Goal: Task Accomplishment & Management: Manage account settings

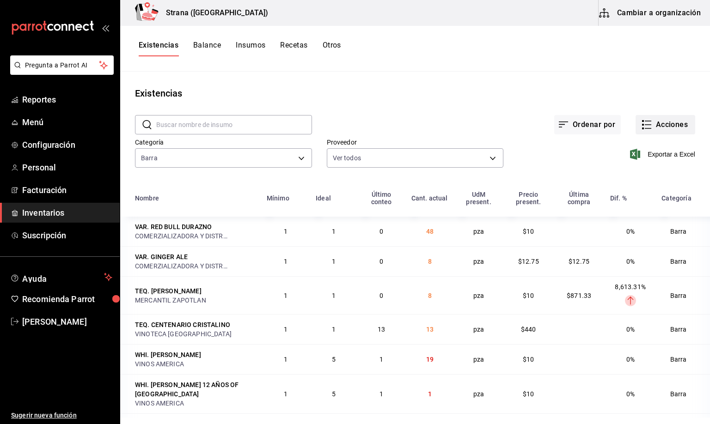
click at [652, 126] on button "Acciones" at bounding box center [665, 124] width 60 height 19
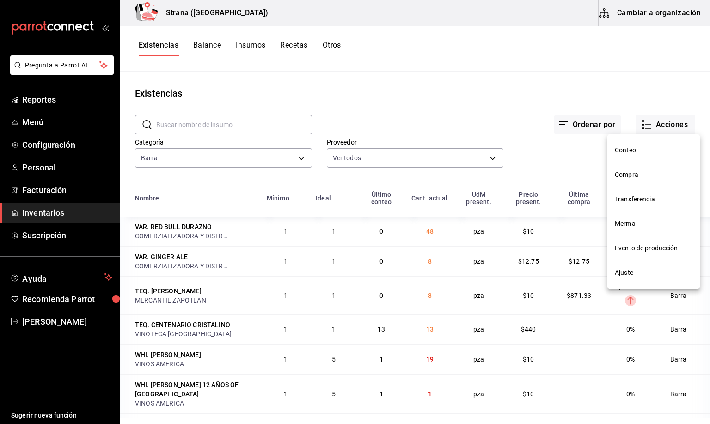
click at [632, 224] on span "Merma" at bounding box center [654, 224] width 78 height 10
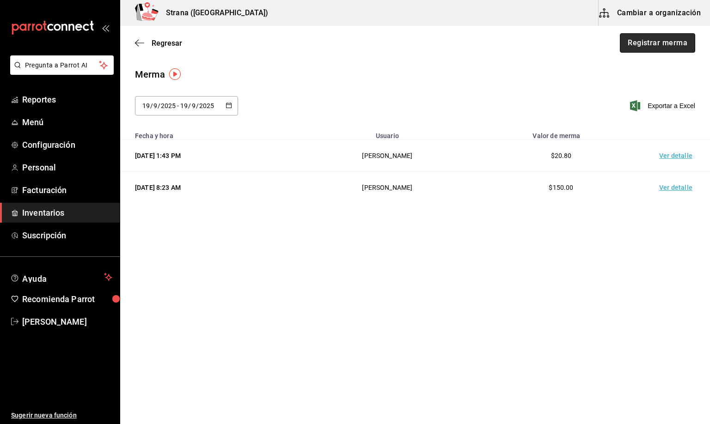
click at [646, 47] on button "Registrar merma" at bounding box center [657, 42] width 75 height 19
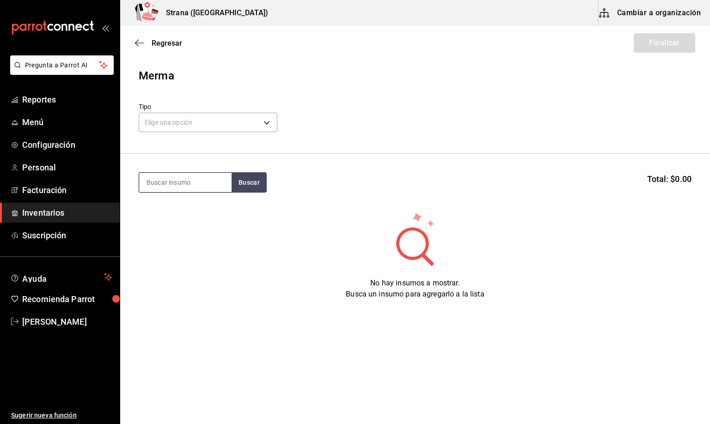
click at [159, 180] on input at bounding box center [185, 182] width 92 height 19
type input "CONTR"
click at [185, 210] on div "LIC. CONTROY" at bounding box center [183, 209] width 74 height 11
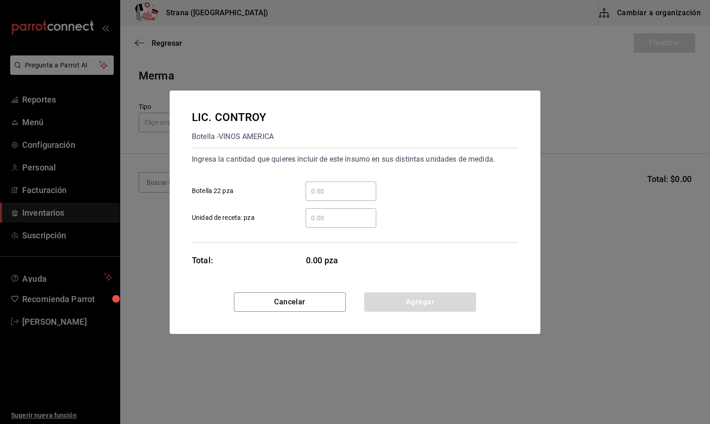
click at [331, 193] on input "​ Botella 22 pza" at bounding box center [340, 191] width 71 height 11
type input "1"
click at [340, 210] on div "​" at bounding box center [340, 217] width 71 height 19
click at [340, 213] on input "​ Unidad de receta: pza" at bounding box center [340, 218] width 71 height 11
type input "1"
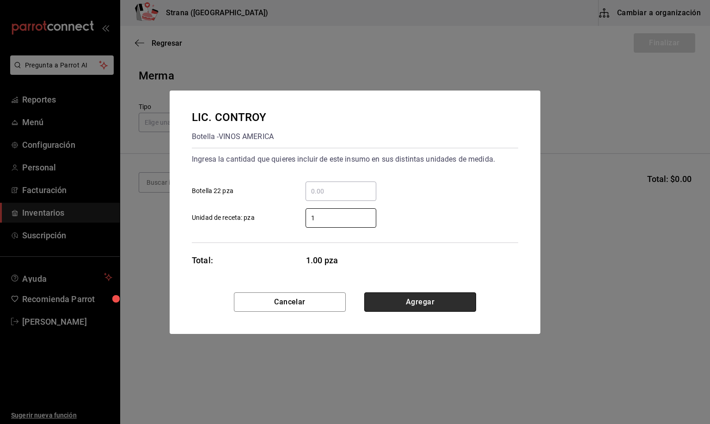
click at [403, 301] on button "Agregar" at bounding box center [420, 301] width 112 height 19
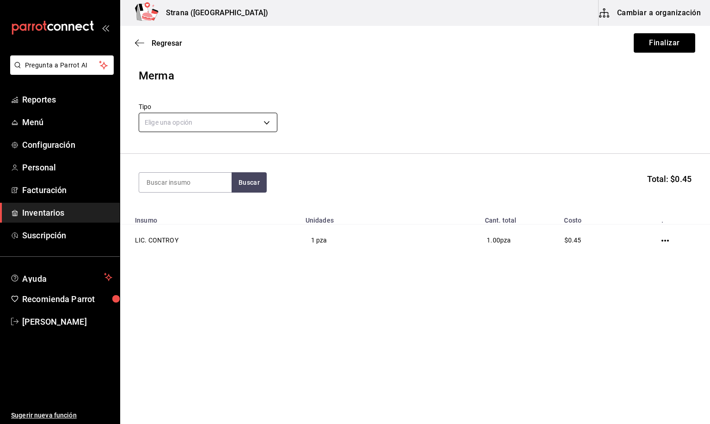
click at [178, 122] on body "Pregunta a Parrot AI Reportes Menú Configuración Personal Facturación Inventari…" at bounding box center [355, 186] width 710 height 372
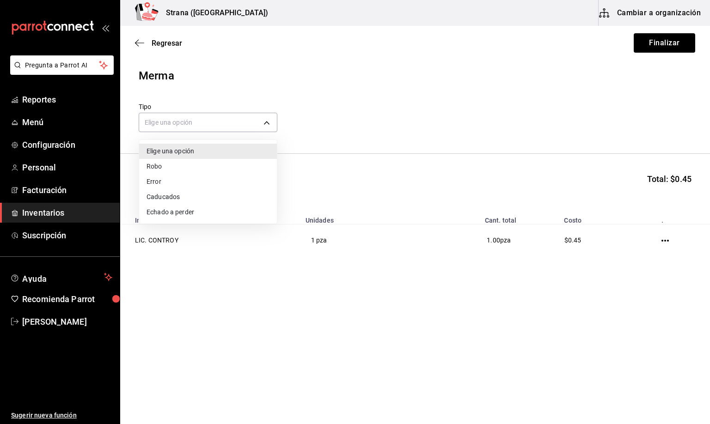
click at [165, 182] on li "Error" at bounding box center [208, 181] width 138 height 15
type input "ERROR"
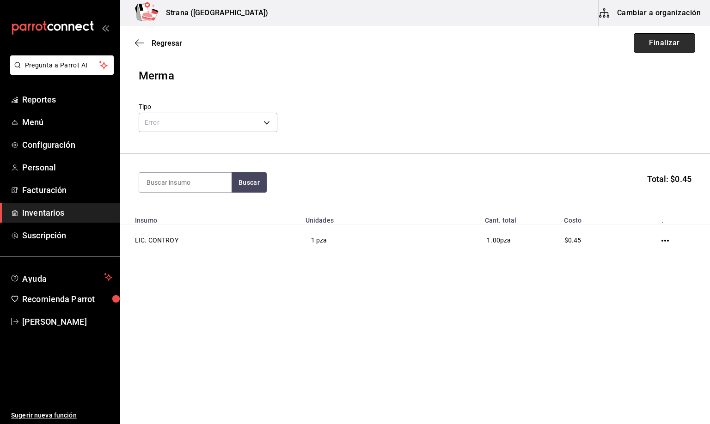
click at [650, 42] on button "Finalizar" at bounding box center [664, 42] width 61 height 19
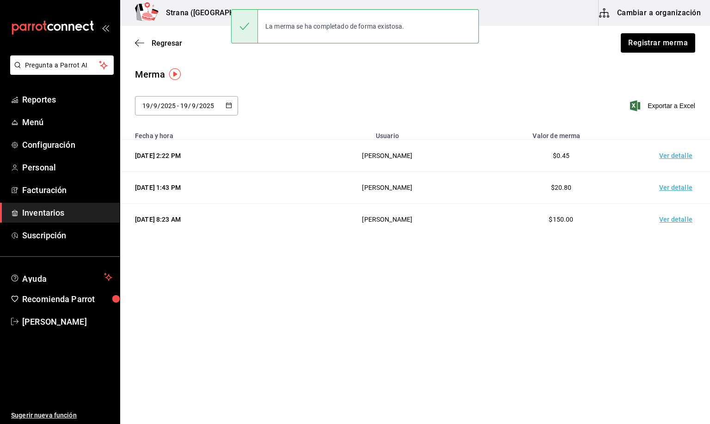
click at [674, 157] on td "Ver detalle" at bounding box center [677, 156] width 65 height 32
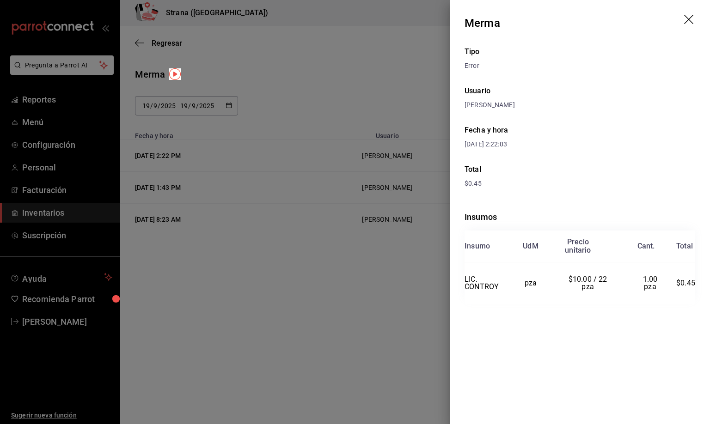
click at [689, 17] on icon "drag" at bounding box center [689, 20] width 11 height 11
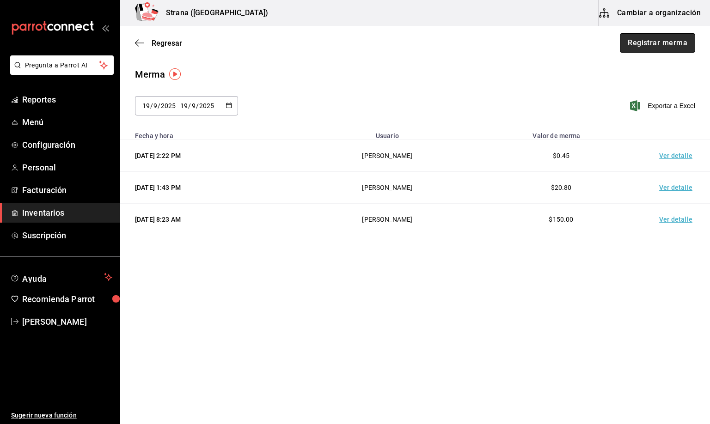
click at [670, 46] on button "Registrar merma" at bounding box center [657, 42] width 75 height 19
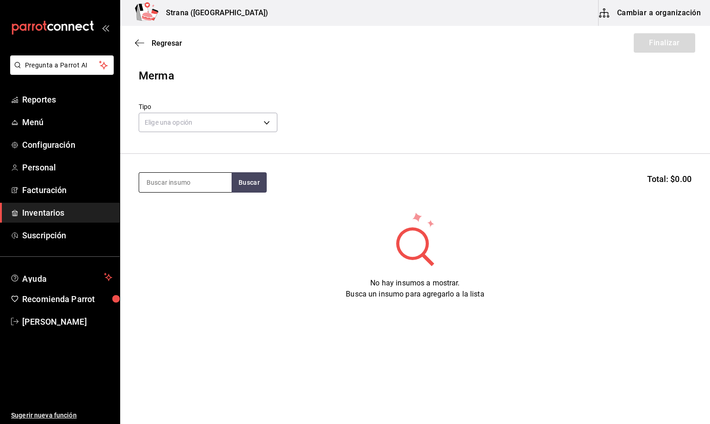
click at [177, 184] on input at bounding box center [185, 182] width 92 height 19
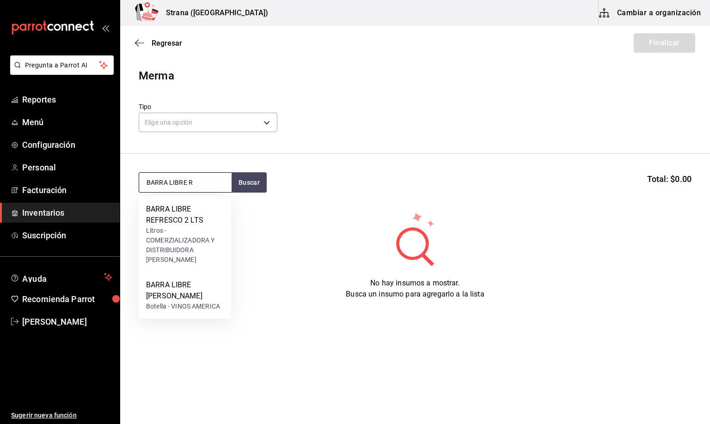
type input "BARRA LIBRE R"
click at [176, 290] on div "BARRA LIBRE RON" at bounding box center [185, 291] width 78 height 22
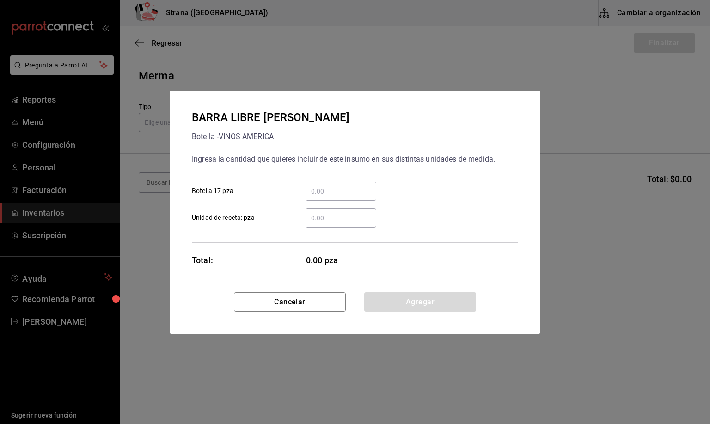
click at [319, 217] on input "​ Unidad de receta: pza" at bounding box center [340, 218] width 71 height 11
type input "1"
click at [390, 301] on button "Agregar" at bounding box center [420, 301] width 112 height 19
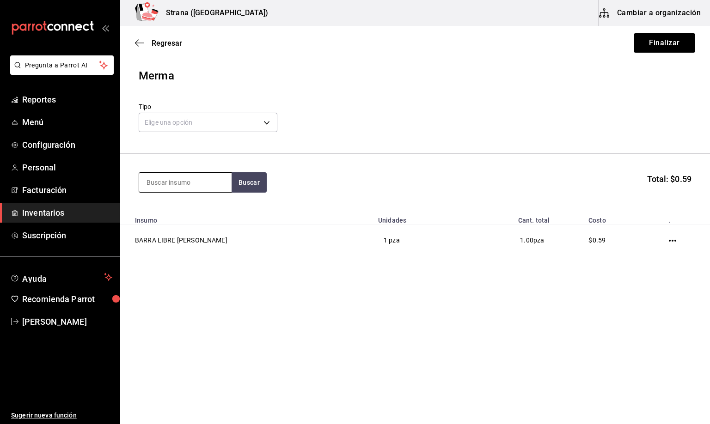
click at [190, 184] on input at bounding box center [185, 182] width 92 height 19
type input "REFRES"
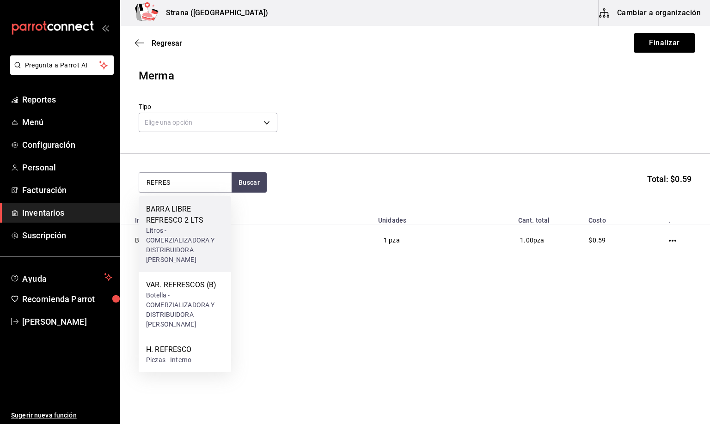
click at [189, 231] on div "Litros - COMERZIALIZADORA Y DISTRIBUIDORA DEL NAYAR" at bounding box center [185, 245] width 78 height 39
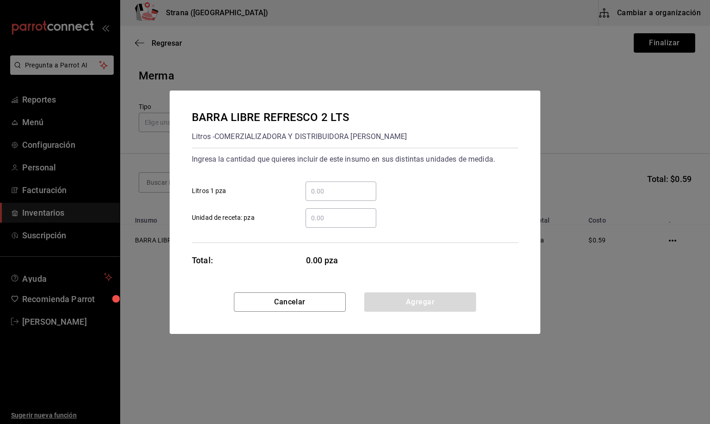
click at [317, 221] on input "​ Unidad de receta: pza" at bounding box center [340, 218] width 71 height 11
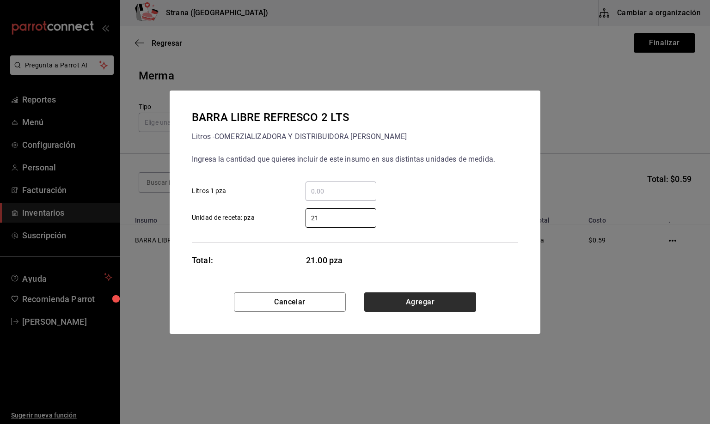
type input "21"
click at [401, 297] on button "Agregar" at bounding box center [420, 301] width 112 height 19
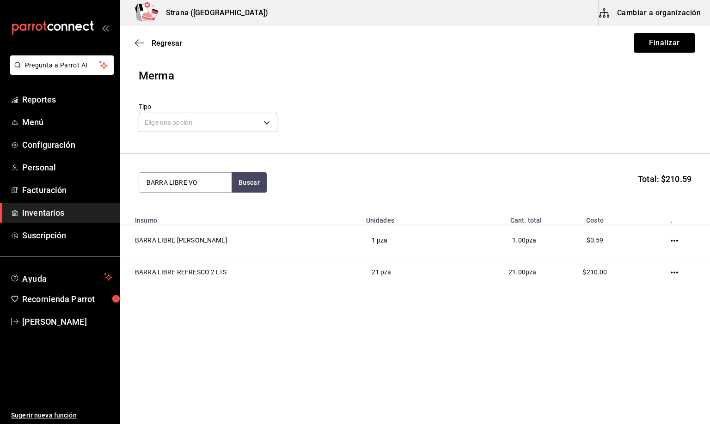
type input "BARRA LIBRE VO"
click at [168, 213] on div "BARRA LIBRE VODKA" at bounding box center [183, 209] width 74 height 11
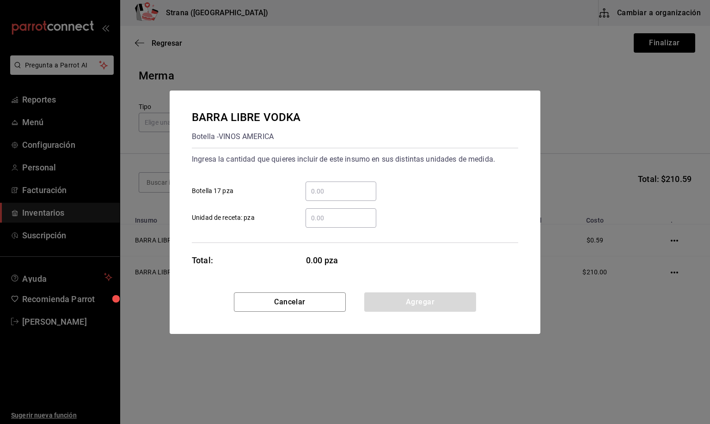
click at [332, 215] on input "​ Unidad de receta: pza" at bounding box center [340, 218] width 71 height 11
type input "16"
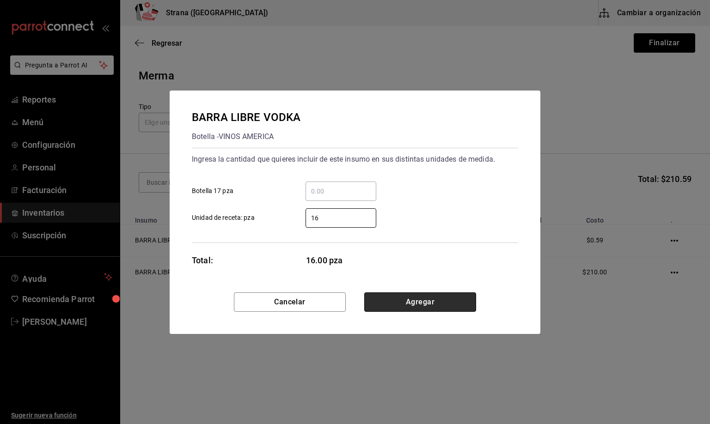
click at [420, 305] on button "Agregar" at bounding box center [420, 301] width 112 height 19
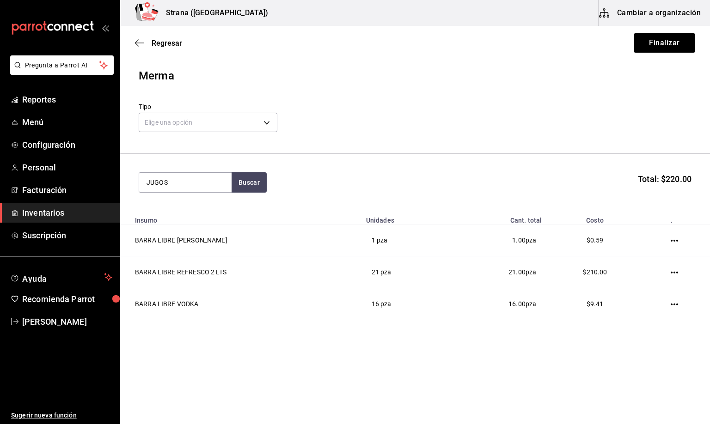
type input "JUGOS"
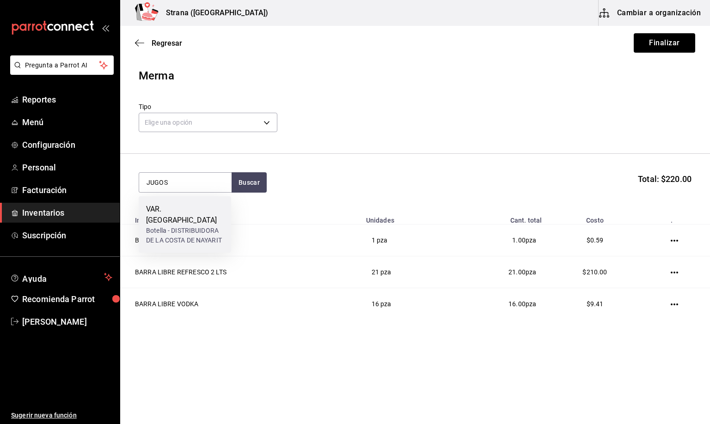
click at [177, 232] on div "Botella - DISTRIBUIDORA DE LA COSTA DE NAYARIT" at bounding box center [185, 235] width 78 height 19
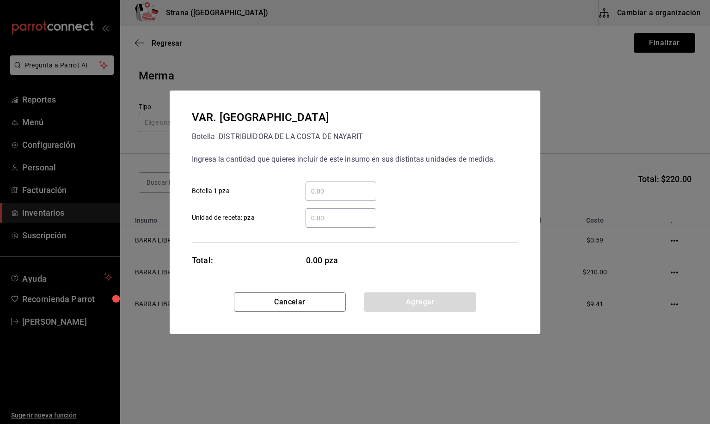
click at [323, 219] on input "​ Unidad de receta: pza" at bounding box center [340, 218] width 71 height 11
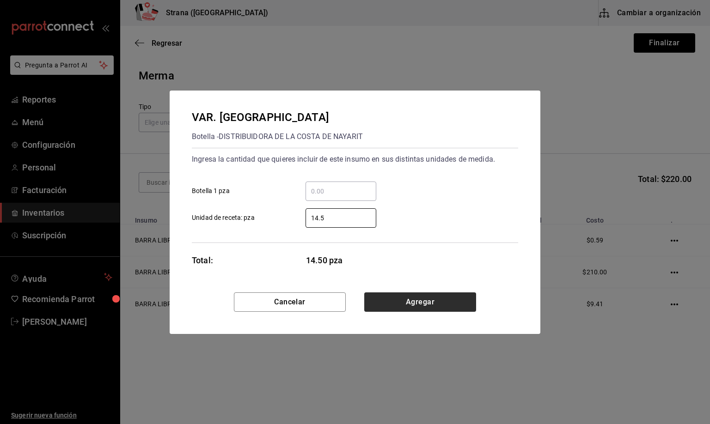
type input "14.5"
click at [408, 305] on button "Agregar" at bounding box center [420, 301] width 112 height 19
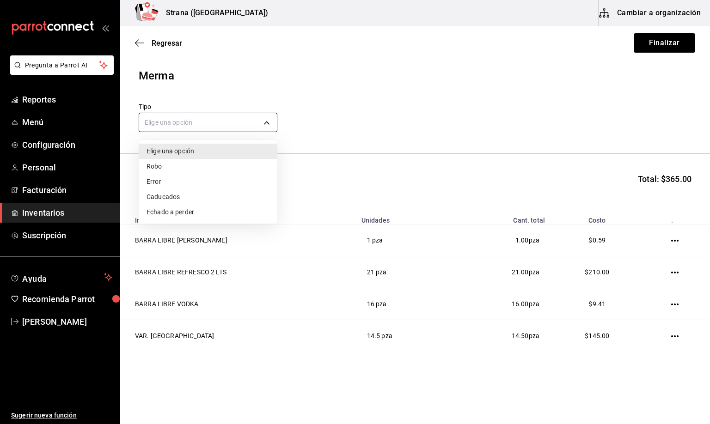
click at [193, 122] on body "Pregunta a Parrot AI Reportes Menú Configuración Personal Facturación Inventari…" at bounding box center [355, 186] width 710 height 372
click at [149, 179] on li "Error" at bounding box center [208, 181] width 138 height 15
type input "ERROR"
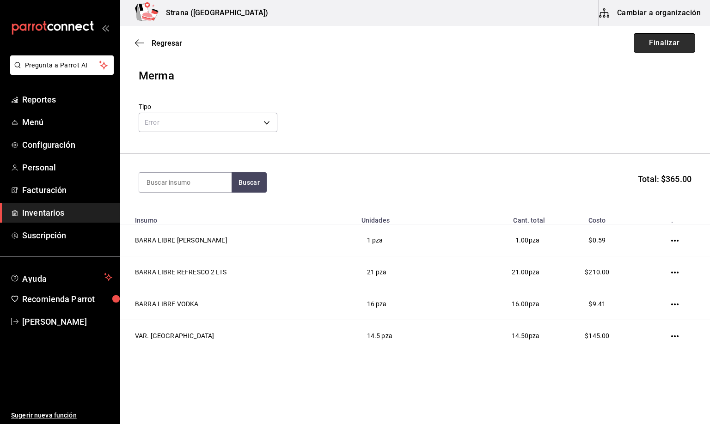
click at [634, 45] on button "Finalizar" at bounding box center [664, 42] width 61 height 19
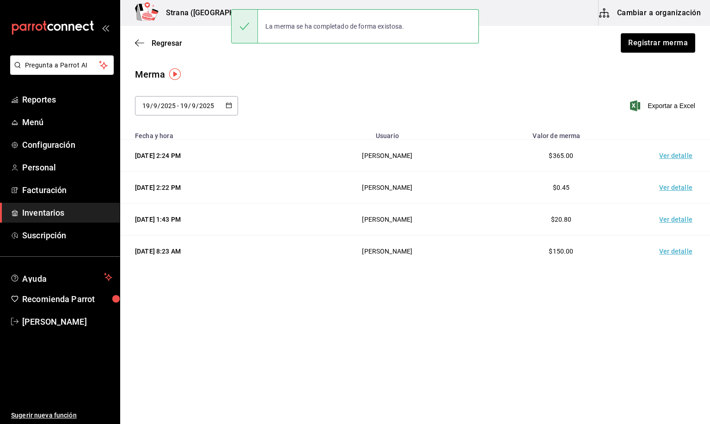
click at [671, 157] on td "Ver detalle" at bounding box center [677, 156] width 65 height 32
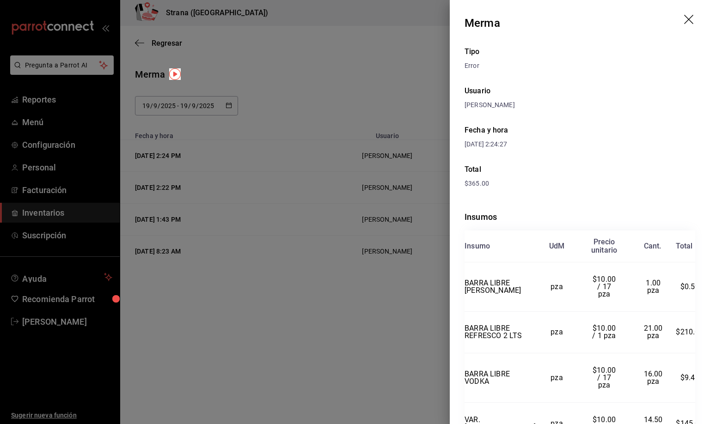
click at [684, 21] on icon "drag" at bounding box center [689, 20] width 11 height 11
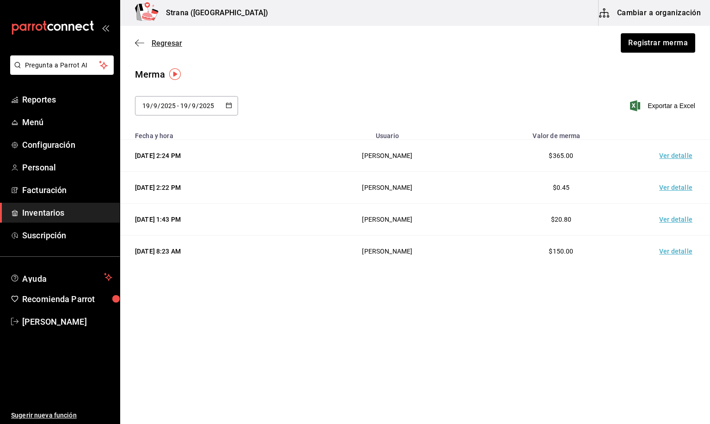
click at [171, 39] on span "Regresar" at bounding box center [167, 43] width 30 height 9
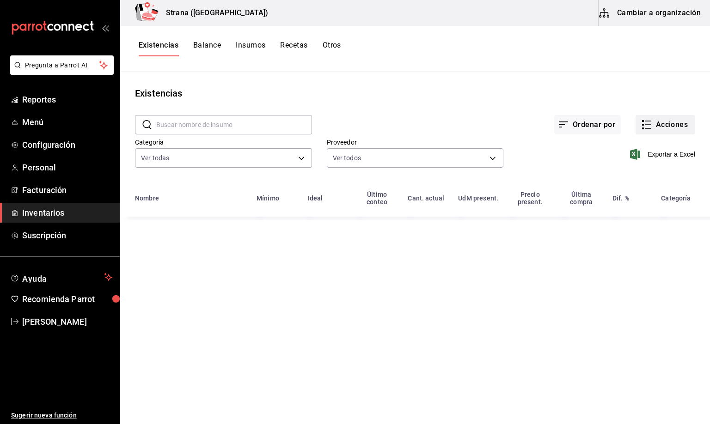
click at [664, 129] on button "Acciones" at bounding box center [665, 124] width 60 height 19
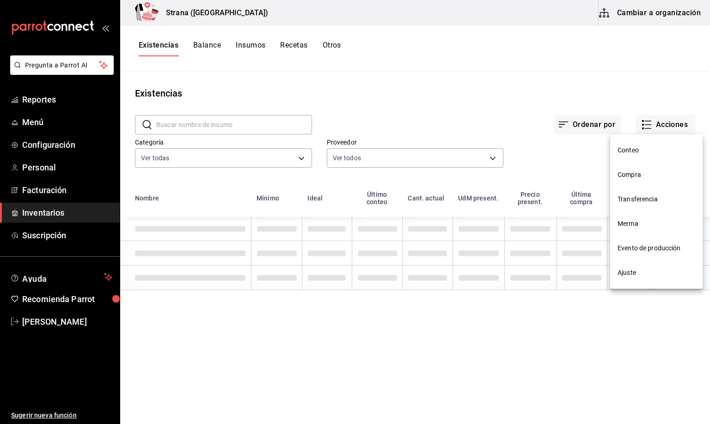
click at [636, 177] on span "Compra" at bounding box center [656, 175] width 78 height 10
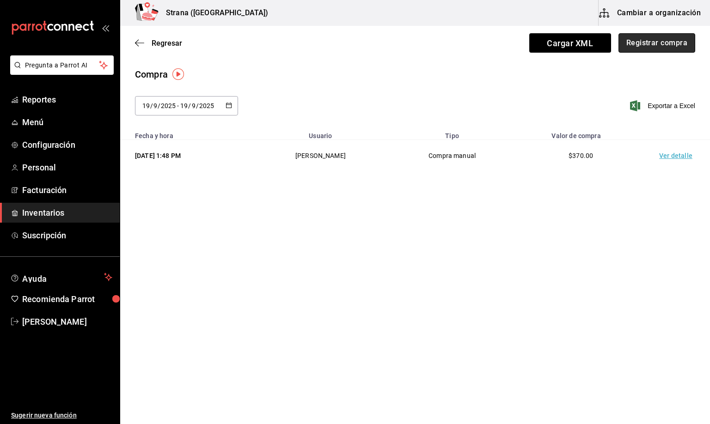
click at [641, 45] on button "Registrar compra" at bounding box center [656, 42] width 77 height 19
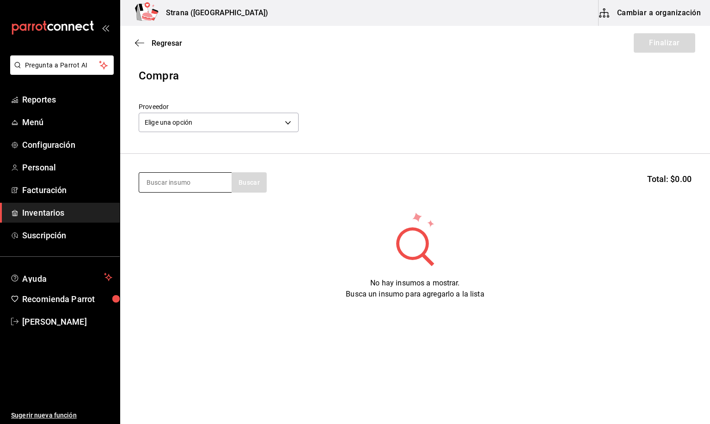
click at [165, 187] on input at bounding box center [185, 182] width 92 height 19
type input "BARRA LIBRE L"
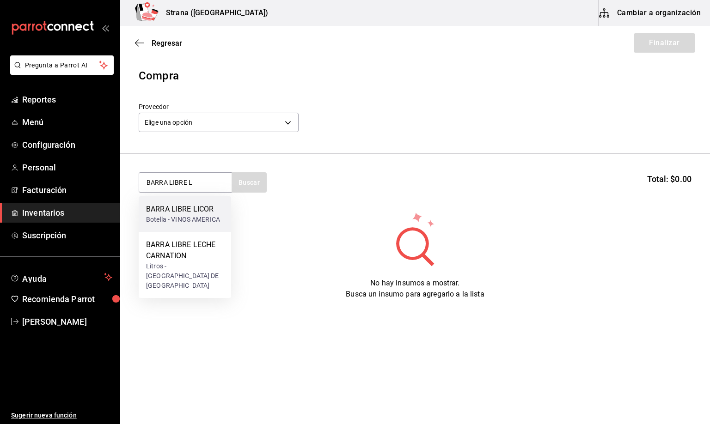
click at [186, 220] on div "Botella - VINOS AMERICA" at bounding box center [183, 220] width 74 height 10
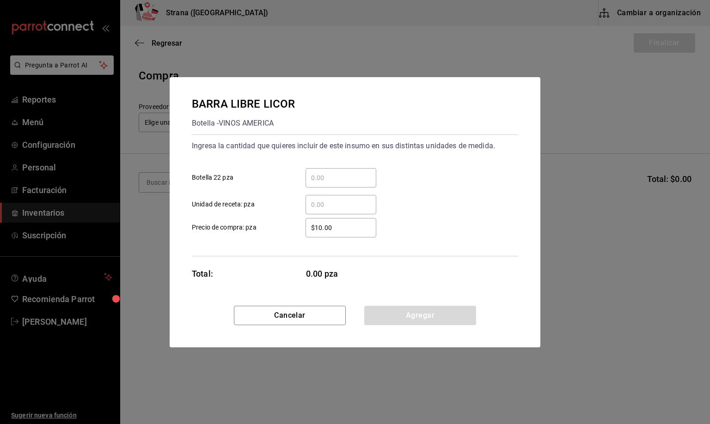
click at [312, 203] on input "​ Unidad de receta: pza" at bounding box center [340, 204] width 71 height 11
type input "0.33"
click at [430, 317] on button "Agregar" at bounding box center [420, 315] width 112 height 19
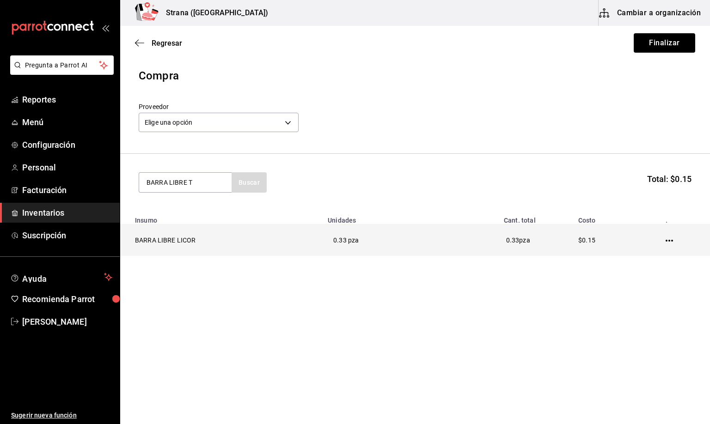
type input "BARRA LIBRE T"
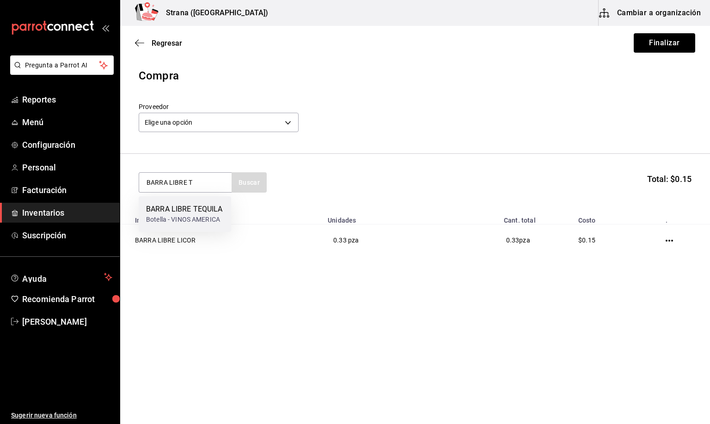
click at [181, 215] on div "Botella - VINOS AMERICA" at bounding box center [184, 220] width 77 height 10
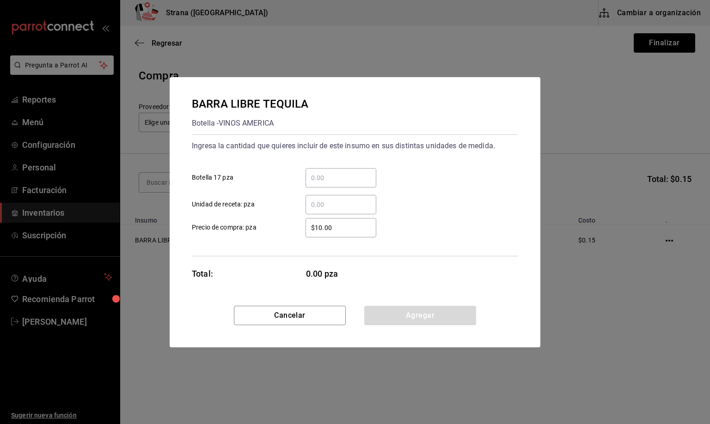
click at [326, 207] on input "​ Unidad de receta: pza" at bounding box center [340, 204] width 71 height 11
type input "19"
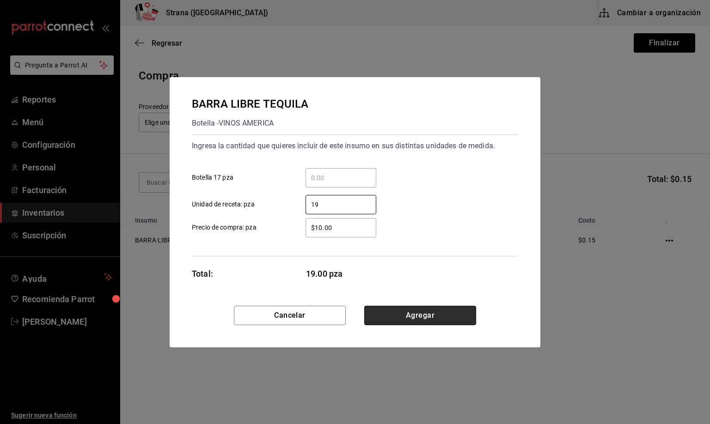
click at [402, 312] on button "Agregar" at bounding box center [420, 315] width 112 height 19
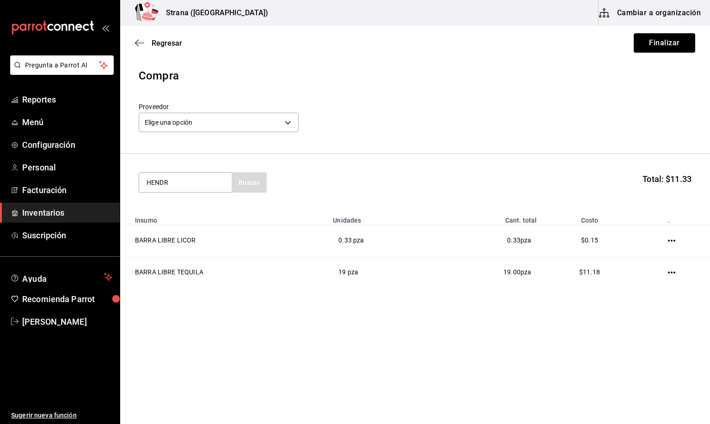
type input "HENDR"
click at [211, 207] on div "GIN HENDRICKS" at bounding box center [183, 209] width 74 height 11
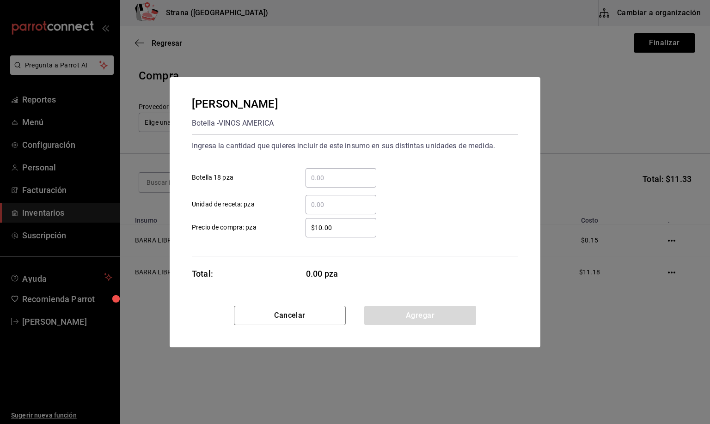
click at [336, 199] on input "​ Unidad de receta: pza" at bounding box center [340, 204] width 71 height 11
type input "1"
click at [404, 317] on button "Agregar" at bounding box center [420, 315] width 112 height 19
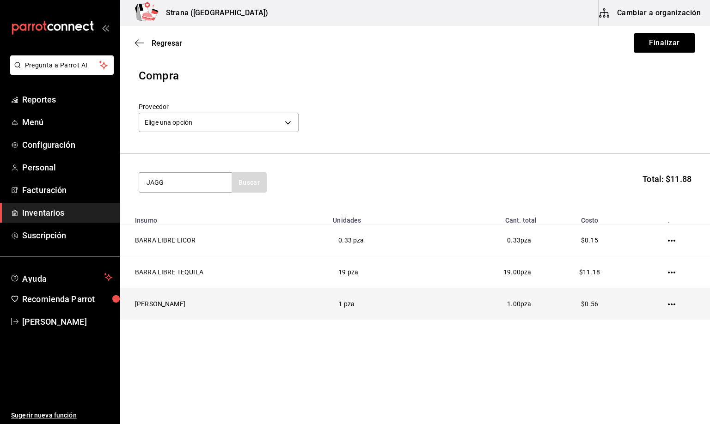
type input "JAGG"
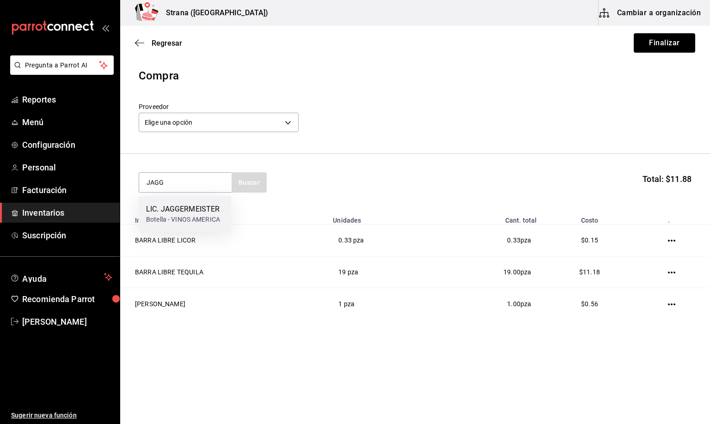
click at [174, 210] on div "LIC. JAGGERMEISTER" at bounding box center [183, 209] width 74 height 11
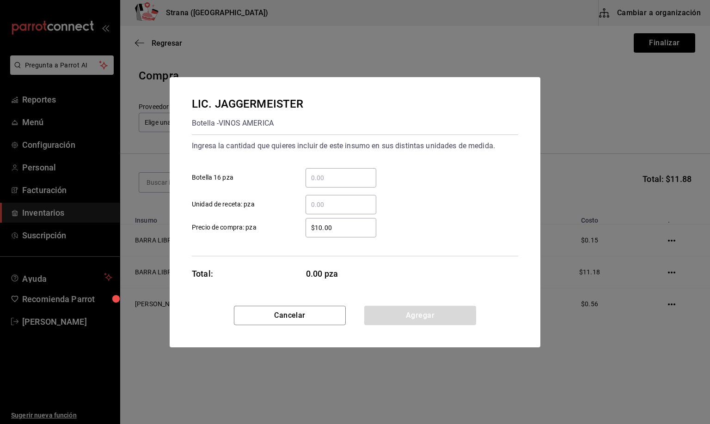
click at [317, 209] on input "​ Unidad de receta: pza" at bounding box center [340, 204] width 71 height 11
type input "13"
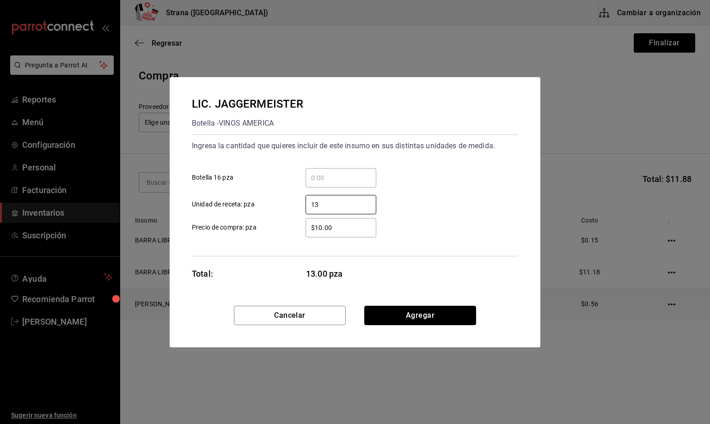
click at [423, 318] on button "Agregar" at bounding box center [420, 315] width 112 height 19
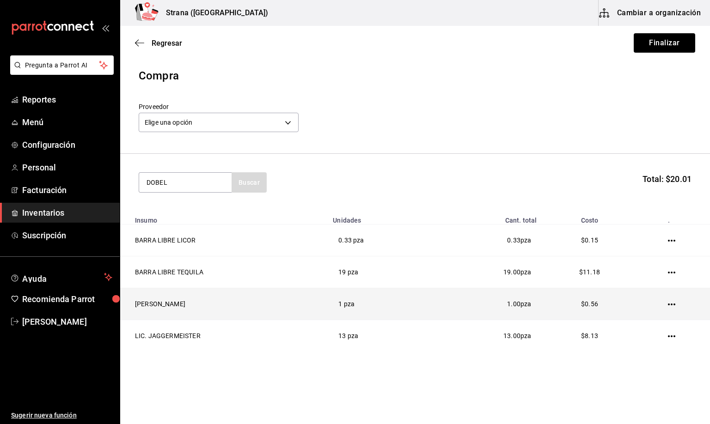
type input "DOBEL"
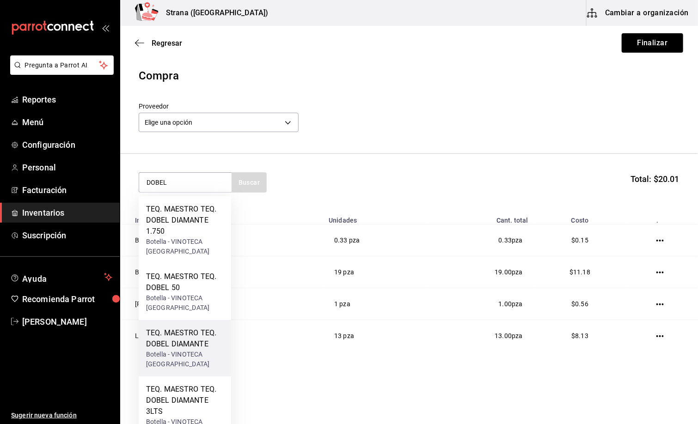
click at [177, 353] on div "Botella - VINOTECA MEXICO" at bounding box center [185, 359] width 78 height 19
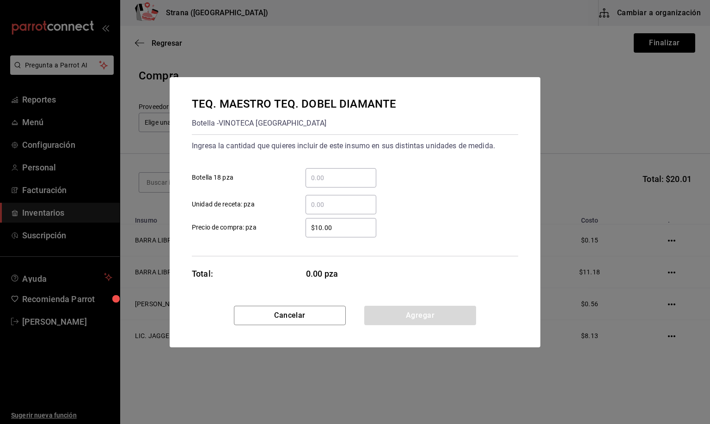
click at [323, 200] on input "​ Unidad de receta: pza" at bounding box center [340, 204] width 71 height 11
type input "4"
click at [430, 316] on button "Agregar" at bounding box center [420, 315] width 112 height 19
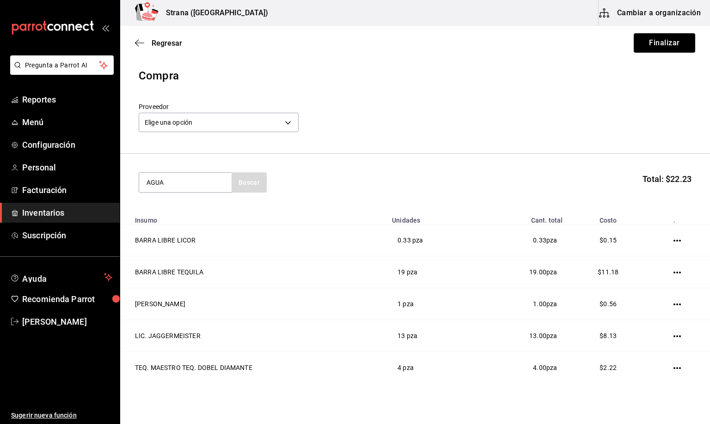
type input "AGUA"
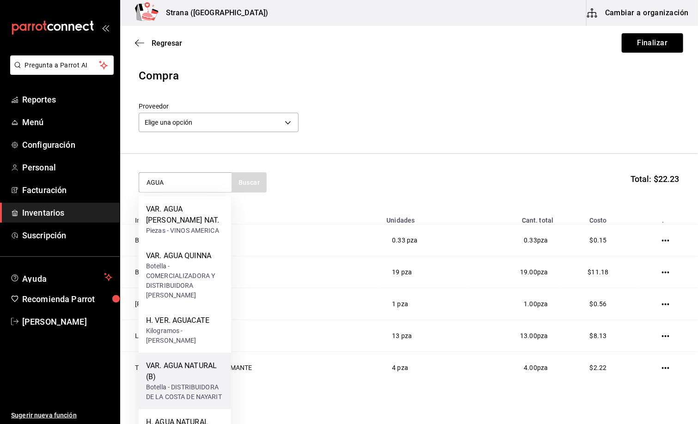
click at [189, 374] on div "VAR. AGUA NATURAL (B)" at bounding box center [185, 371] width 78 height 22
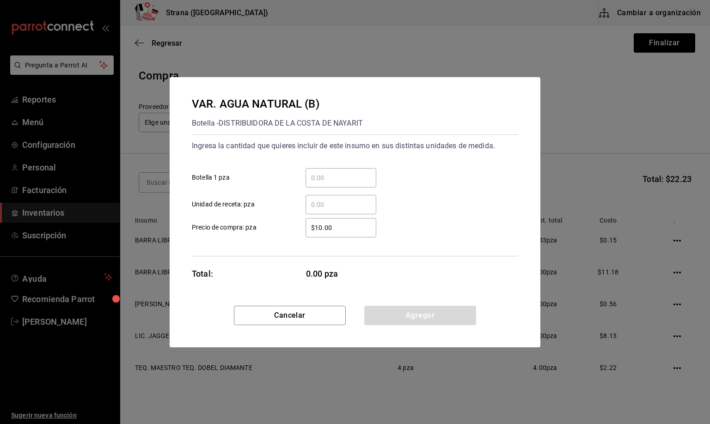
click at [323, 200] on input "​ Unidad de receta: pza" at bounding box center [340, 204] width 71 height 11
type input "63"
click at [395, 308] on button "Agregar" at bounding box center [420, 315] width 112 height 19
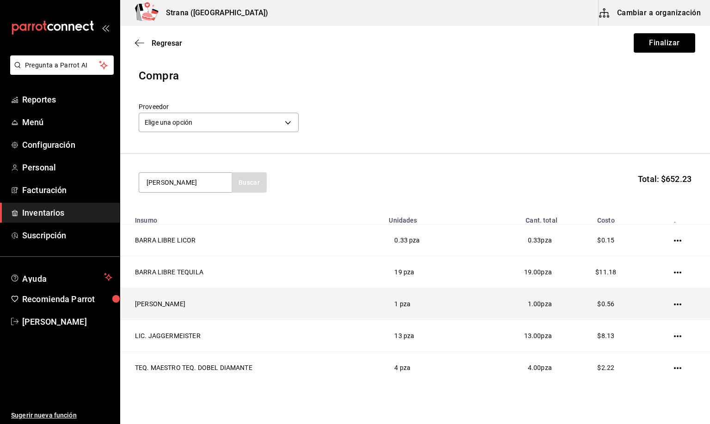
type input "QUINN"
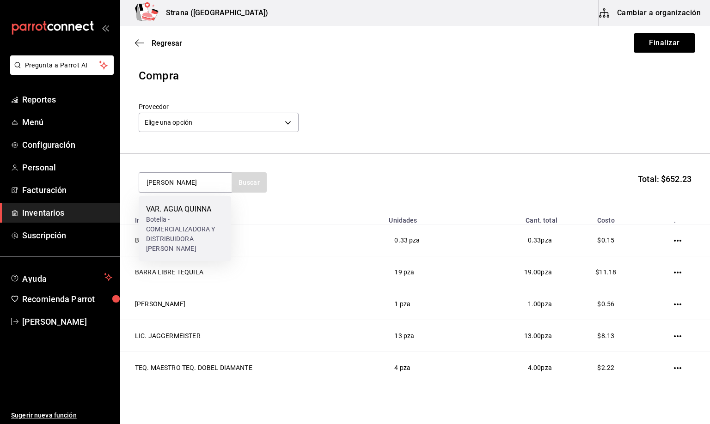
click at [195, 226] on div "Botella - COMERCIALIZADORA Y DISTRIBUIDORA DEL NAYAR" at bounding box center [185, 234] width 78 height 39
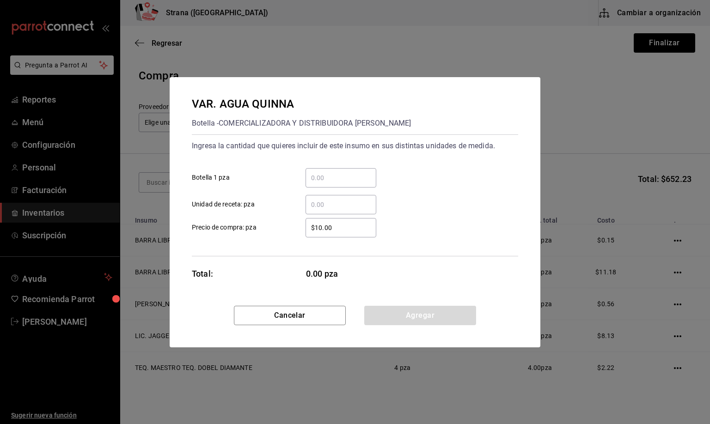
click at [337, 205] on input "​ Unidad de receta: pza" at bounding box center [340, 204] width 71 height 11
type input "6"
click at [414, 315] on button "Agregar" at bounding box center [420, 315] width 112 height 19
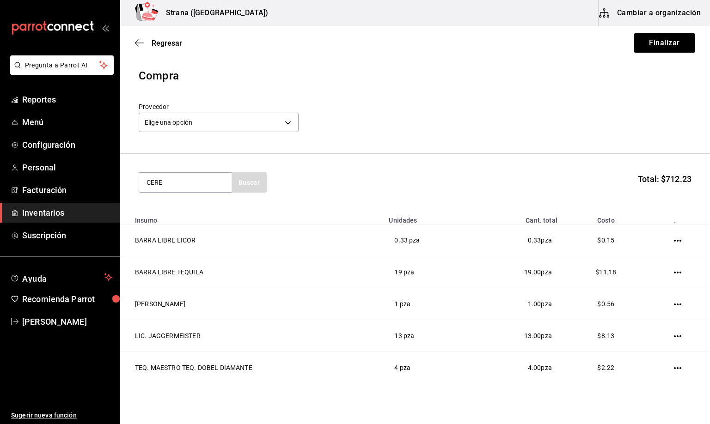
type input "CERE"
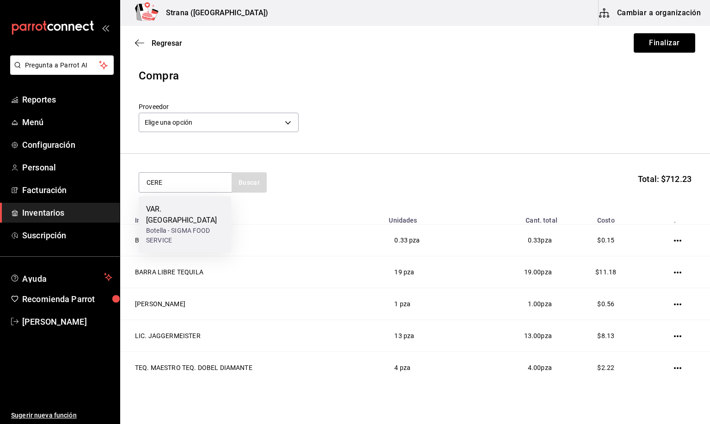
click at [175, 226] on div "Botella - SIGMA FOOD SERVICE" at bounding box center [185, 235] width 78 height 19
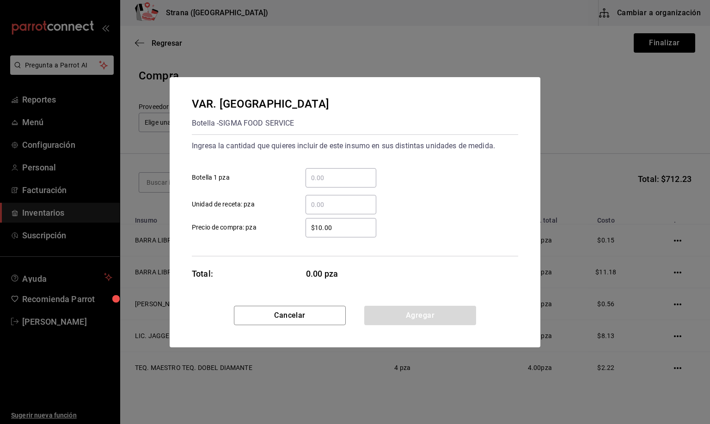
click at [323, 207] on input "​ Unidad de receta: pza" at bounding box center [340, 204] width 71 height 11
type input "0.6"
click at [392, 317] on button "Agregar" at bounding box center [420, 315] width 112 height 19
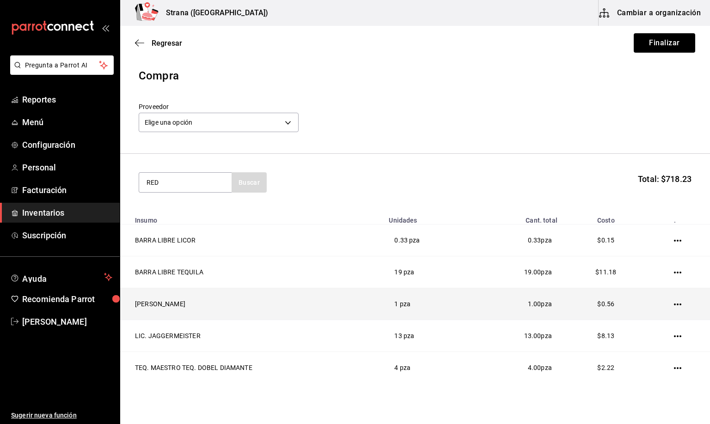
type input "RED"
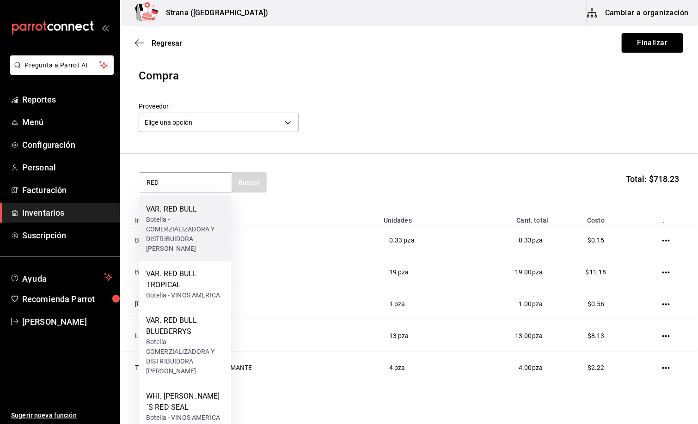
click at [188, 246] on div "Botella - COMERZIALIZADORA Y DISTRIBUIDORA DEL NAYAR" at bounding box center [185, 234] width 78 height 39
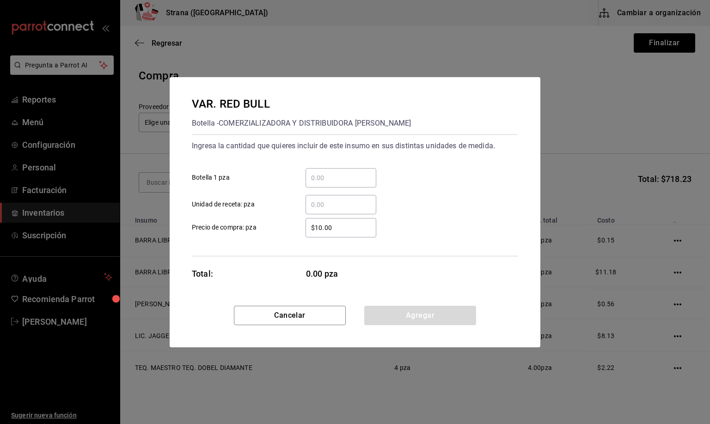
click at [337, 204] on input "​ Unidad de receta: pza" at bounding box center [340, 204] width 71 height 11
type input "37"
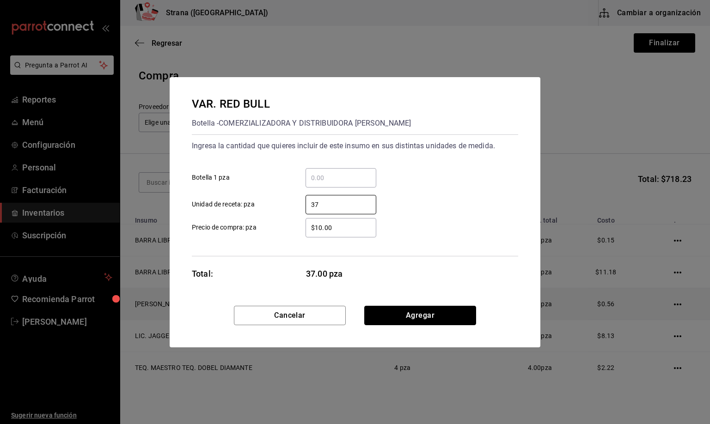
click at [423, 312] on button "Agregar" at bounding box center [420, 315] width 112 height 19
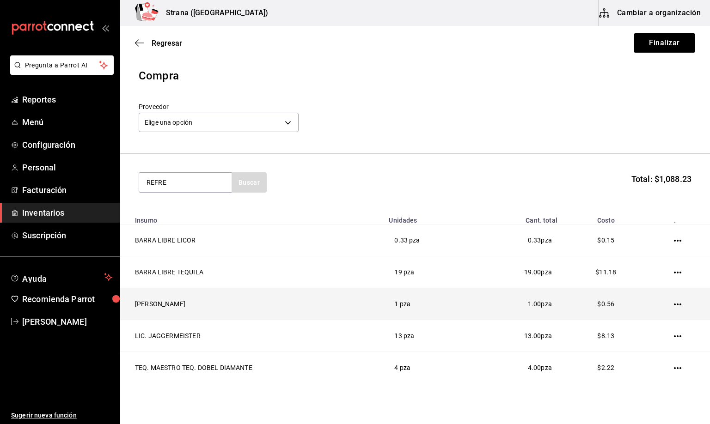
type input "REFRE"
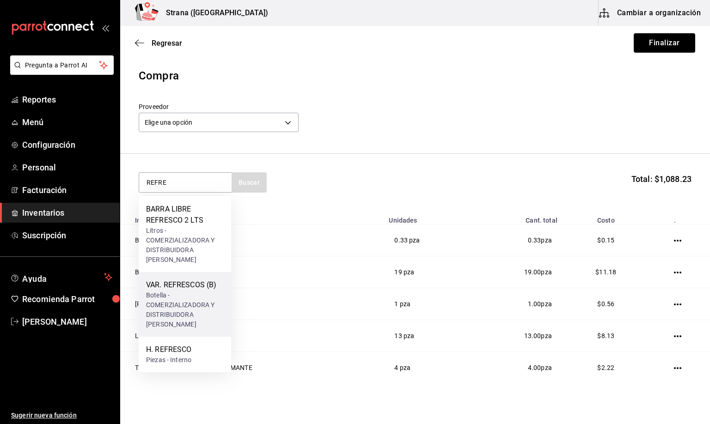
click at [176, 287] on div "VAR. REFRESCOS (B)" at bounding box center [185, 285] width 78 height 11
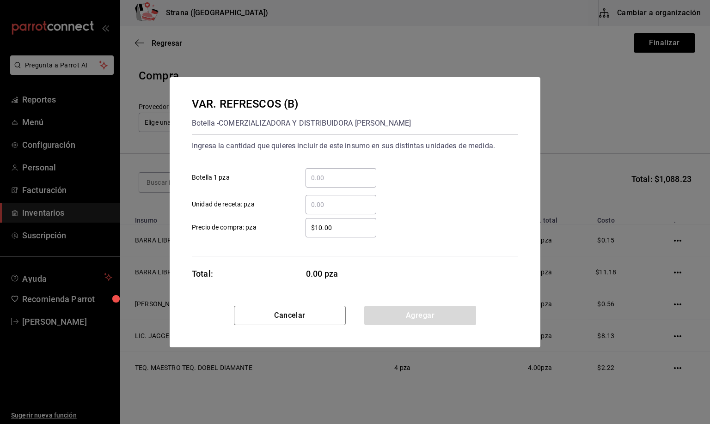
click at [323, 203] on input "​ Unidad de receta: pza" at bounding box center [340, 204] width 71 height 11
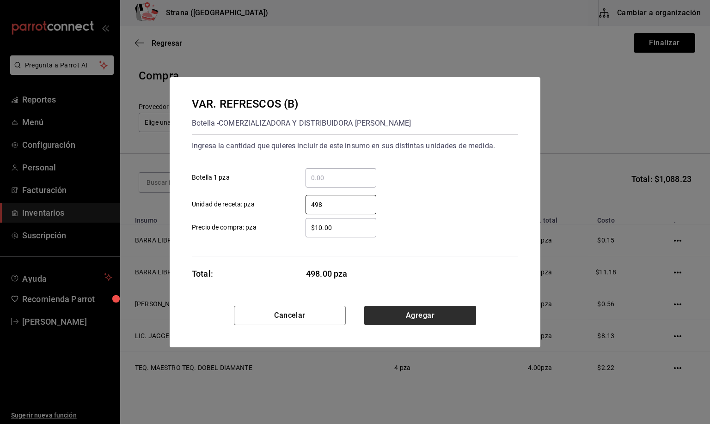
type input "498"
click at [408, 314] on button "Agregar" at bounding box center [420, 315] width 112 height 19
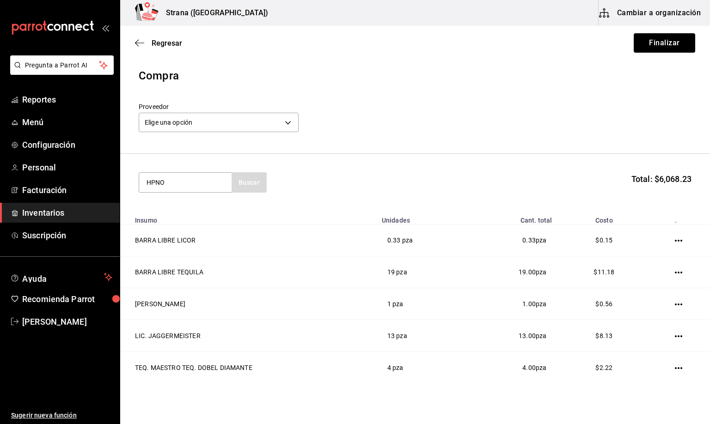
type input "HPNO"
click at [165, 204] on div "VOD. HPNOTIQ" at bounding box center [183, 209] width 74 height 11
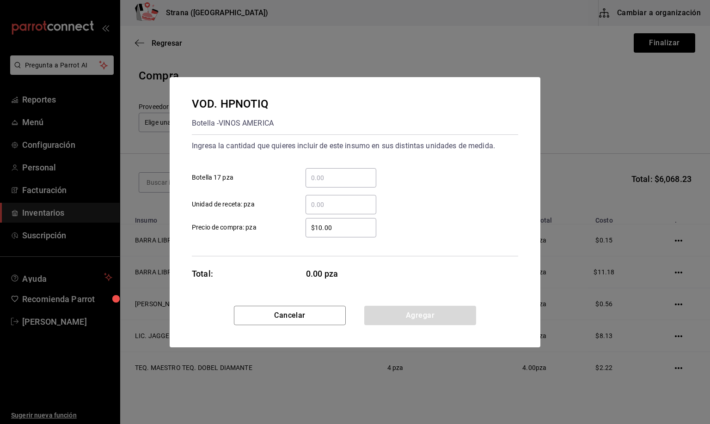
click at [329, 207] on input "​ Unidad de receta: pza" at bounding box center [340, 204] width 71 height 11
type input "8"
click at [419, 317] on button "Agregar" at bounding box center [420, 315] width 112 height 19
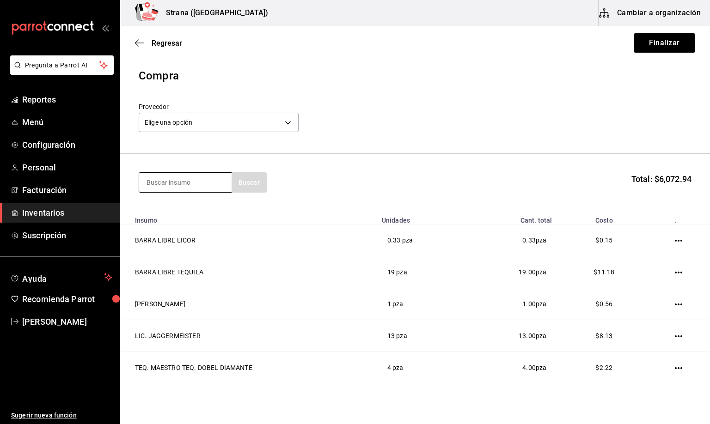
click at [173, 183] on input at bounding box center [185, 182] width 92 height 19
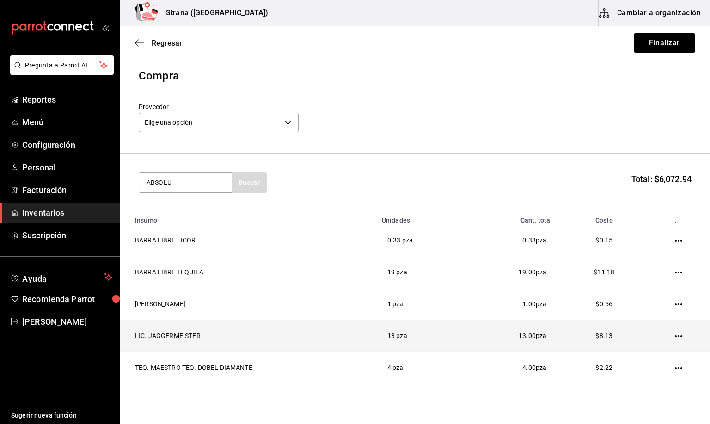
type input "ABSOLU"
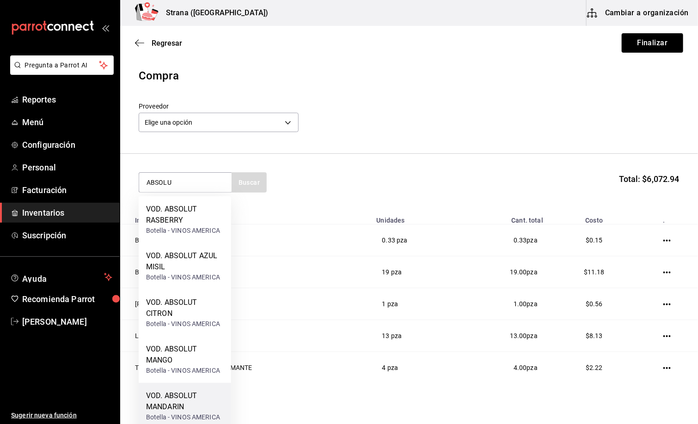
click at [174, 406] on div "VOD. ABSOLUT MANDARIN" at bounding box center [185, 401] width 78 height 22
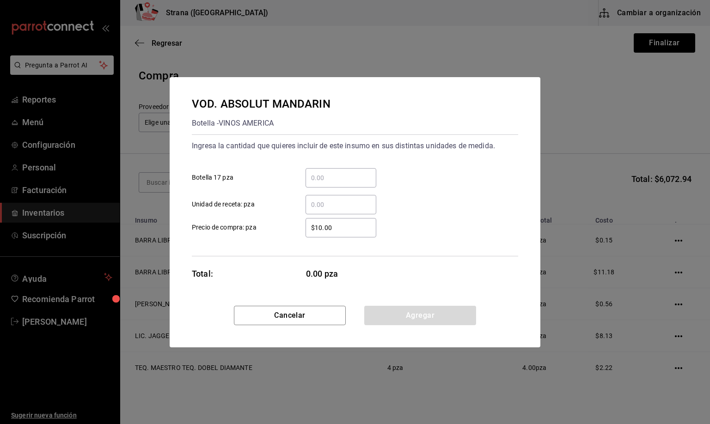
click at [315, 204] on input "​ Unidad de receta: pza" at bounding box center [340, 204] width 71 height 11
type input "1"
click at [406, 316] on button "Agregar" at bounding box center [420, 315] width 112 height 19
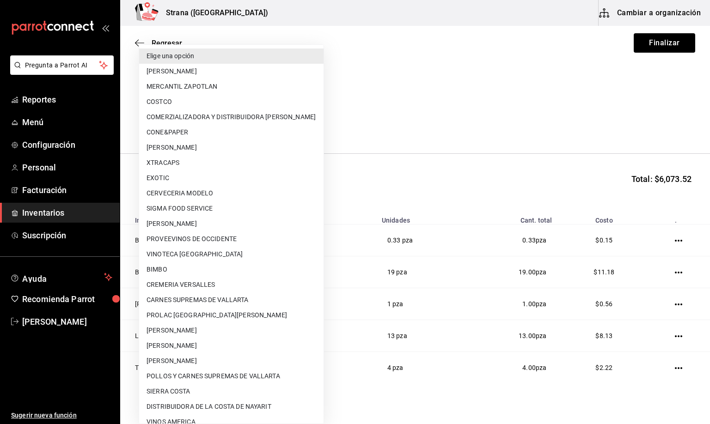
click at [226, 119] on body "Pregunta a Parrot AI Reportes Menú Configuración Personal Facturación Inventari…" at bounding box center [355, 186] width 710 height 372
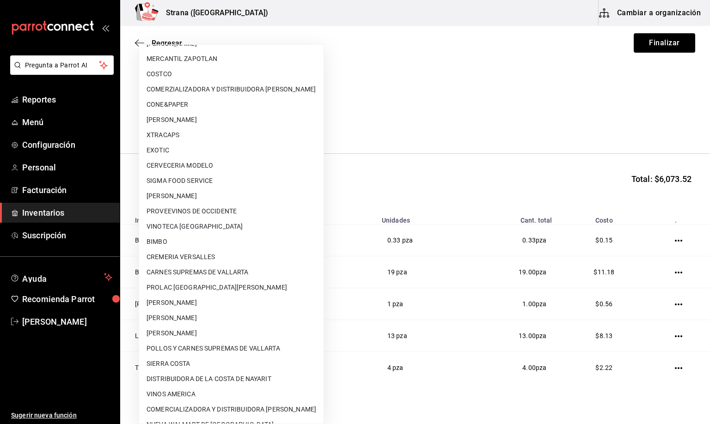
scroll to position [55, 0]
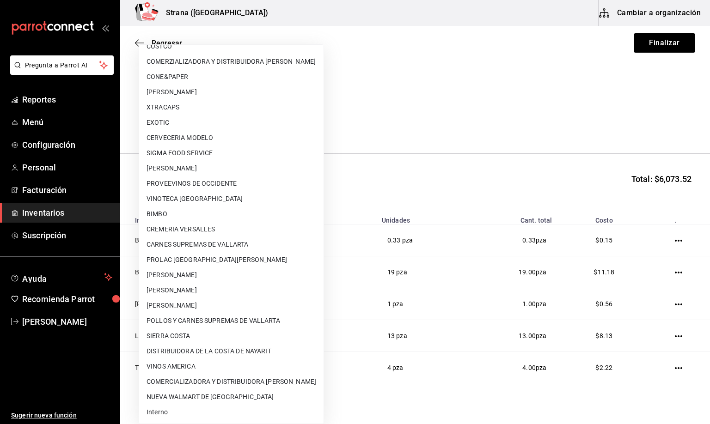
click at [168, 408] on li "Interno" at bounding box center [231, 412] width 184 height 15
type input "8f59523e-768f-4f75-81e2-699d8d2926c5"
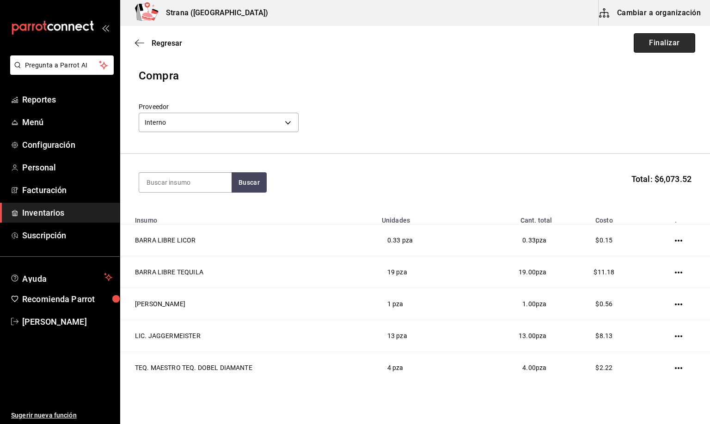
click at [667, 37] on button "Finalizar" at bounding box center [664, 42] width 61 height 19
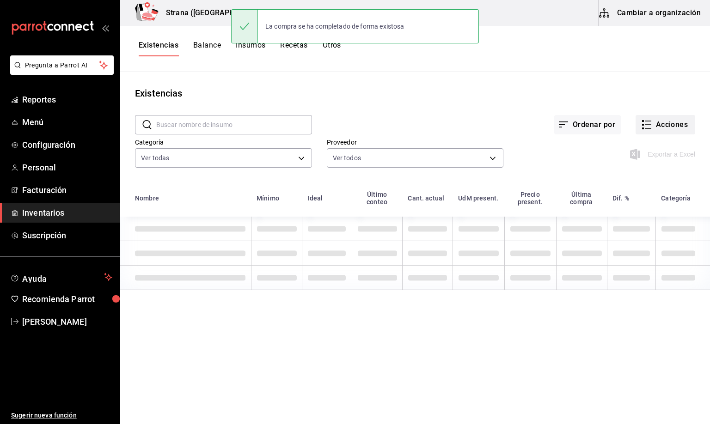
click at [676, 124] on button "Acciones" at bounding box center [665, 124] width 60 height 19
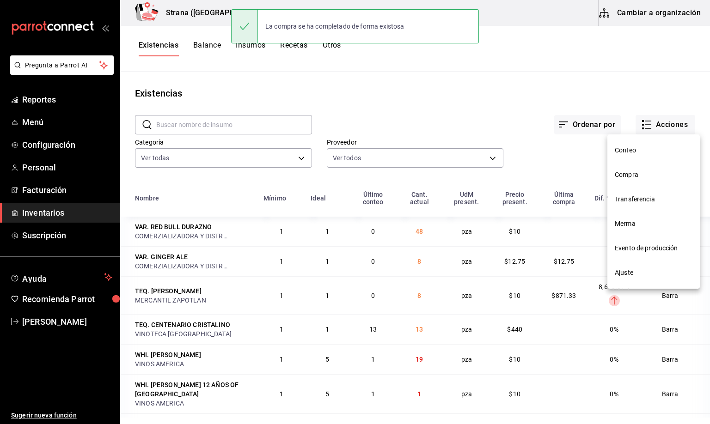
click at [632, 174] on nav "Conteo Compra Transferencia Merma Evento de producción Ajuste" at bounding box center [653, 211] width 92 height 154
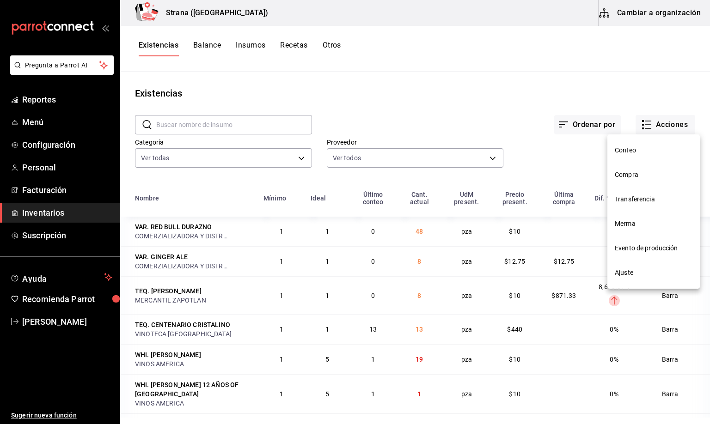
click at [625, 168] on li "Compra" at bounding box center [653, 175] width 92 height 24
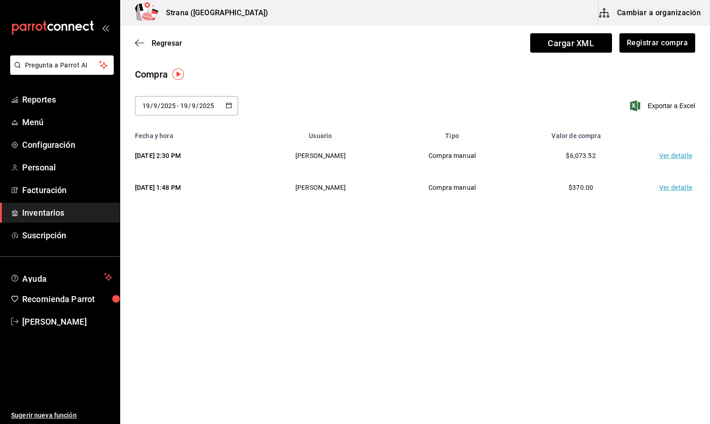
click at [677, 155] on td "Ver detalle" at bounding box center [677, 156] width 65 height 32
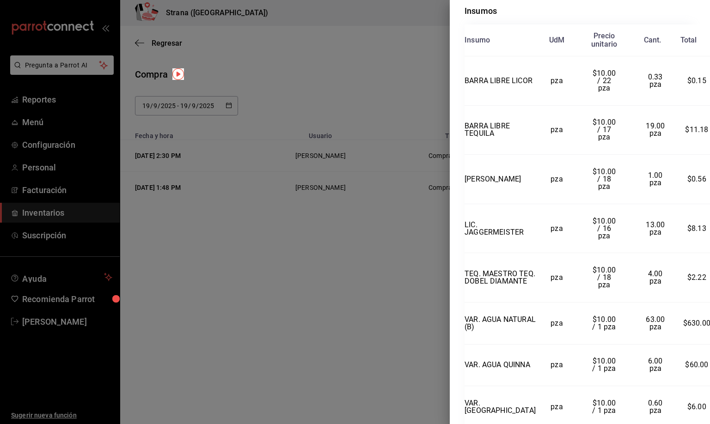
scroll to position [250, 0]
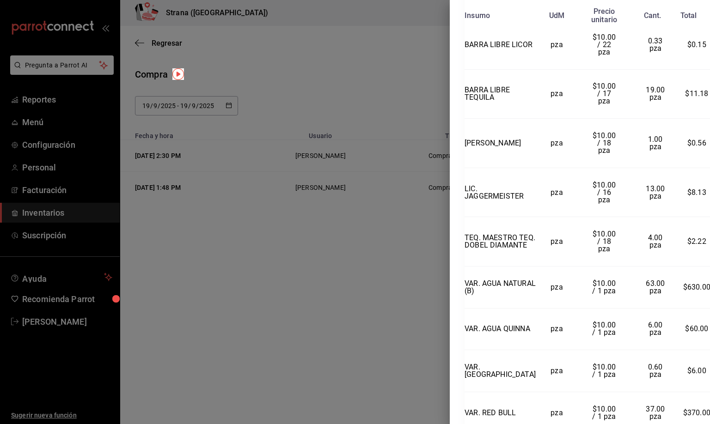
click at [703, 416] on div "Compra Proveedor Interno Usuario Mirna Ocegueda Davila Fecha y hora 19/09/2025 …" at bounding box center [580, 212] width 260 height 424
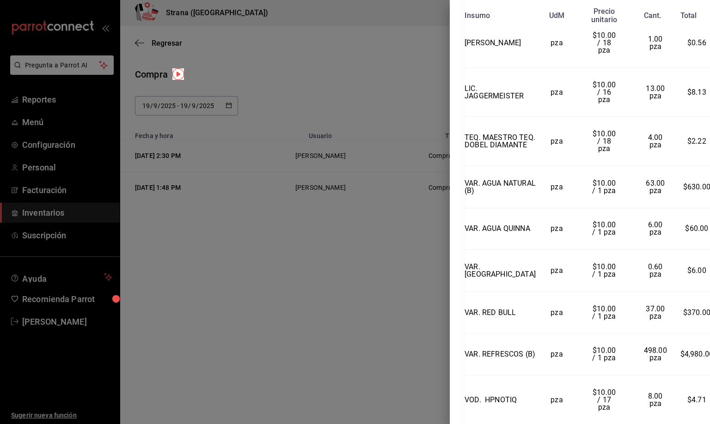
scroll to position [443, 0]
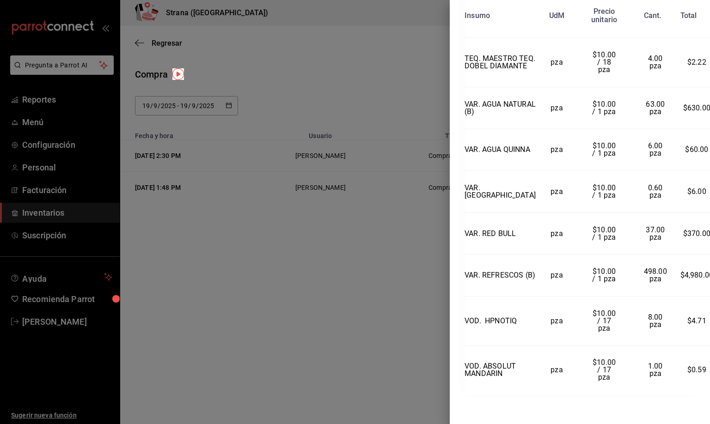
click at [636, 317] on td "8.00 pza" at bounding box center [655, 320] width 50 height 49
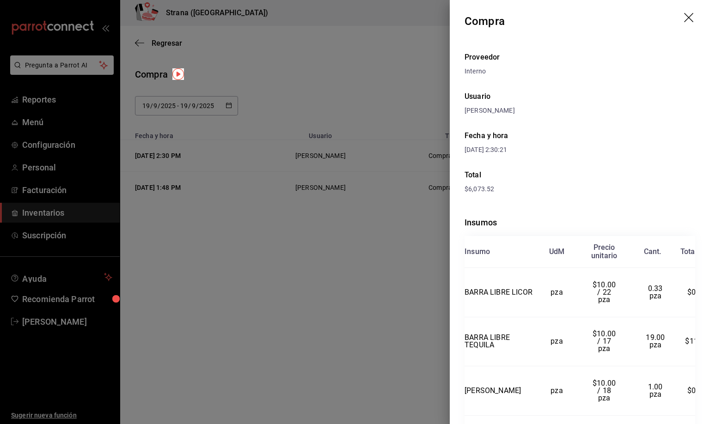
scroll to position [0, 0]
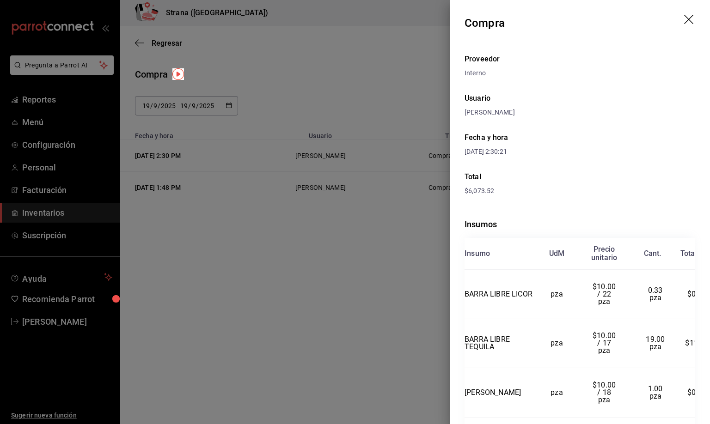
click at [684, 18] on icon "drag" at bounding box center [689, 20] width 11 height 11
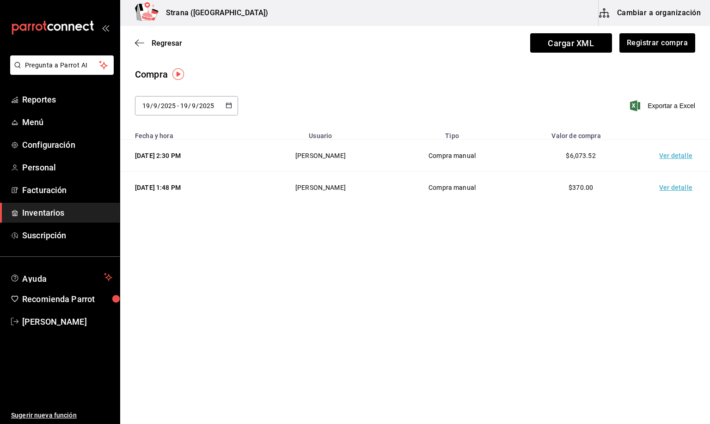
click at [416, 286] on main "Regresar Cargar XML Registrar compra Compra 2025-09-19 19 / 9 / 2025 - 2025-09-…" at bounding box center [415, 199] width 590 height 346
click at [159, 42] on span "Regresar" at bounding box center [167, 43] width 30 height 9
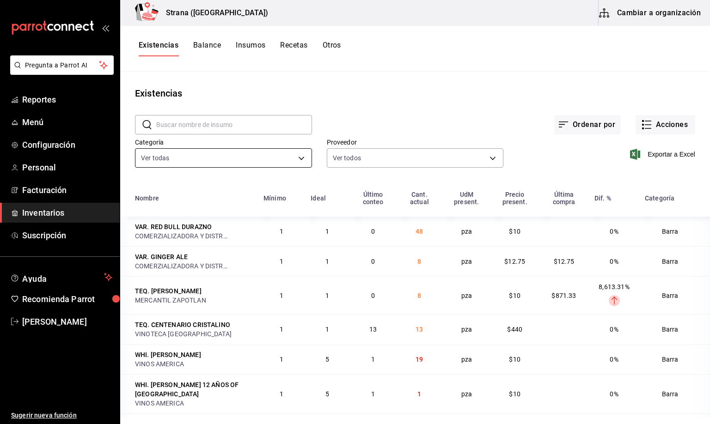
click at [172, 152] on body "Pregunta a Parrot AI Reportes Menú Configuración Personal Facturación Inventari…" at bounding box center [355, 209] width 710 height 418
click at [172, 220] on span "HOLLY" at bounding box center [231, 221] width 138 height 10
type input "22ec9f2c-e042-44ea-8d53-bf0e1d8c11ed"
checkbox input "false"
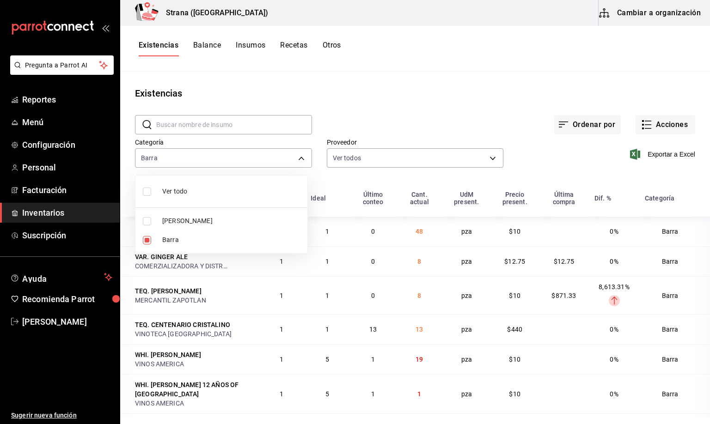
click at [156, 54] on div at bounding box center [355, 212] width 710 height 424
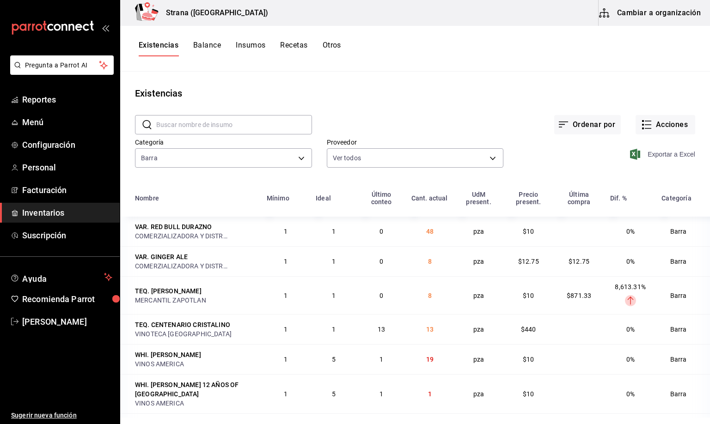
click at [660, 154] on span "Exportar a Excel" at bounding box center [663, 154] width 63 height 11
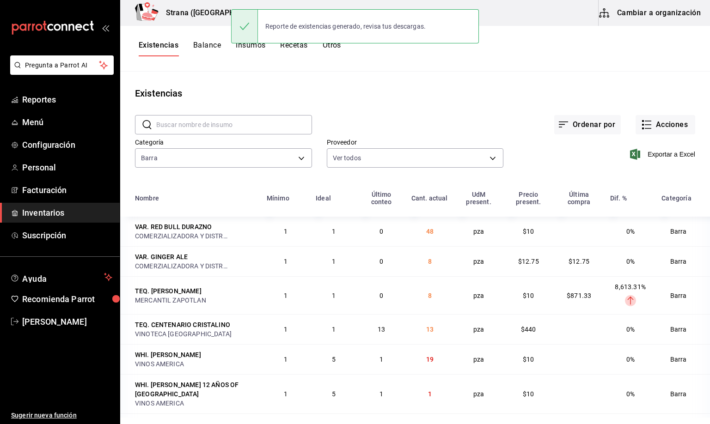
click at [421, 86] on div "Existencias" at bounding box center [415, 93] width 590 height 14
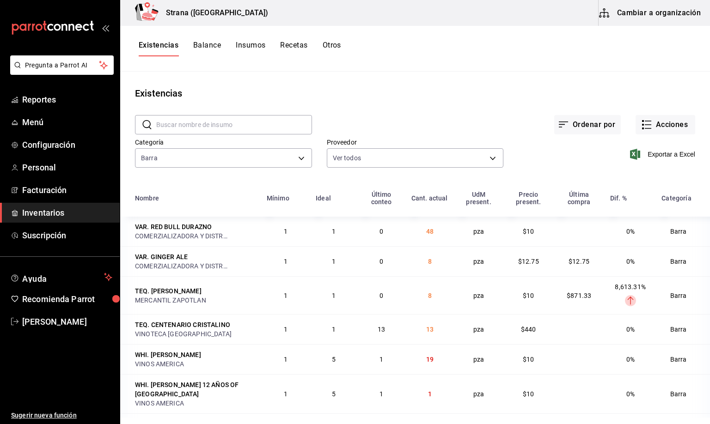
click at [423, 97] on div "Existencias" at bounding box center [415, 93] width 590 height 14
click at [188, 157] on body "Pregunta a Parrot AI Reportes Menú Configuración Personal Facturación Inventari…" at bounding box center [355, 209] width 710 height 418
click at [153, 44] on div at bounding box center [355, 212] width 710 height 424
click at [652, 155] on span "Exportar a Excel" at bounding box center [663, 154] width 63 height 11
click at [286, 91] on div "Existencias" at bounding box center [415, 93] width 590 height 14
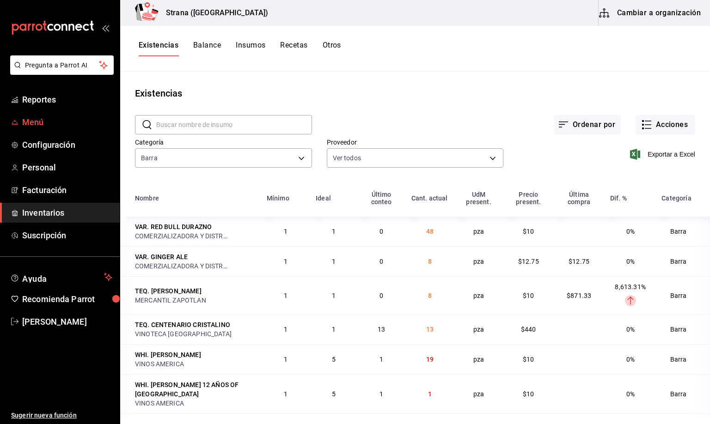
click at [37, 122] on span "Menú" at bounding box center [67, 122] width 90 height 12
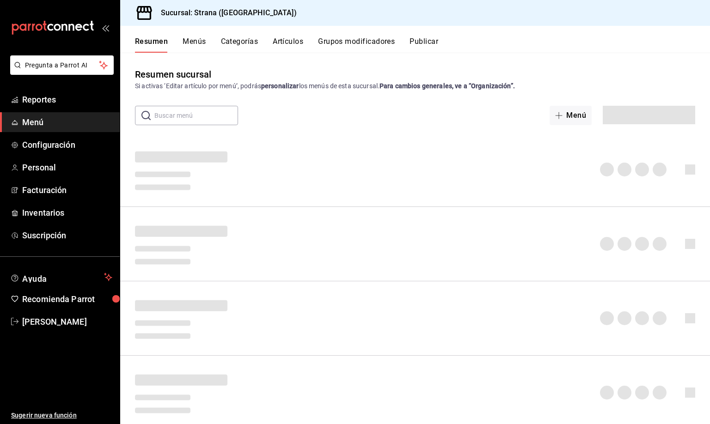
click at [287, 42] on button "Artículos" at bounding box center [288, 45] width 30 height 16
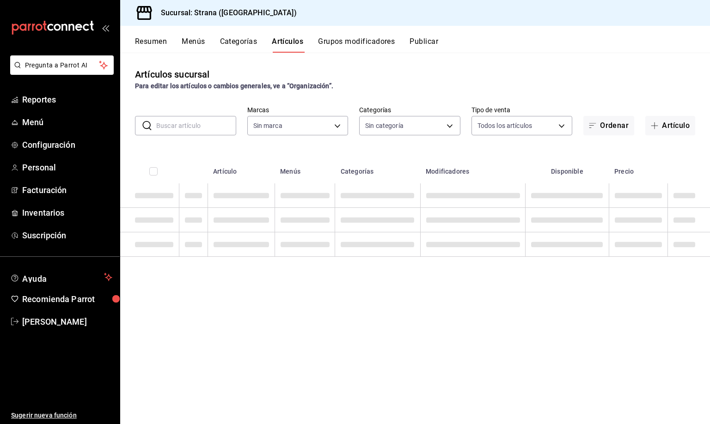
type input "4106bc60-c81d-48da-9404-f1319fbcfb4f,f77b866f-996c-4b01-97e1-e59c7d7a0a4a"
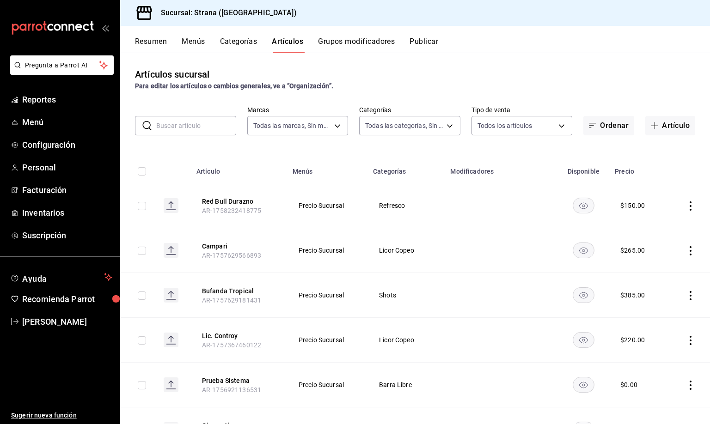
type input "b4318c79-cd7f-451b-8559-401d011d0110,aa2b32eb-16a2-466f-9024-6e4341b6453f,789ed…"
click at [166, 125] on input "text" at bounding box center [196, 125] width 80 height 18
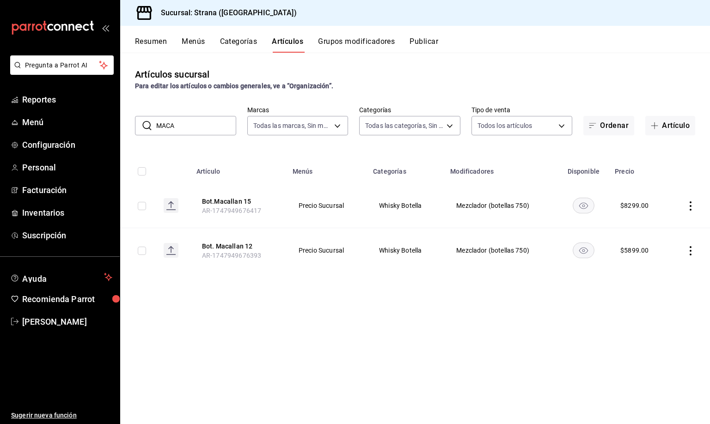
drag, startPoint x: 189, startPoint y: 129, endPoint x: 136, endPoint y: 134, distance: 53.0
click at [136, 134] on div "​ MACA ​" at bounding box center [185, 125] width 101 height 19
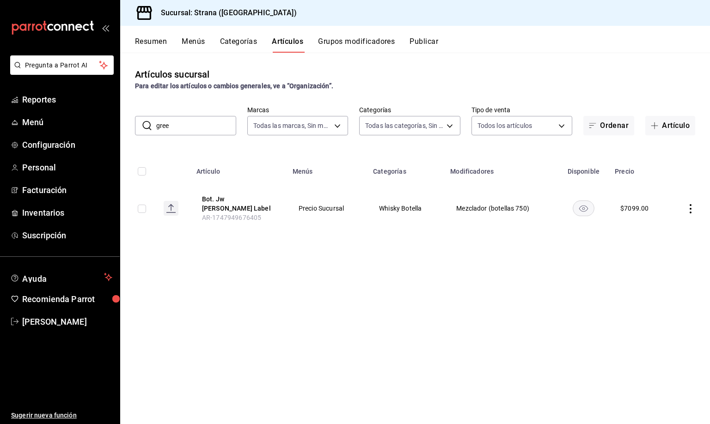
drag, startPoint x: 180, startPoint y: 128, endPoint x: 154, endPoint y: 128, distance: 26.3
click at [154, 128] on div "​ gree ​" at bounding box center [185, 125] width 101 height 19
drag, startPoint x: 127, startPoint y: 132, endPoint x: 106, endPoint y: 135, distance: 21.0
click at [105, 135] on div "Pregunta a Parrot AI Reportes Menú Configuración Personal Facturación Inventari…" at bounding box center [355, 212] width 710 height 424
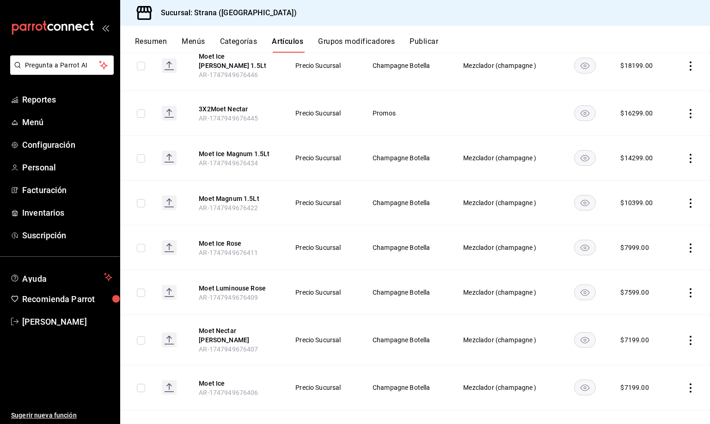
scroll to position [366, 0]
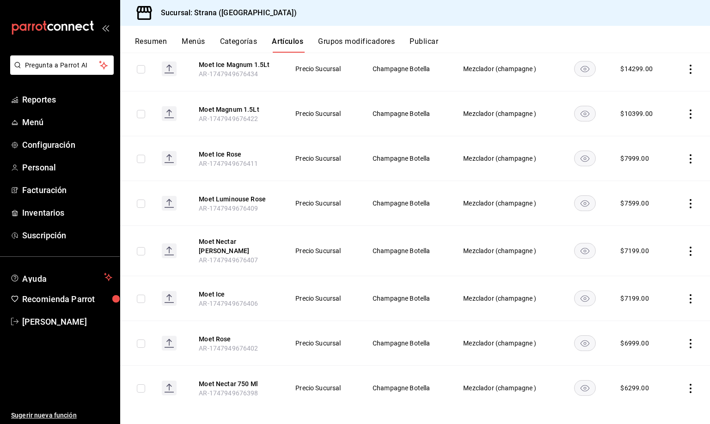
type input "moet"
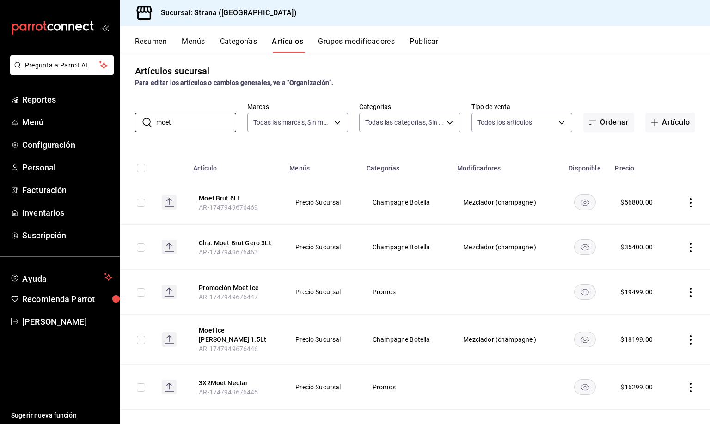
scroll to position [0, 0]
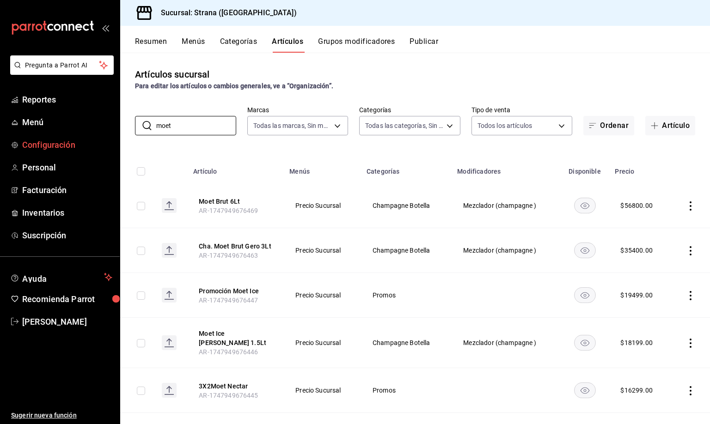
drag, startPoint x: 195, startPoint y: 123, endPoint x: 116, endPoint y: 138, distance: 79.4
click at [116, 138] on div "Pregunta a Parrot AI Reportes Menú Configuración Personal Facturación Inventari…" at bounding box center [355, 212] width 710 height 424
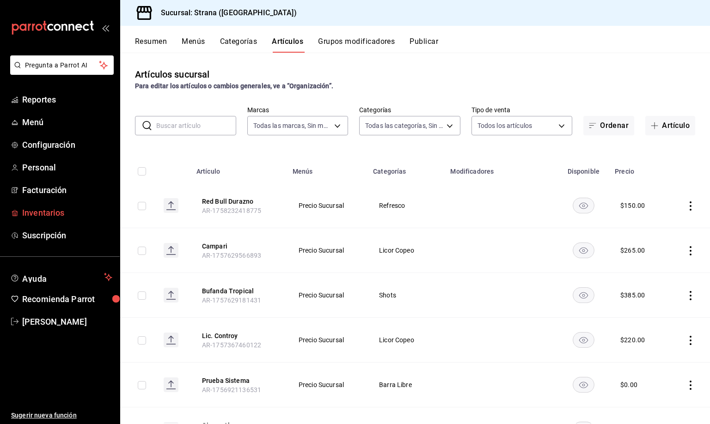
click at [42, 211] on span "Inventarios" at bounding box center [67, 213] width 90 height 12
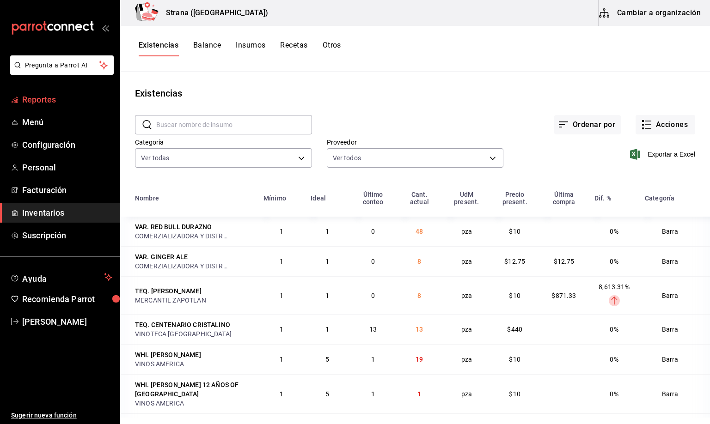
click at [40, 99] on span "Reportes" at bounding box center [67, 99] width 90 height 12
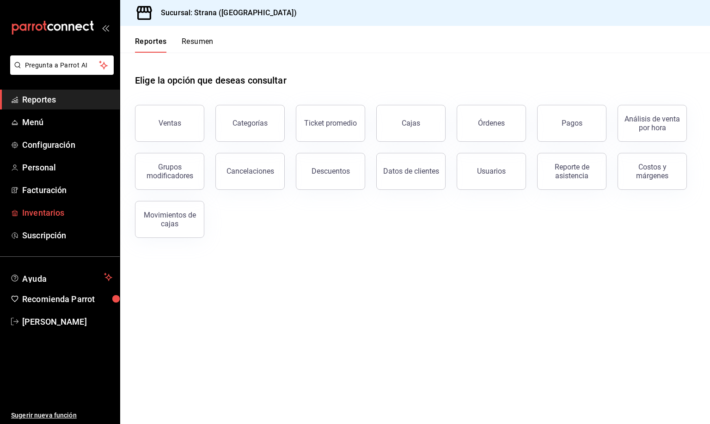
click at [43, 212] on span "Inventarios" at bounding box center [67, 213] width 90 height 12
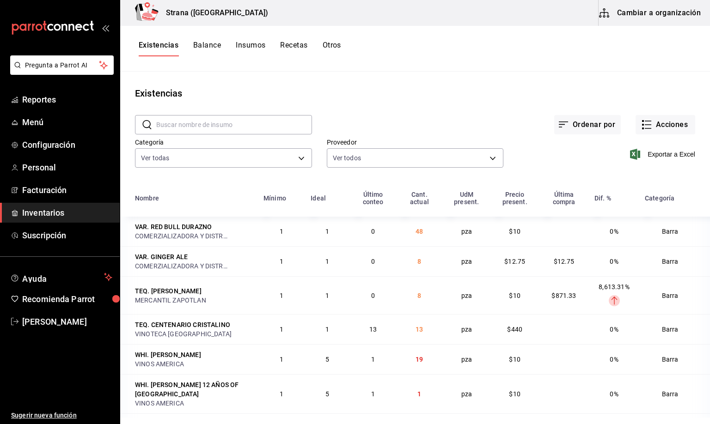
click at [329, 43] on button "Otros" at bounding box center [332, 49] width 18 height 16
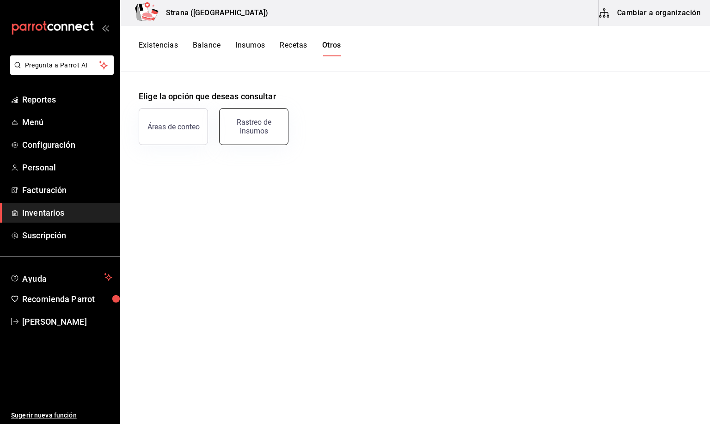
click at [259, 123] on div "Rastreo de insumos" at bounding box center [253, 127] width 57 height 18
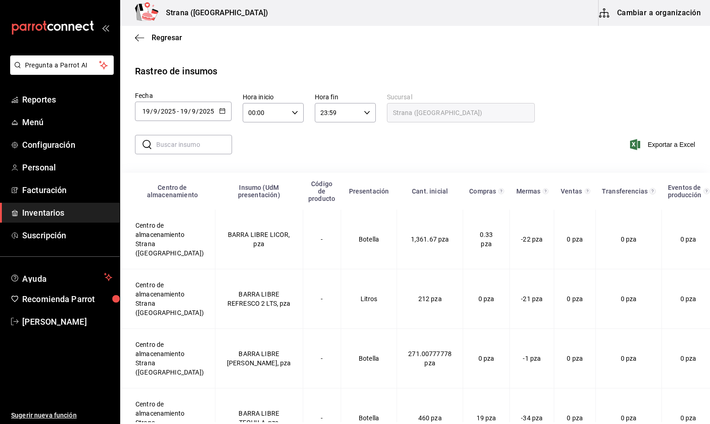
click at [142, 111] on input "19" at bounding box center [146, 111] width 8 height 7
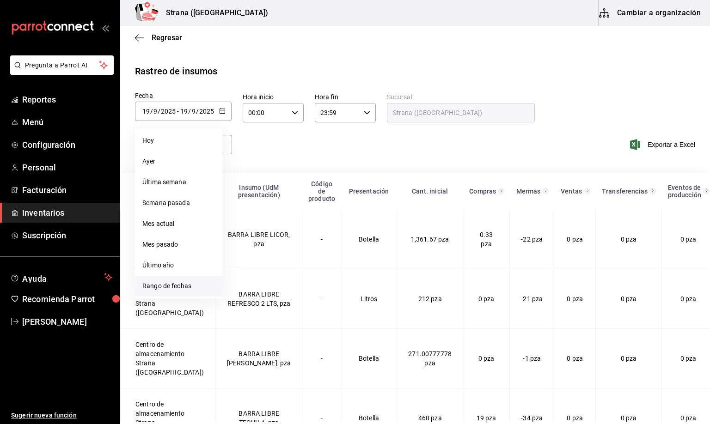
click at [163, 283] on li "Rango de fechas" at bounding box center [178, 286] width 87 height 21
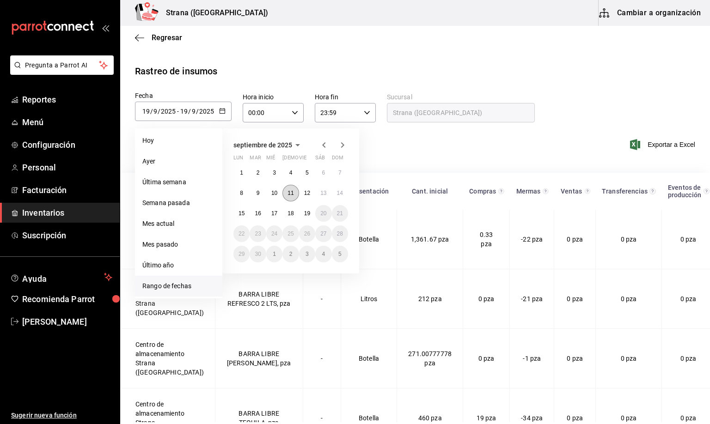
click at [290, 193] on abbr "11" at bounding box center [290, 193] width 6 height 6
click at [256, 215] on abbr "16" at bounding box center [258, 213] width 6 height 6
type input "2025-09-11"
type input "11"
type input "[DATE]"
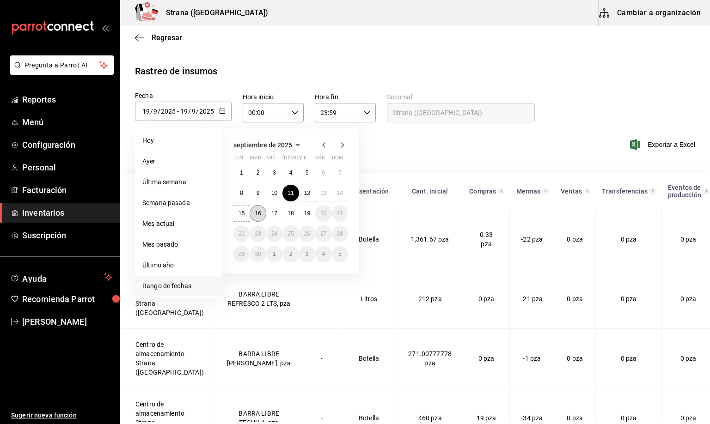
type input "16"
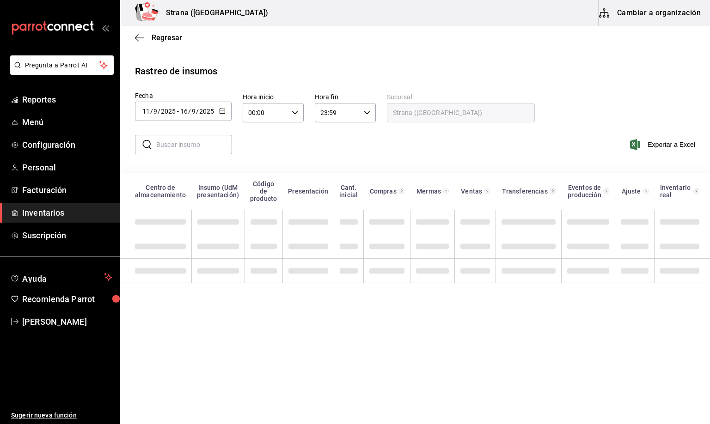
click at [253, 113] on input "00:00" at bounding box center [265, 113] width 45 height 18
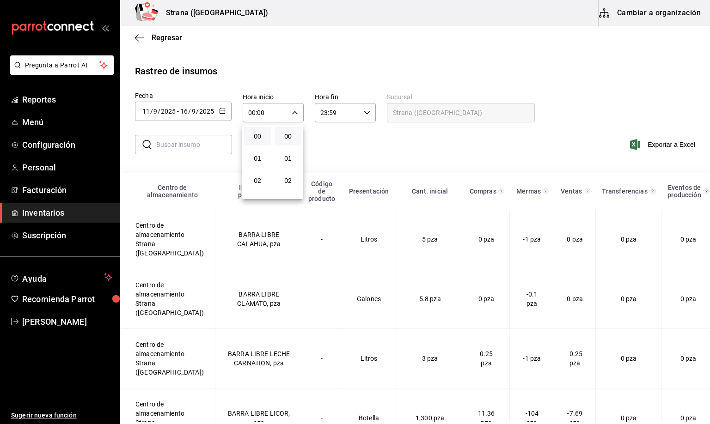
click at [249, 113] on div at bounding box center [355, 212] width 710 height 424
click at [250, 112] on input "00:00" at bounding box center [265, 113] width 45 height 18
click at [258, 146] on span "10" at bounding box center [258, 149] width 16 height 7
type input "10:00"
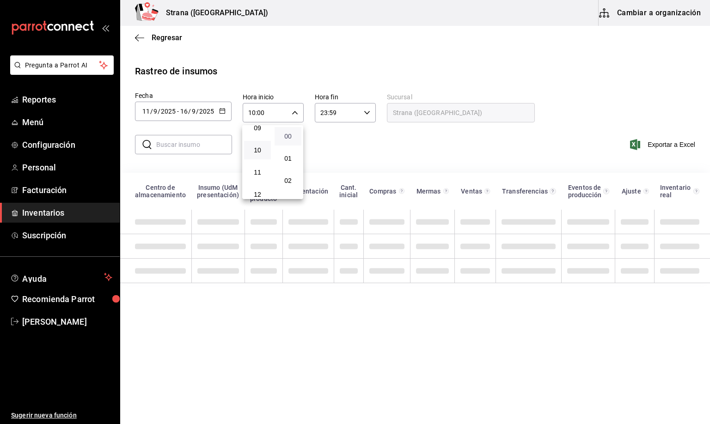
click at [289, 138] on span "00" at bounding box center [288, 136] width 16 height 7
click at [287, 137] on span "00" at bounding box center [288, 136] width 16 height 7
click at [324, 114] on div at bounding box center [355, 212] width 710 height 424
click at [324, 114] on input "23:59" at bounding box center [337, 113] width 45 height 18
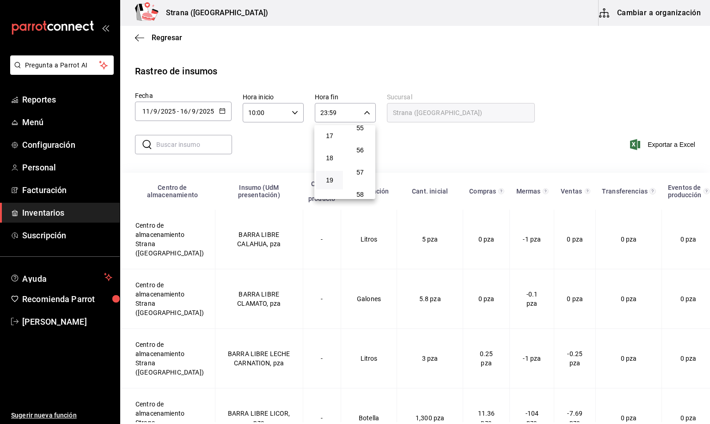
scroll to position [308, 0]
click at [327, 157] on span "15" at bounding box center [330, 160] width 16 height 7
click at [358, 169] on span "57" at bounding box center [360, 172] width 16 height 7
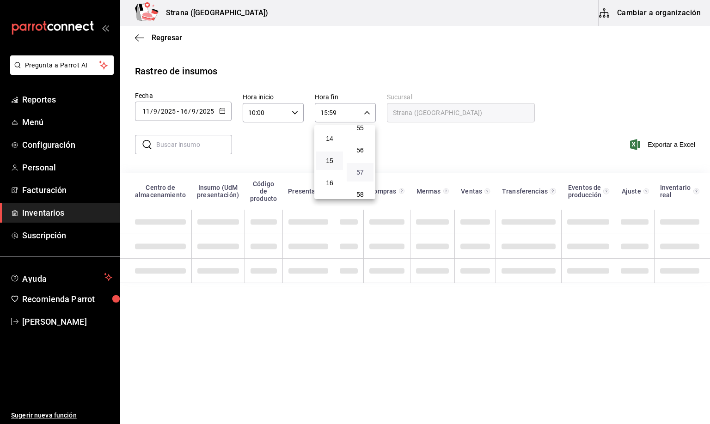
type input "15:57"
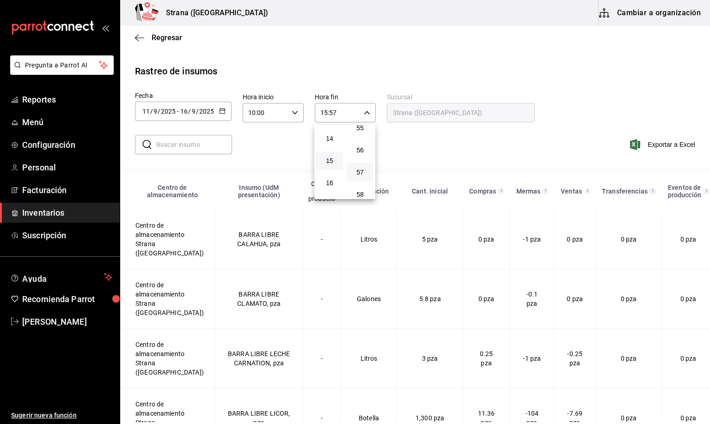
click at [183, 147] on div at bounding box center [355, 212] width 710 height 424
click at [183, 147] on input "text" at bounding box center [194, 144] width 76 height 18
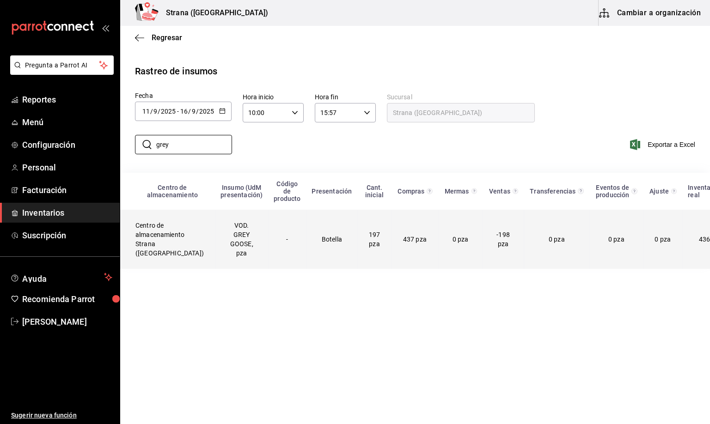
type input "grey"
click at [219, 232] on td "VOD. GREY GOOSE, pza" at bounding box center [241, 239] width 53 height 59
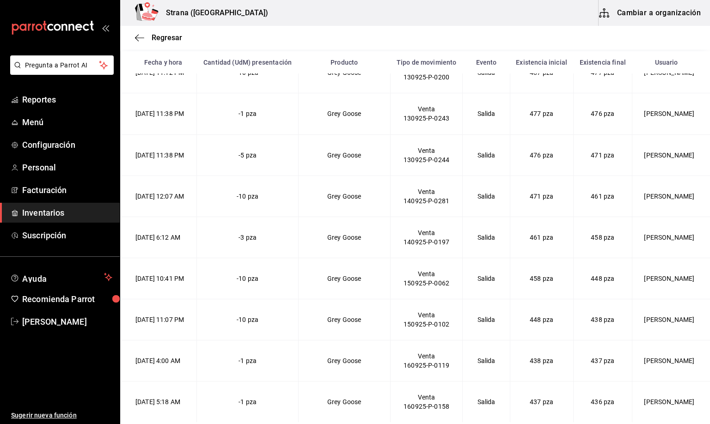
scroll to position [886, 0]
click at [32, 100] on span "Reportes" at bounding box center [67, 99] width 90 height 12
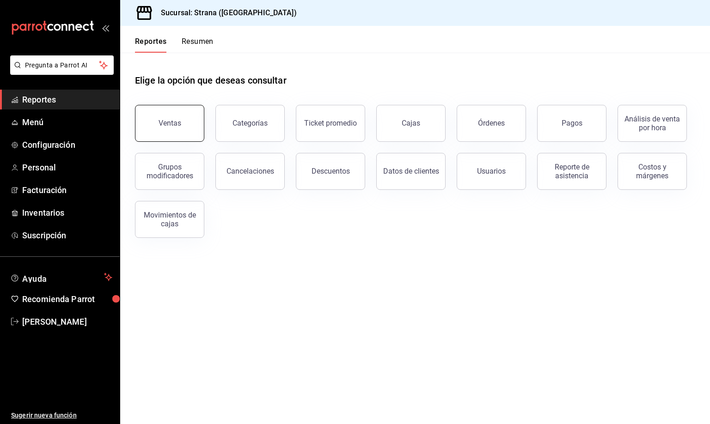
click at [168, 119] on div "Ventas" at bounding box center [169, 123] width 23 height 9
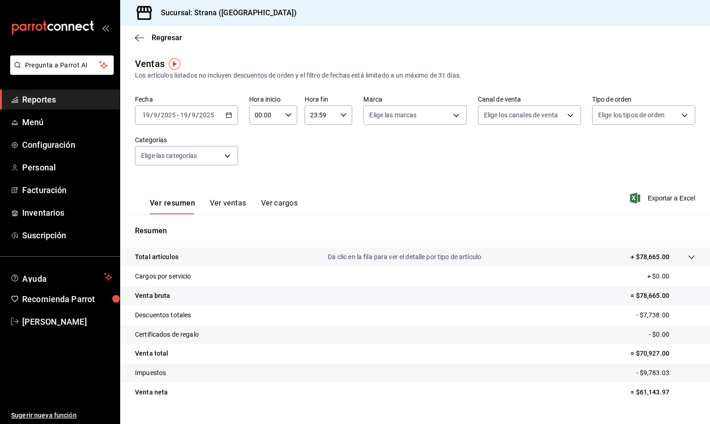
click at [144, 115] on input "19" at bounding box center [146, 114] width 8 height 7
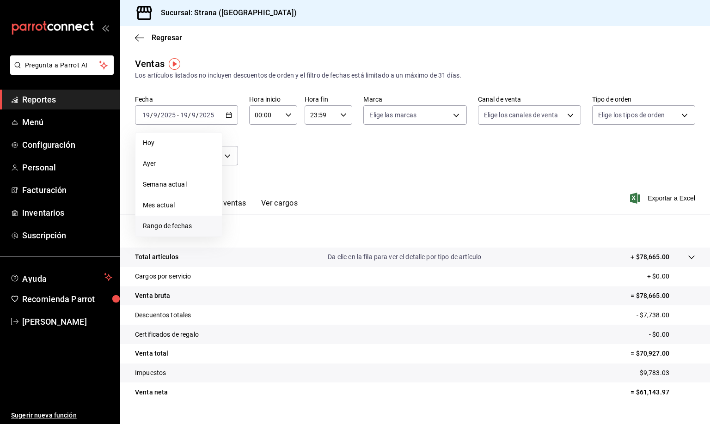
click at [164, 226] on span "Rango de fechas" at bounding box center [179, 226] width 72 height 10
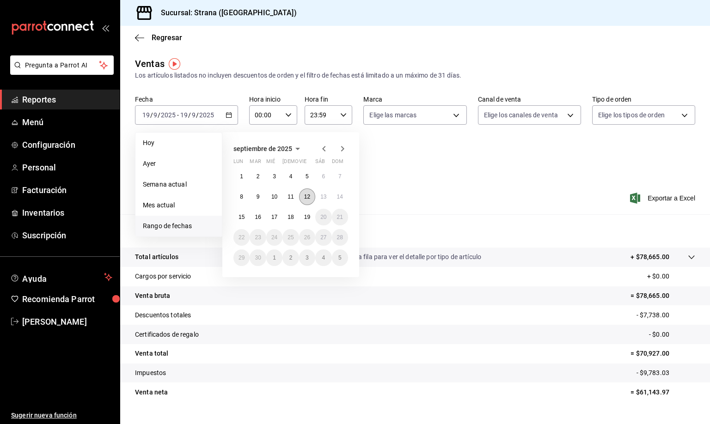
click at [304, 198] on abbr "12" at bounding box center [307, 197] width 6 height 6
click at [322, 197] on abbr "13" at bounding box center [323, 197] width 6 height 6
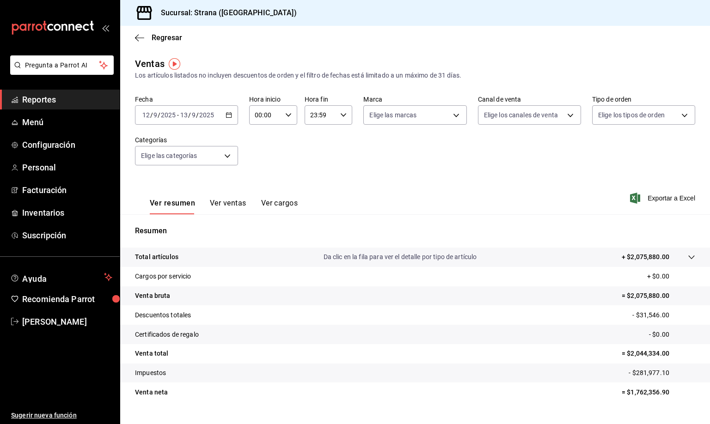
click at [251, 113] on input "00:00" at bounding box center [265, 115] width 32 height 18
click at [258, 163] on span "20" at bounding box center [258, 166] width 9 height 7
type input "20:00"
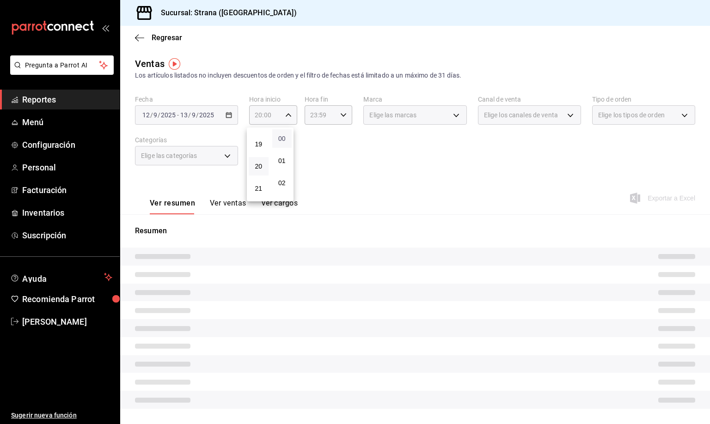
click at [282, 137] on span "00" at bounding box center [282, 138] width 9 height 7
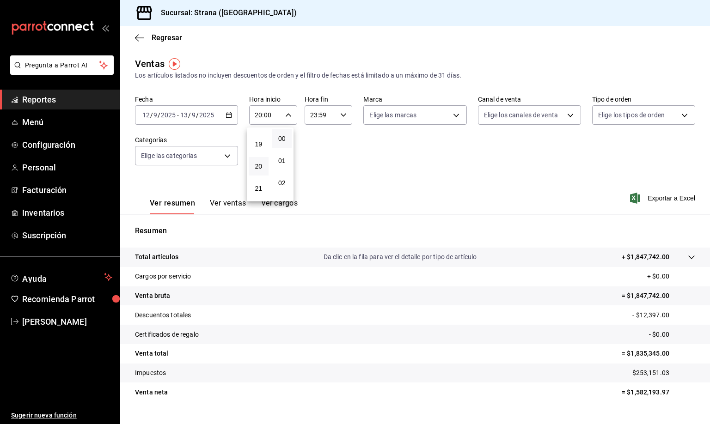
click at [310, 116] on div at bounding box center [355, 212] width 710 height 424
click at [310, 116] on input "23:59" at bounding box center [321, 115] width 32 height 18
click at [311, 165] on span "09" at bounding box center [312, 168] width 9 height 7
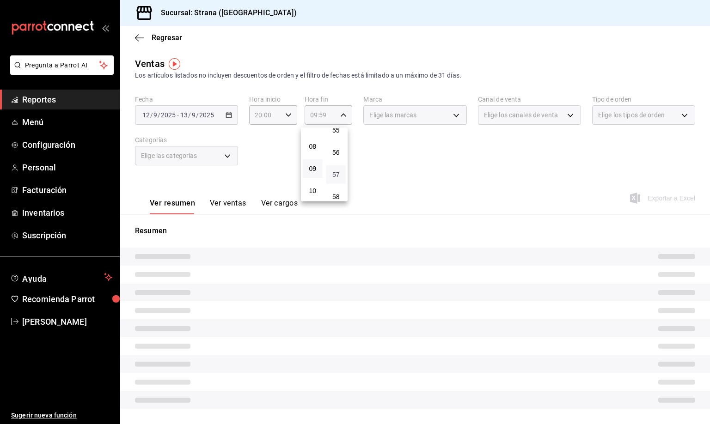
click at [335, 171] on span "57" at bounding box center [336, 174] width 9 height 7
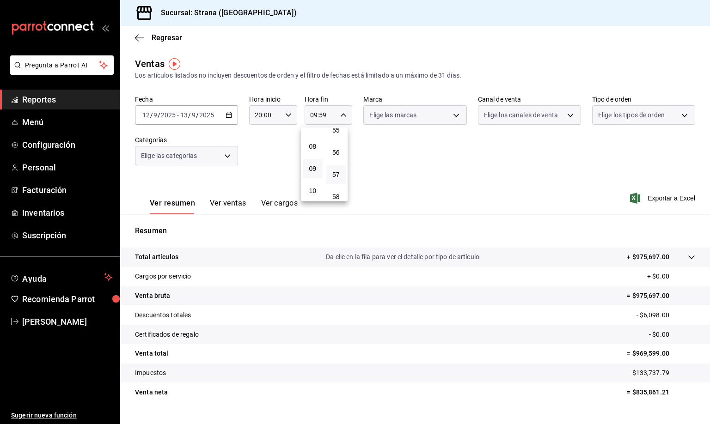
type input "09:57"
click at [258, 167] on div at bounding box center [355, 212] width 710 height 424
click at [241, 205] on button "Ver ventas" at bounding box center [228, 207] width 37 height 16
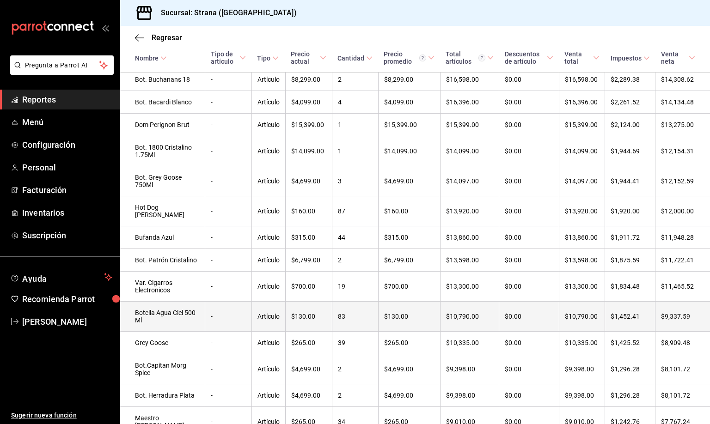
scroll to position [624, 0]
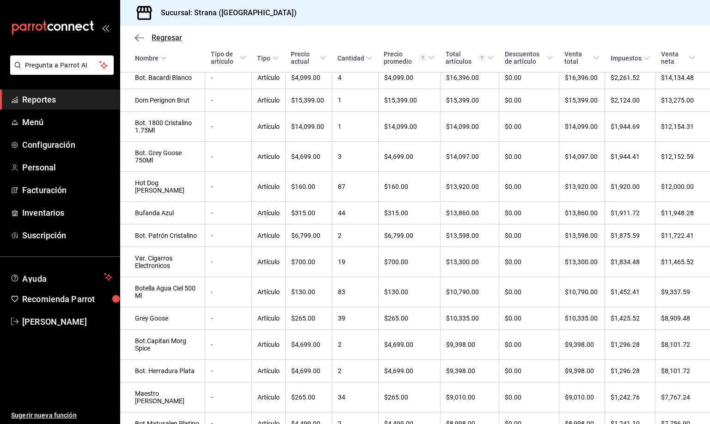
click at [154, 37] on span "Regresar" at bounding box center [167, 37] width 30 height 9
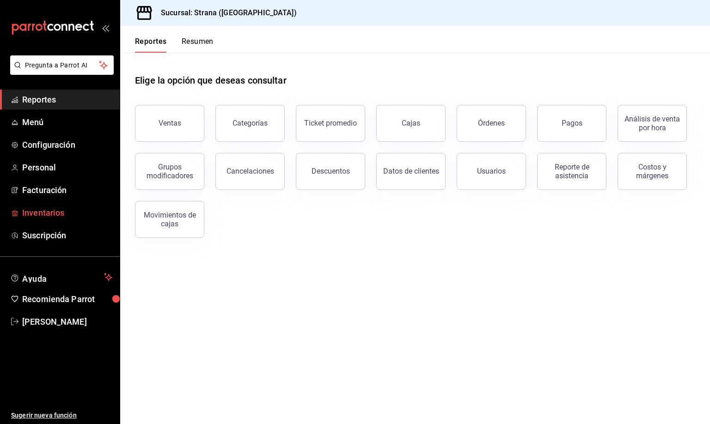
click at [44, 211] on span "Inventarios" at bounding box center [67, 213] width 90 height 12
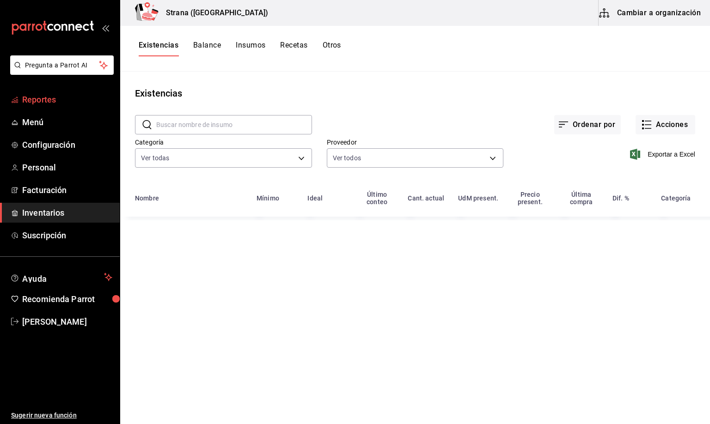
click at [36, 99] on span "Reportes" at bounding box center [67, 99] width 90 height 12
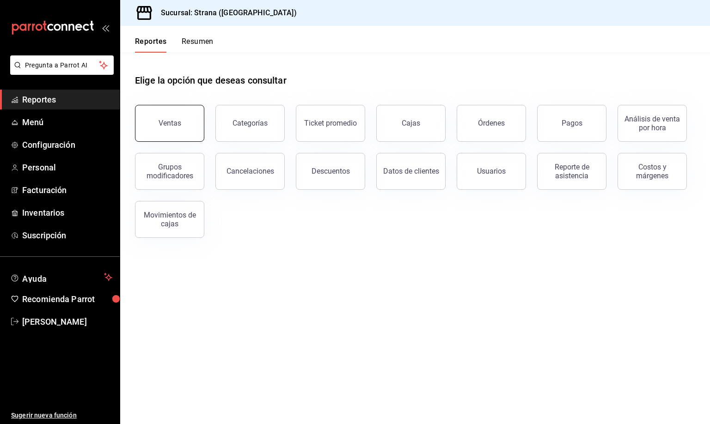
click at [172, 117] on button "Ventas" at bounding box center [169, 123] width 69 height 37
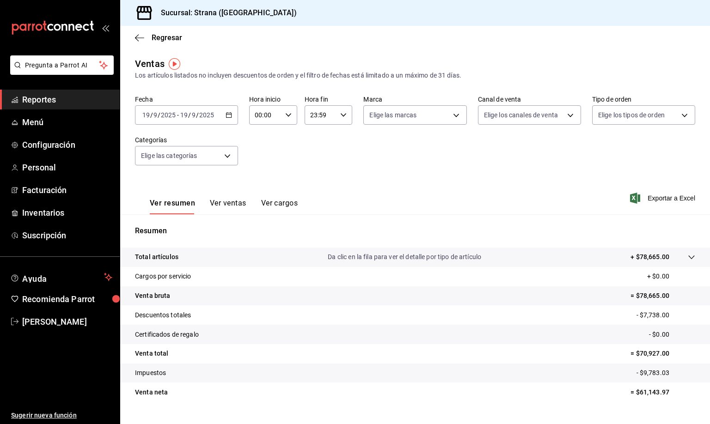
click at [161, 111] on input "2025" at bounding box center [168, 114] width 16 height 7
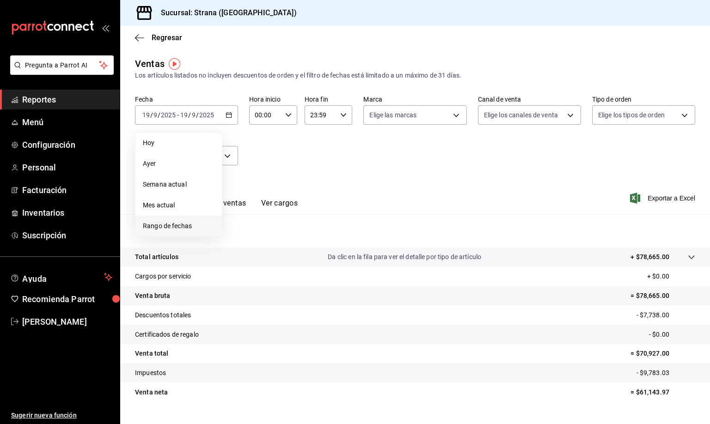
click at [170, 222] on span "Rango de fechas" at bounding box center [179, 226] width 72 height 10
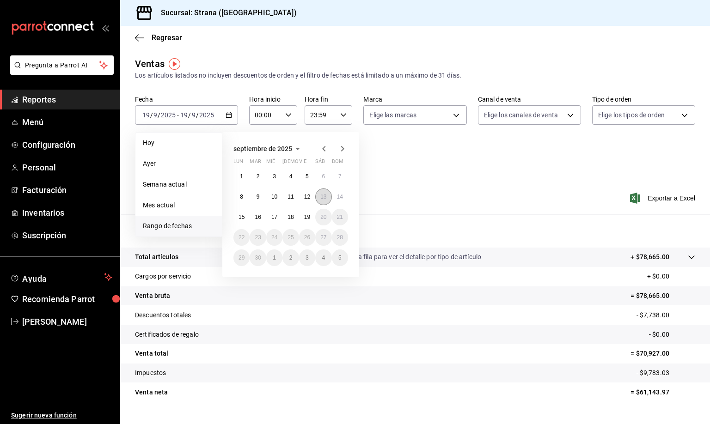
click at [323, 197] on abbr "13" at bounding box center [323, 197] width 6 height 6
click at [320, 197] on abbr "13" at bounding box center [323, 197] width 6 height 6
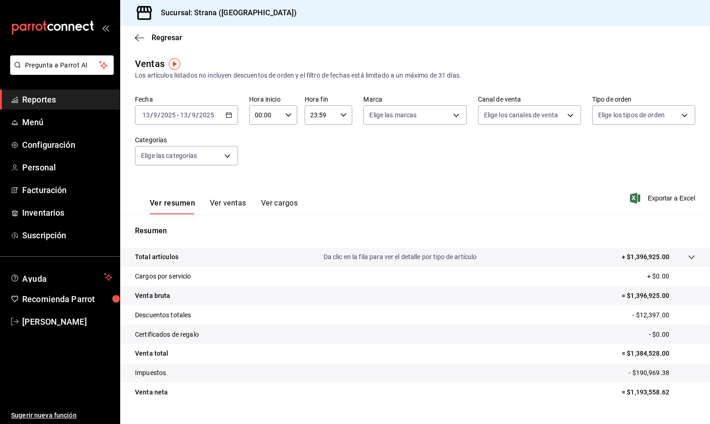
click at [153, 111] on input "9" at bounding box center [155, 114] width 5 height 7
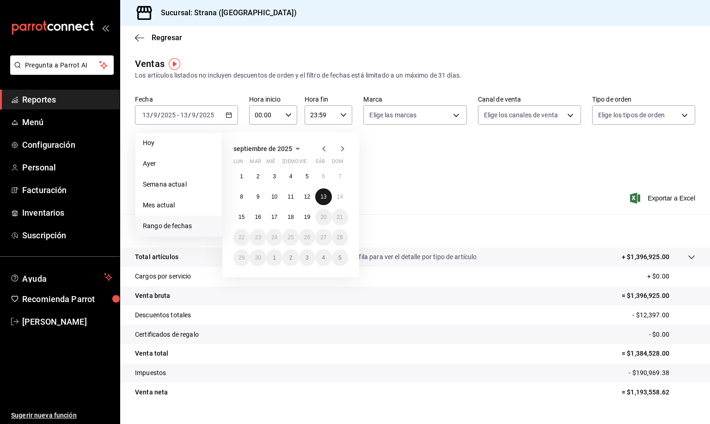
click at [320, 195] on abbr "13" at bounding box center [323, 197] width 6 height 6
click at [337, 195] on abbr "14" at bounding box center [340, 197] width 6 height 6
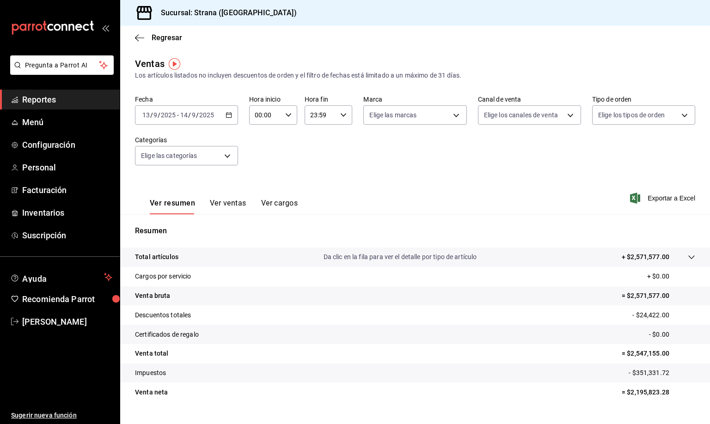
click at [254, 113] on input "00:00" at bounding box center [265, 115] width 32 height 18
click at [255, 157] on button "20" at bounding box center [259, 166] width 20 height 18
type input "20:00"
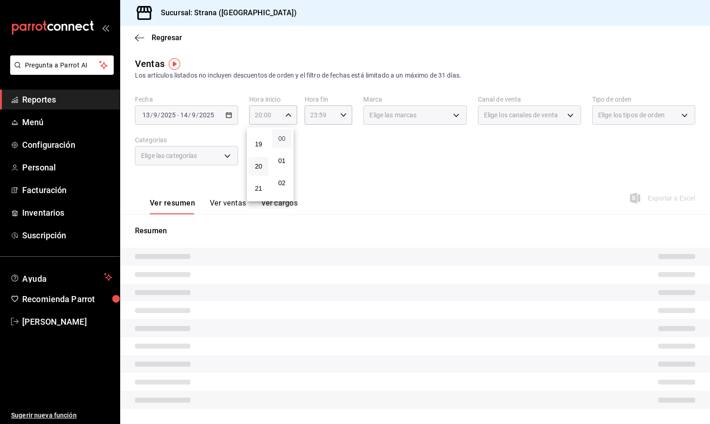
click at [278, 137] on span "00" at bounding box center [282, 138] width 9 height 7
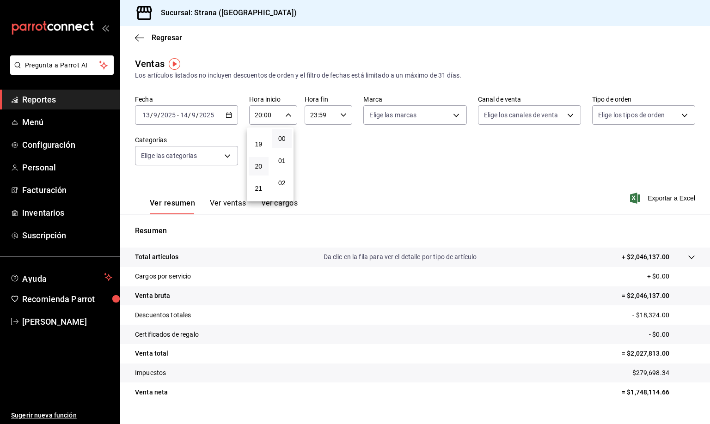
click at [310, 114] on div at bounding box center [355, 212] width 710 height 424
click at [310, 114] on input "23:59" at bounding box center [321, 115] width 32 height 18
click at [312, 187] on span "10" at bounding box center [312, 190] width 9 height 7
click at [335, 171] on span "57" at bounding box center [336, 174] width 9 height 7
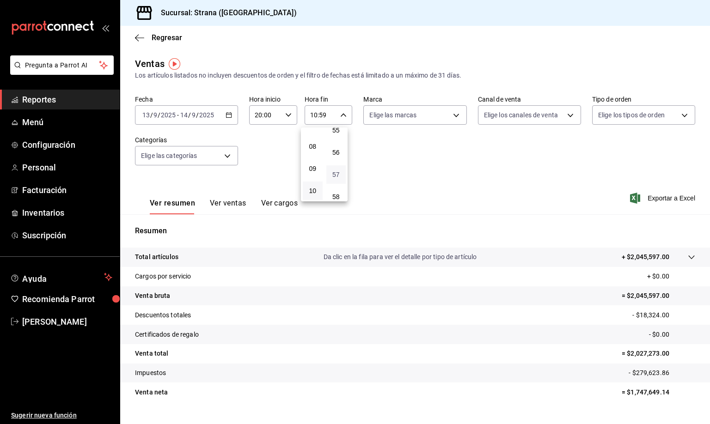
type input "10:57"
click at [228, 201] on div at bounding box center [355, 212] width 710 height 424
click at [229, 201] on button "Ver ventas" at bounding box center [228, 207] width 37 height 16
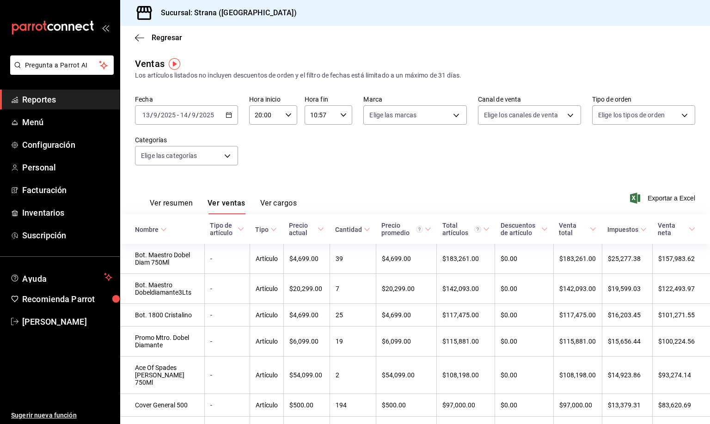
click at [146, 112] on input "13" at bounding box center [146, 114] width 8 height 7
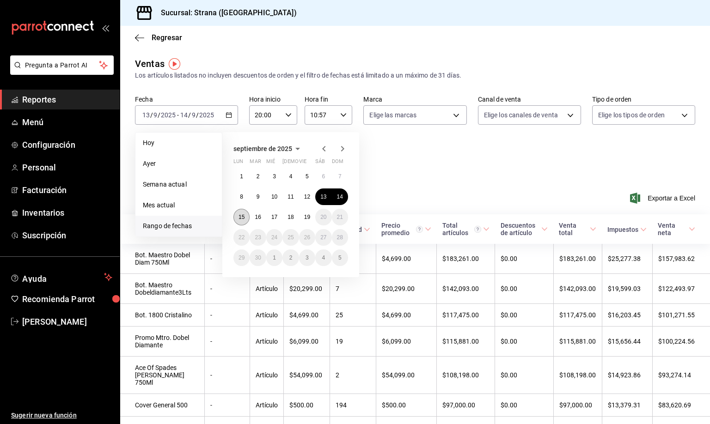
click at [241, 219] on abbr "15" at bounding box center [241, 217] width 6 height 6
click at [256, 218] on abbr "16" at bounding box center [258, 217] width 6 height 6
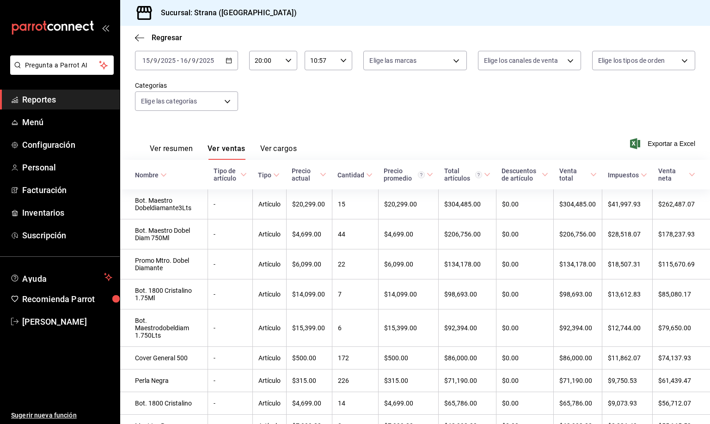
scroll to position [27, 0]
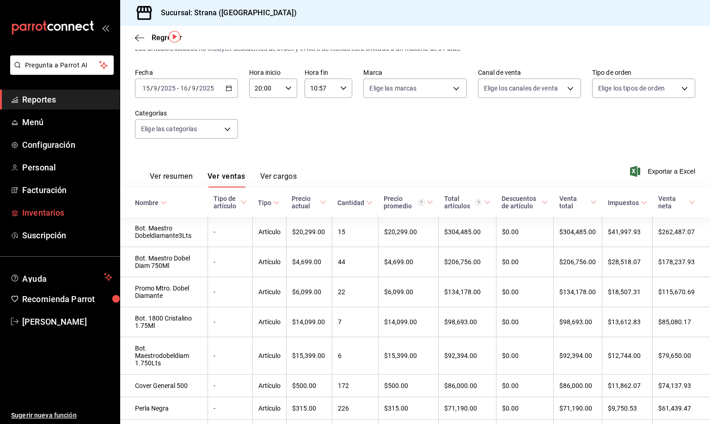
click at [46, 216] on span "Inventarios" at bounding box center [67, 213] width 90 height 12
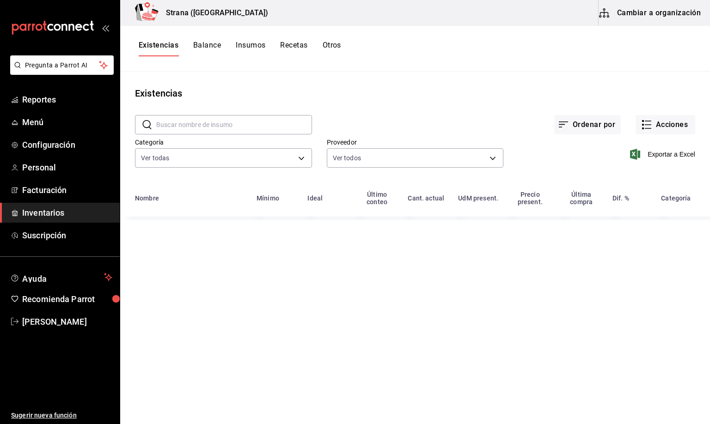
click at [329, 46] on button "Otros" at bounding box center [332, 49] width 18 height 16
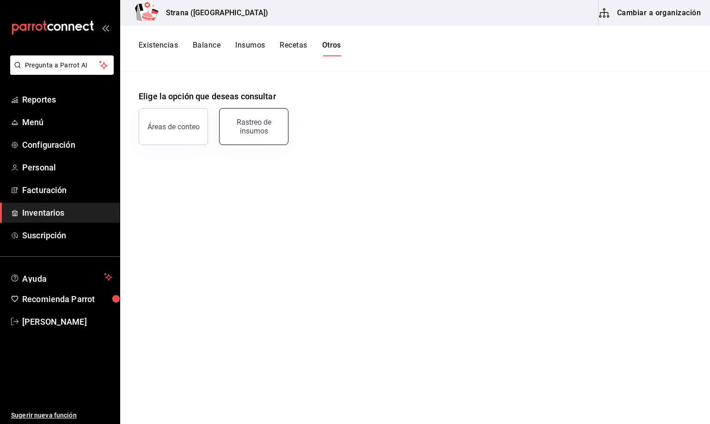
click at [251, 124] on div "Rastreo de insumos" at bounding box center [253, 127] width 57 height 18
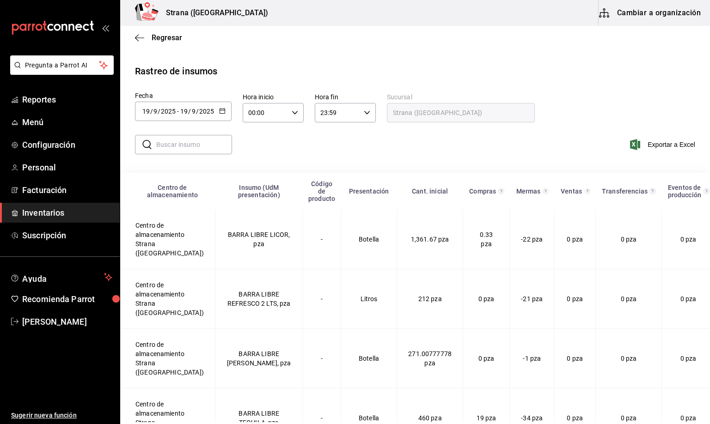
click at [147, 111] on input "19" at bounding box center [146, 111] width 8 height 7
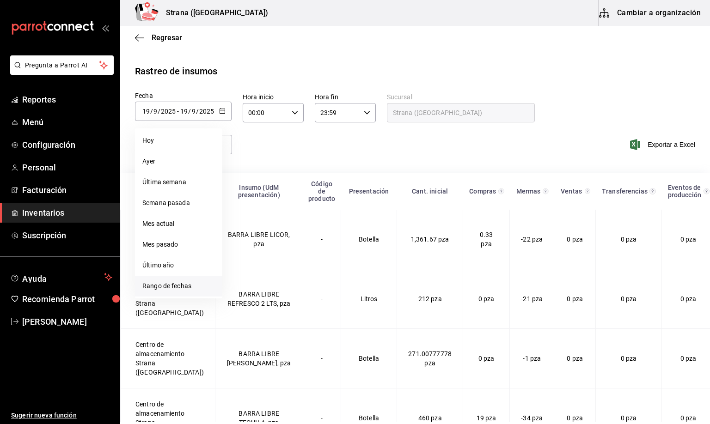
click at [182, 281] on li "Rango de fechas" at bounding box center [178, 286] width 87 height 21
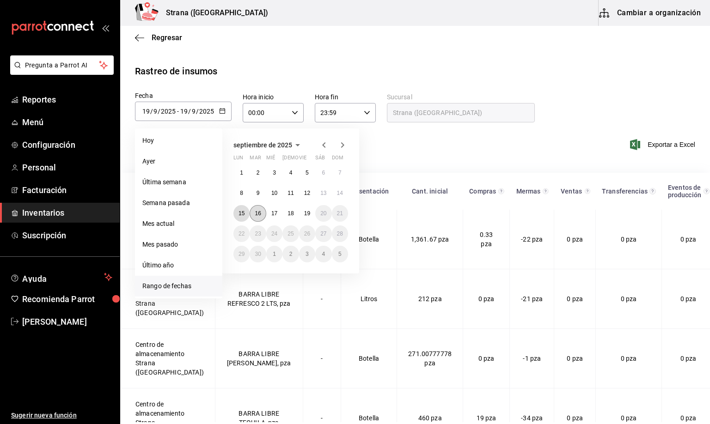
drag, startPoint x: 237, startPoint y: 214, endPoint x: 262, endPoint y: 215, distance: 25.5
click at [244, 215] on button "15" at bounding box center [241, 213] width 16 height 17
click at [258, 213] on abbr "16" at bounding box center [258, 213] width 6 height 6
type input "[DATE]"
type input "15"
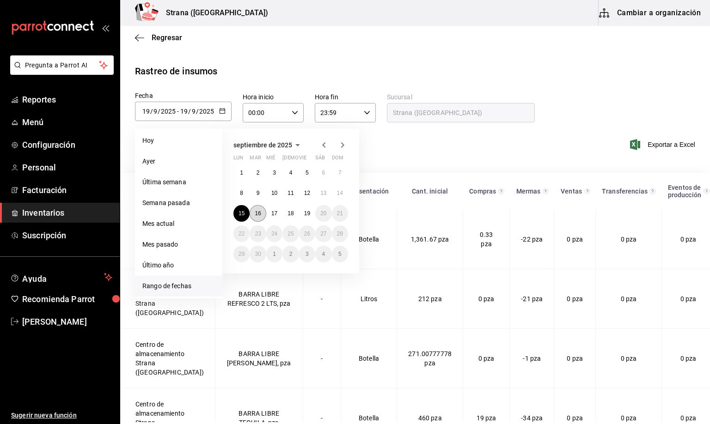
type input "[DATE]"
type input "16"
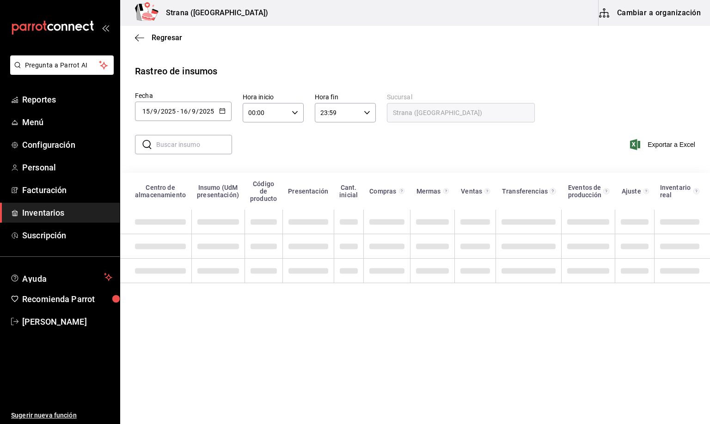
click at [250, 112] on input "00:00" at bounding box center [265, 113] width 45 height 18
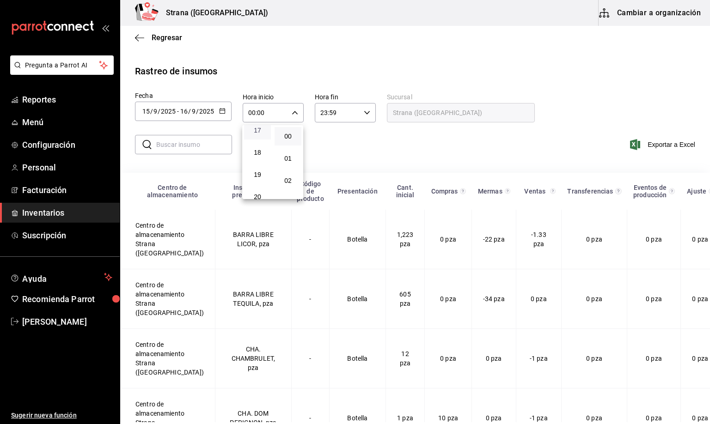
scroll to position [416, 0]
click at [256, 155] on button "20" at bounding box center [257, 164] width 27 height 18
click at [286, 135] on span "00" at bounding box center [288, 136] width 16 height 7
type input "20:00"
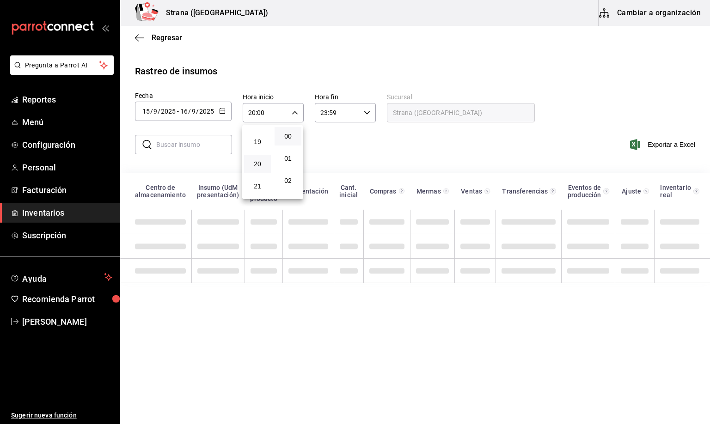
click at [320, 111] on div at bounding box center [355, 212] width 710 height 424
click at [320, 111] on input "23:59" at bounding box center [337, 113] width 45 height 18
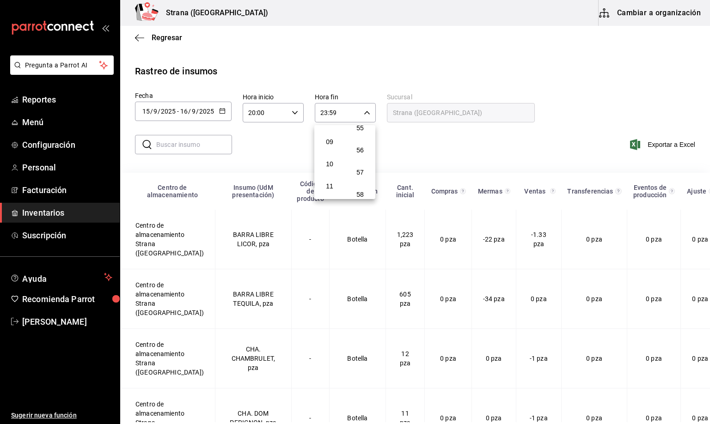
scroll to position [170, 0]
click at [329, 179] on button "10" at bounding box center [329, 188] width 27 height 18
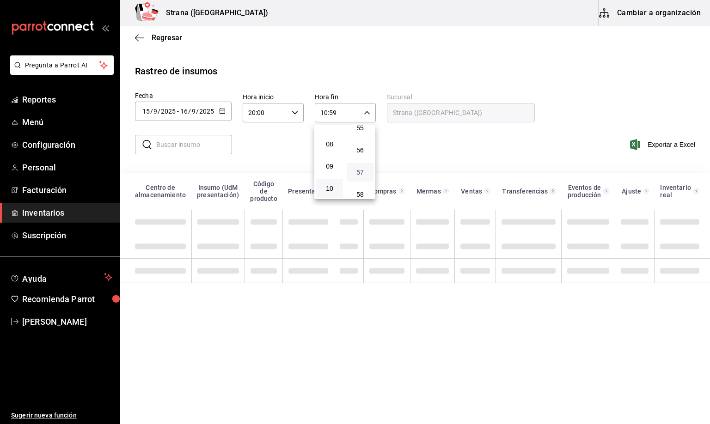
click at [358, 169] on span "57" at bounding box center [360, 172] width 16 height 7
type input "10:57"
click at [358, 169] on span "57" at bounding box center [360, 172] width 16 height 7
click at [263, 158] on div at bounding box center [355, 212] width 710 height 424
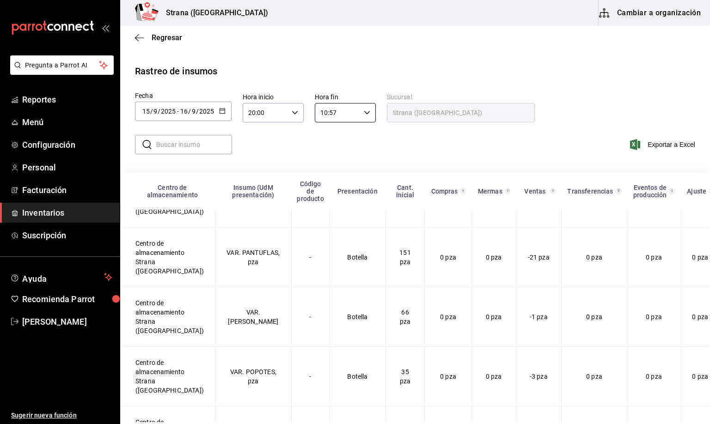
scroll to position [3466, 0]
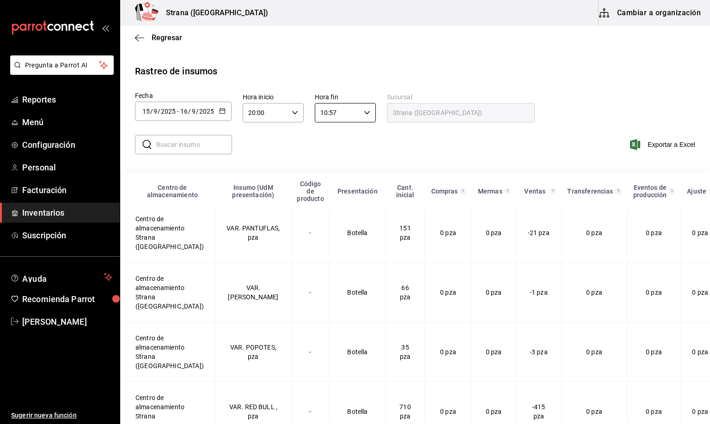
click at [139, 110] on div "2025-09-15 15 / 9 / 2025 - 2025-09-16 16 / 9 / 2025" at bounding box center [183, 111] width 97 height 19
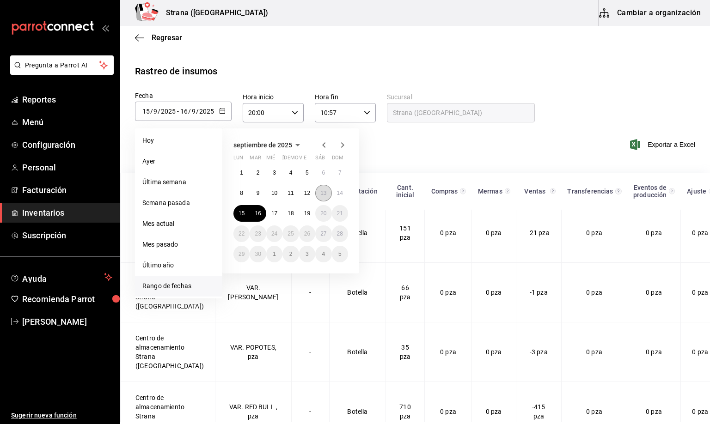
click at [322, 191] on abbr "13" at bounding box center [323, 193] width 6 height 6
click at [337, 194] on abbr "14" at bounding box center [340, 193] width 6 height 6
type input "2025-09-13"
type input "13"
type input "[DATE]"
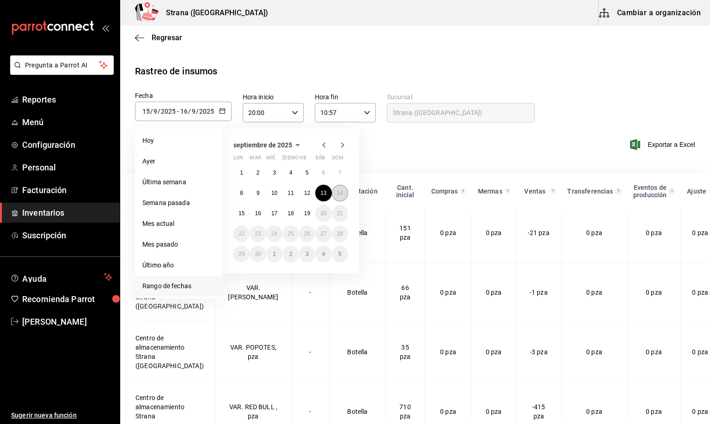
type input "14"
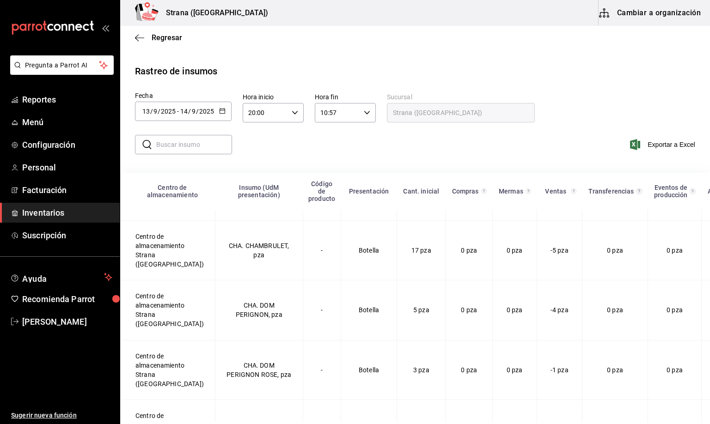
scroll to position [372, 0]
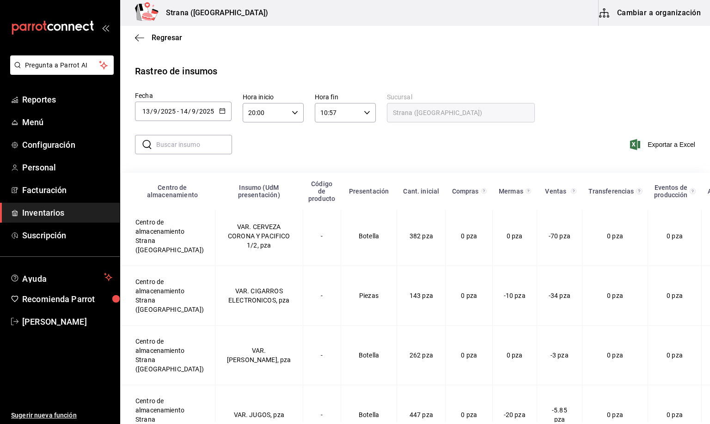
scroll to position [4367, 0]
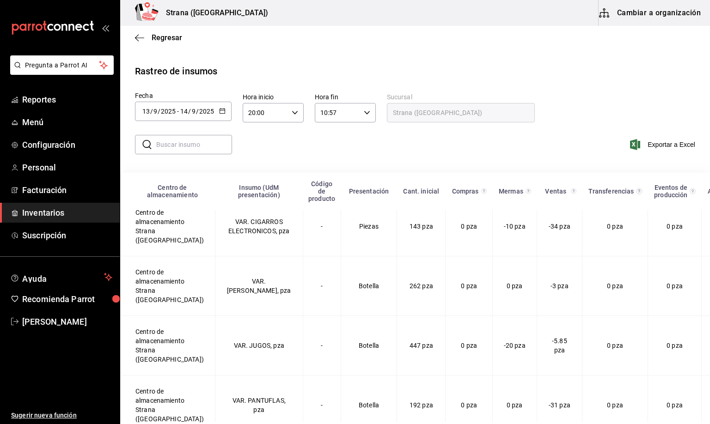
click at [145, 110] on input "13" at bounding box center [146, 111] width 8 height 7
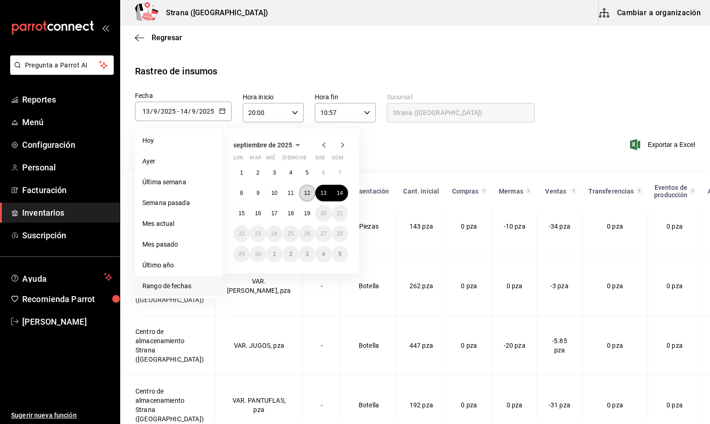
click at [301, 192] on button "12" at bounding box center [307, 193] width 16 height 17
click at [323, 195] on abbr "13" at bounding box center [323, 193] width 6 height 6
type input "2025-09-12"
type input "12"
type input "2025-09-13"
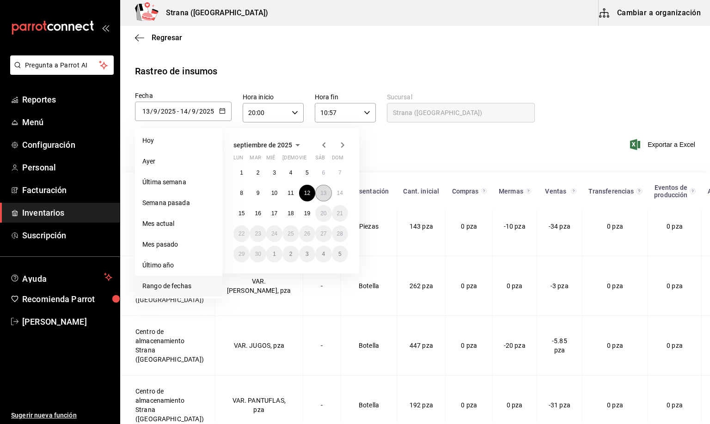
type input "13"
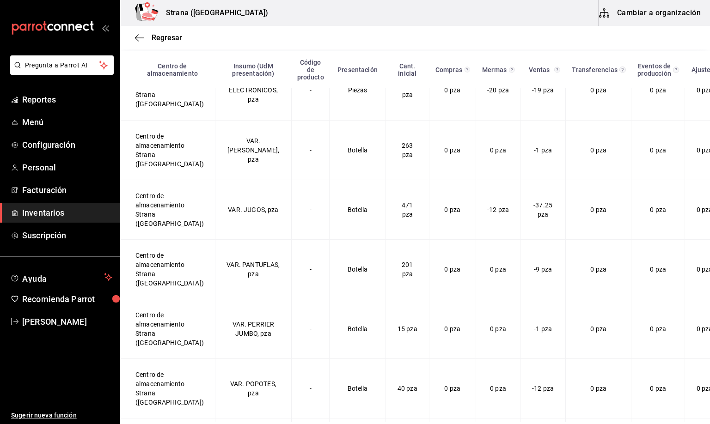
scroll to position [4192, 0]
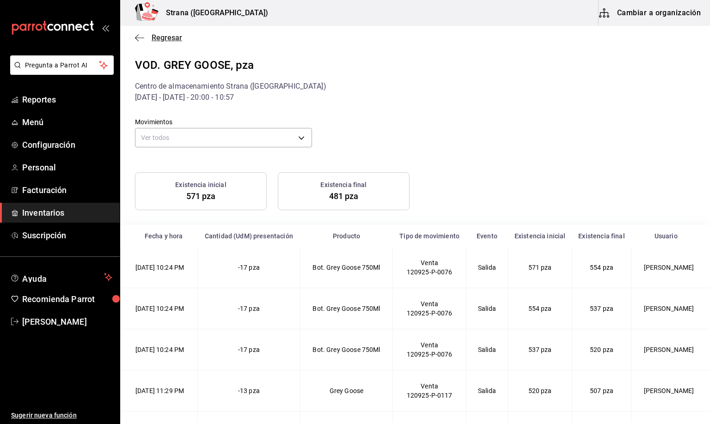
click at [159, 35] on span "Regresar" at bounding box center [167, 37] width 30 height 9
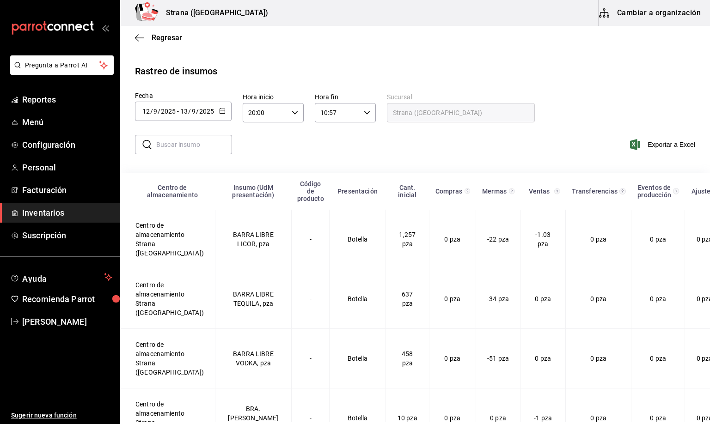
click at [145, 111] on input "12" at bounding box center [146, 111] width 8 height 7
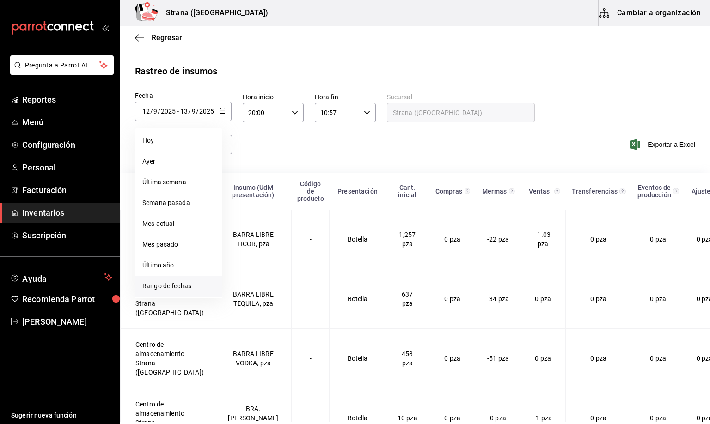
click at [172, 286] on li "Rango de fechas" at bounding box center [178, 286] width 87 height 21
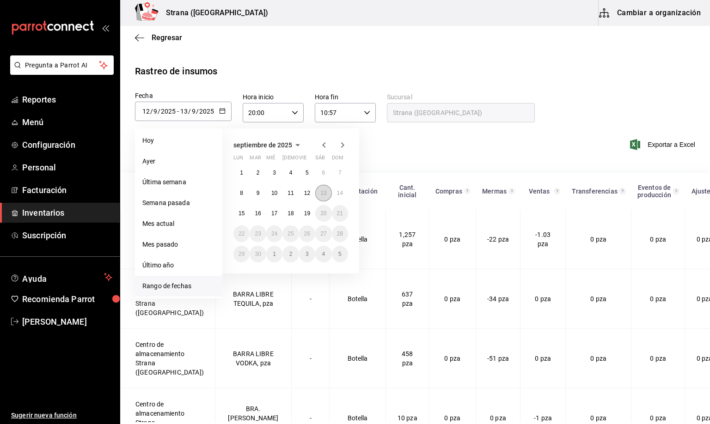
click at [323, 192] on abbr "13" at bounding box center [323, 193] width 6 height 6
click at [340, 192] on abbr "14" at bounding box center [340, 193] width 6 height 6
type input "2025-09-13"
type input "13"
type input "[DATE]"
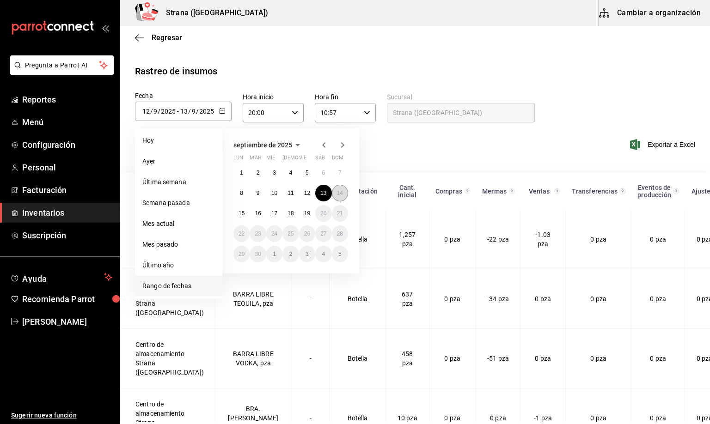
type input "14"
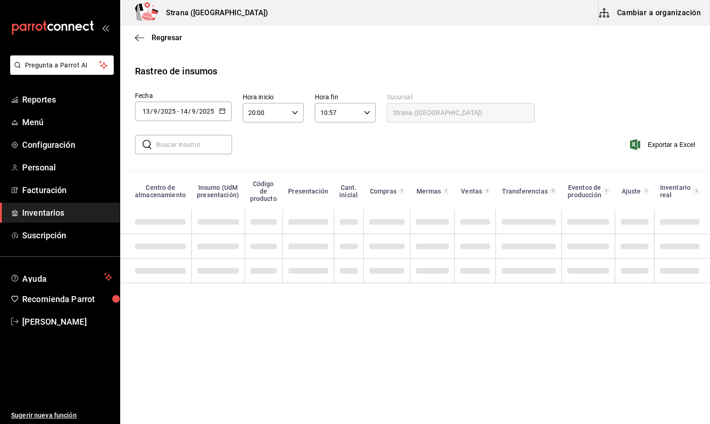
click at [253, 114] on input "20:00" at bounding box center [265, 113] width 45 height 18
click at [174, 145] on div at bounding box center [355, 212] width 710 height 424
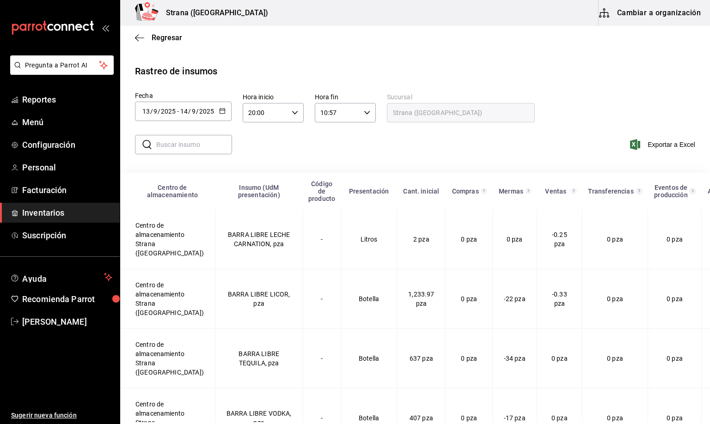
click at [340, 153] on div at bounding box center [355, 212] width 710 height 424
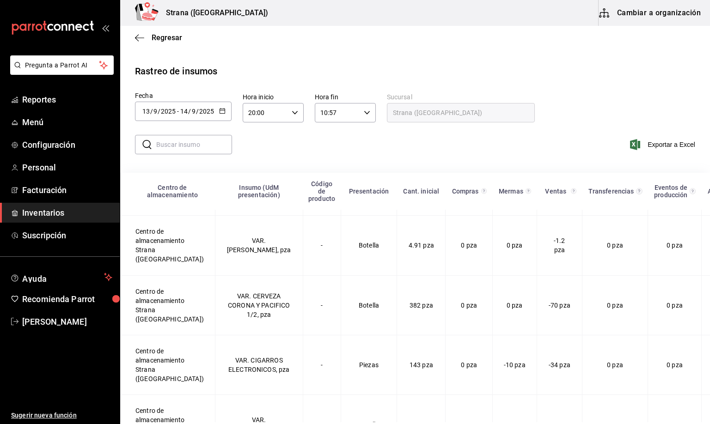
scroll to position [4297, 0]
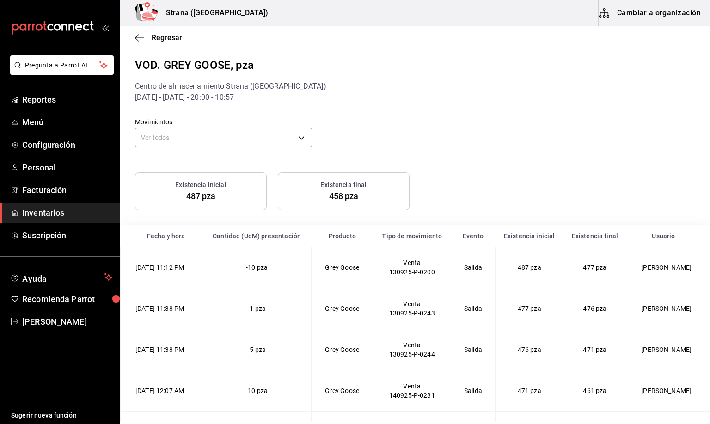
scroll to position [32, 0]
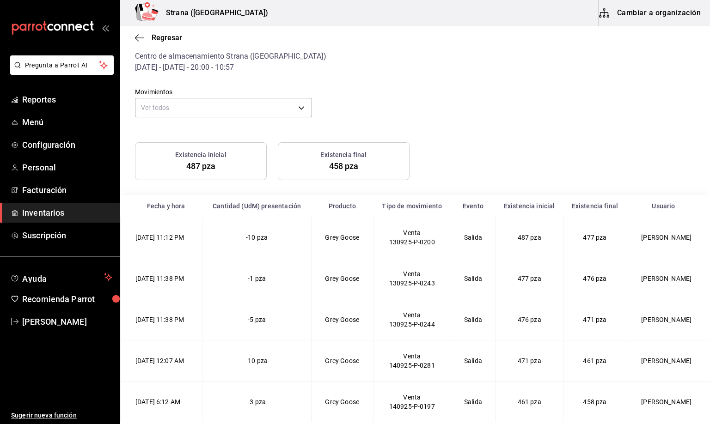
click at [38, 215] on span "Inventarios" at bounding box center [67, 213] width 90 height 12
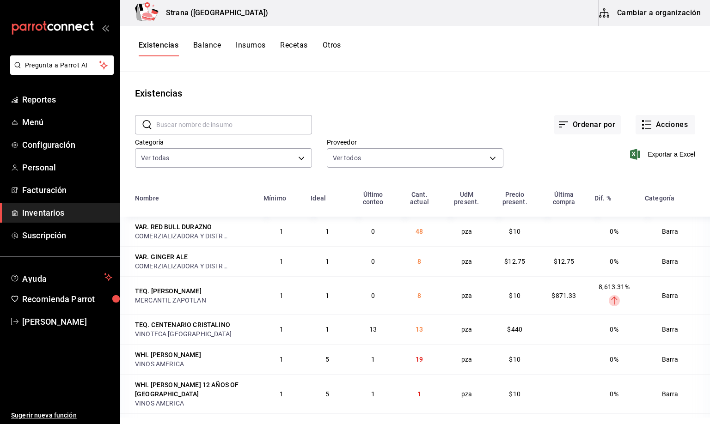
click at [294, 49] on button "Recetas" at bounding box center [293, 49] width 27 height 16
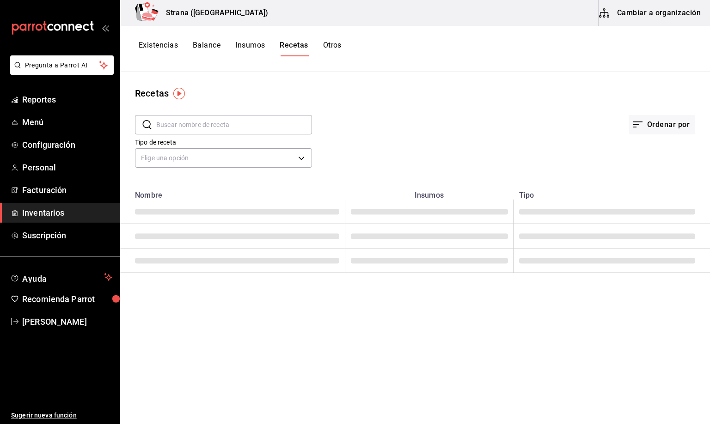
click at [181, 124] on input "text" at bounding box center [234, 125] width 156 height 18
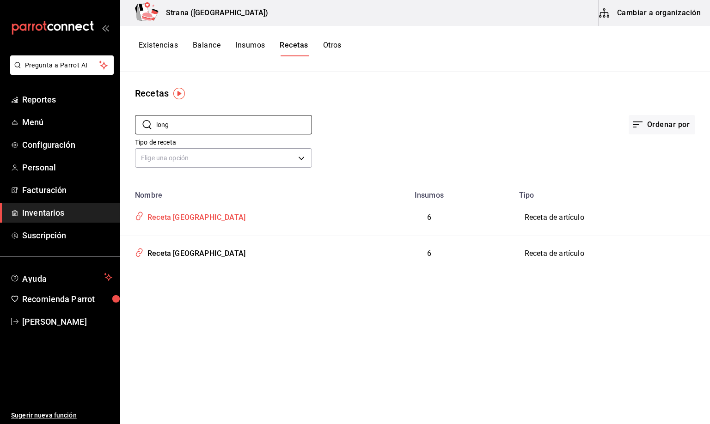
type input "long"
click at [189, 217] on div "Receta Long Beach" at bounding box center [195, 216] width 102 height 14
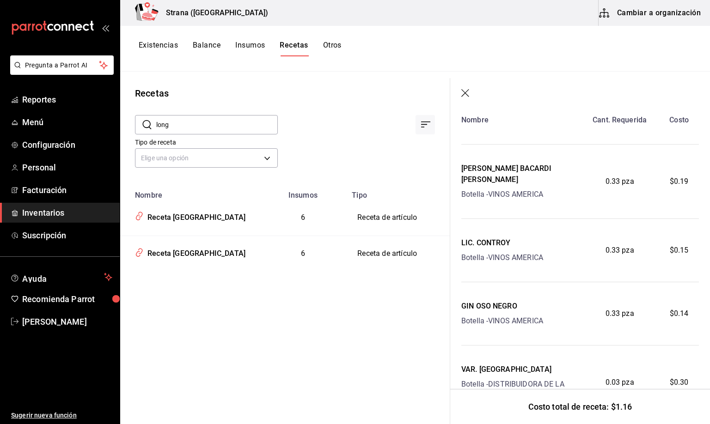
scroll to position [69, 0]
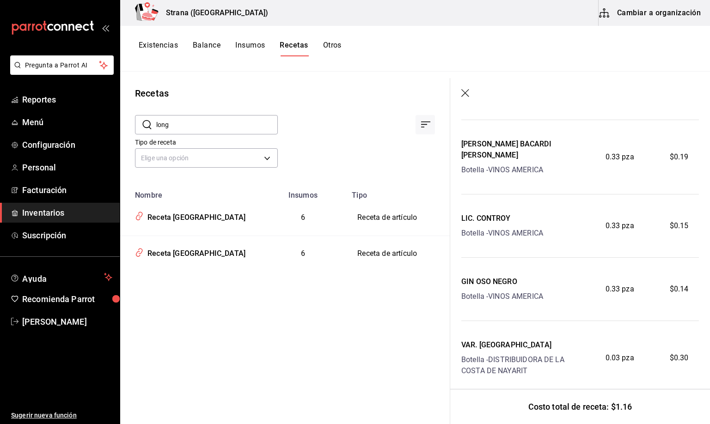
click at [570, 276] on div "GIN OSO NEGRO Botella - VINOS AMERICA" at bounding box center [520, 289] width 119 height 26
click at [622, 10] on button "Cambiar a organización" at bounding box center [650, 13] width 104 height 26
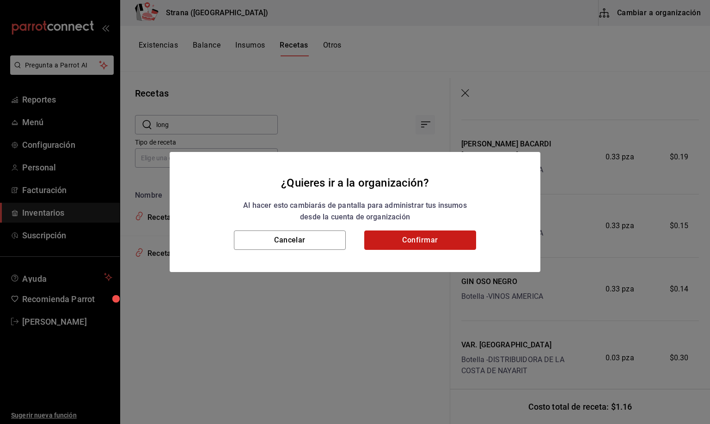
click at [398, 238] on button "Confirmar" at bounding box center [420, 240] width 112 height 19
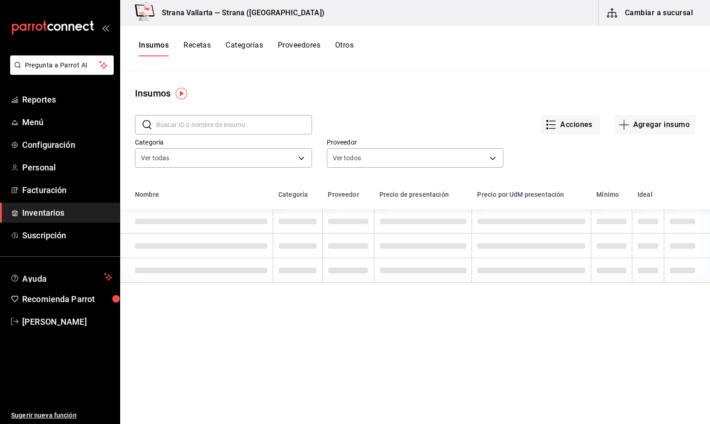
click at [194, 49] on button "Recetas" at bounding box center [196, 49] width 27 height 16
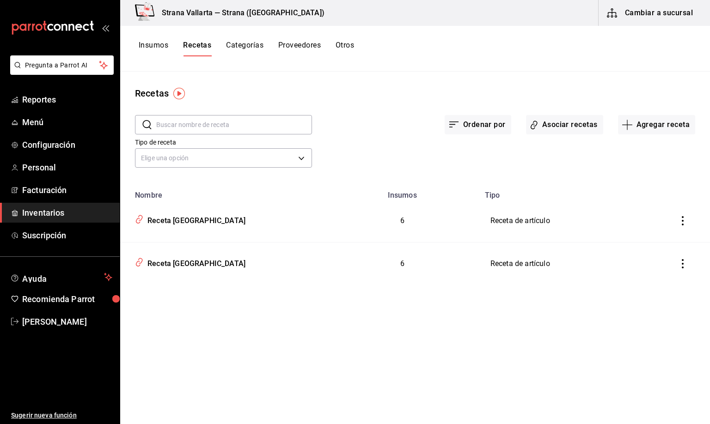
click at [191, 122] on input "text" at bounding box center [234, 125] width 156 height 18
type input "long"
click at [165, 263] on div "Receta Long Island" at bounding box center [195, 262] width 102 height 14
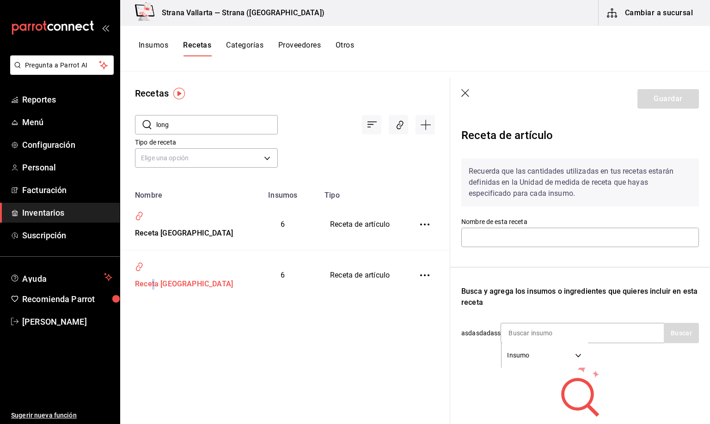
type input "Receta Long Island"
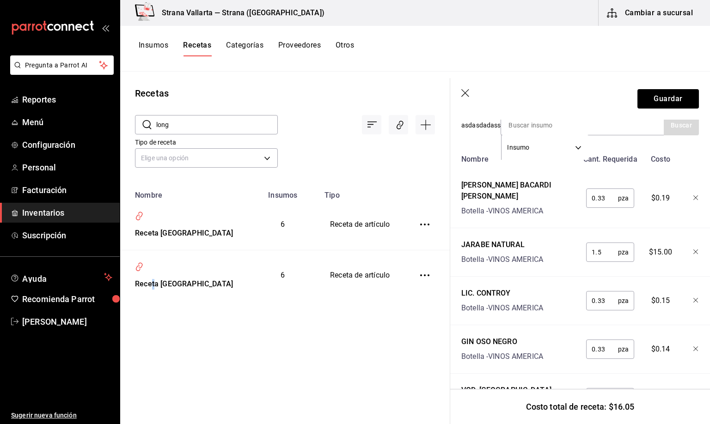
scroll to position [277, 0]
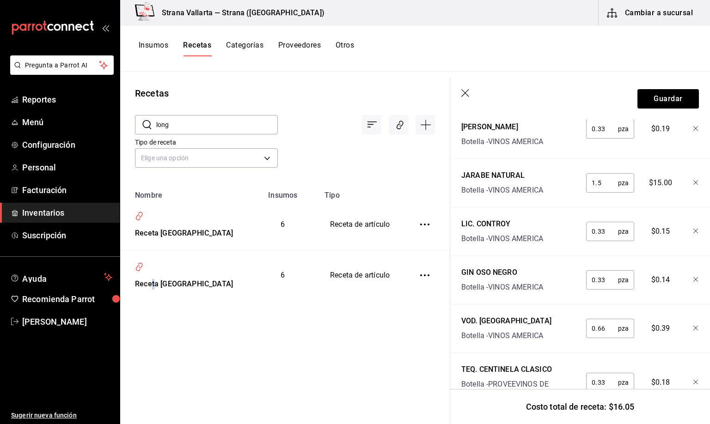
click at [693, 279] on icon "button" at bounding box center [696, 280] width 6 height 6
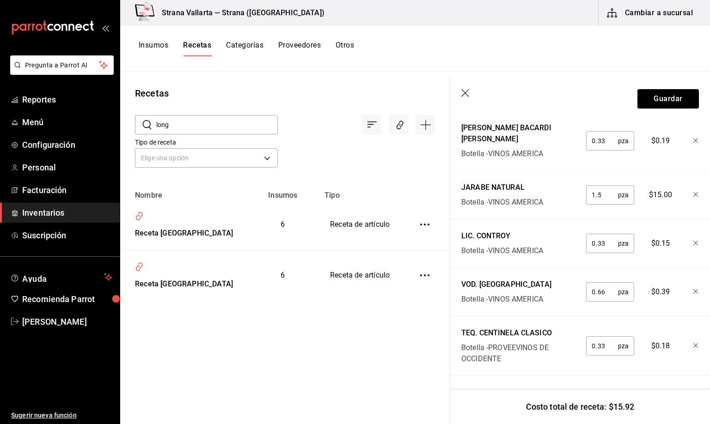
click at [597, 234] on input "0.33" at bounding box center [602, 243] width 32 height 18
type input "0.66"
click at [659, 100] on button "Guardar" at bounding box center [667, 98] width 61 height 19
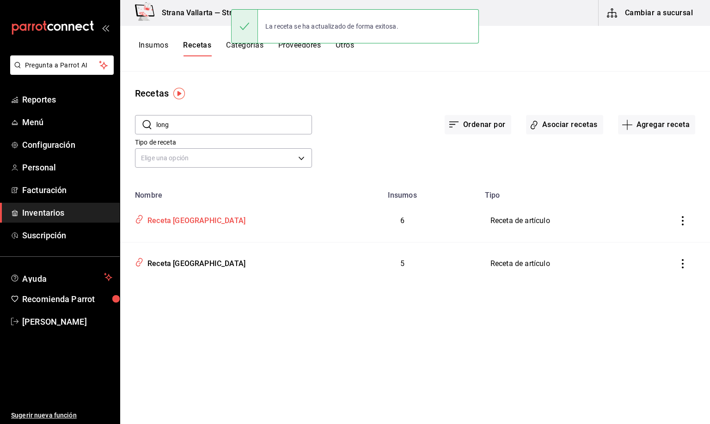
click at [186, 220] on div "Receta Long Beach" at bounding box center [195, 219] width 102 height 14
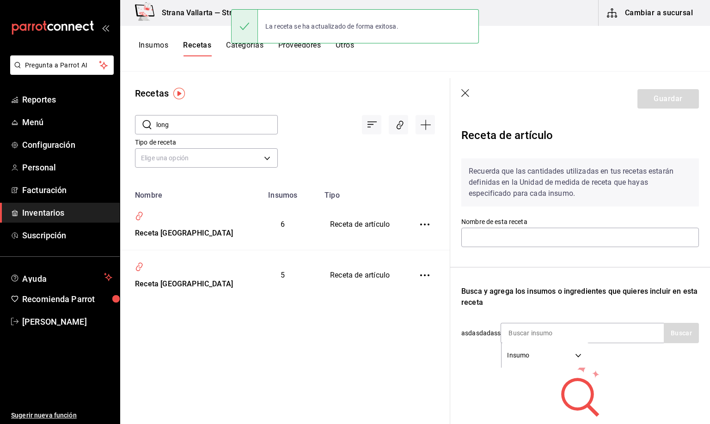
type input "Receta Long Beach"
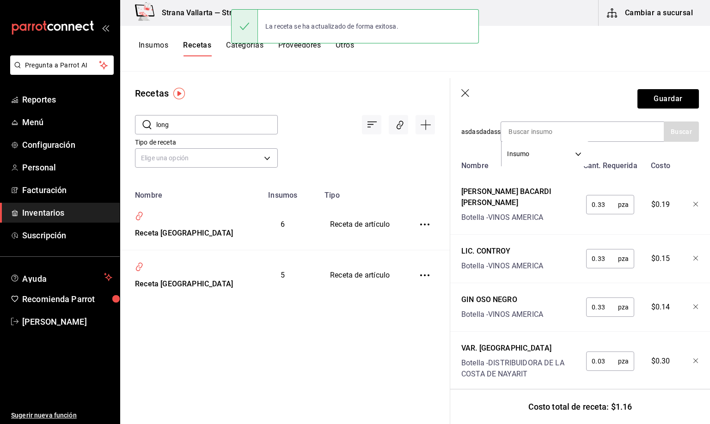
scroll to position [208, 0]
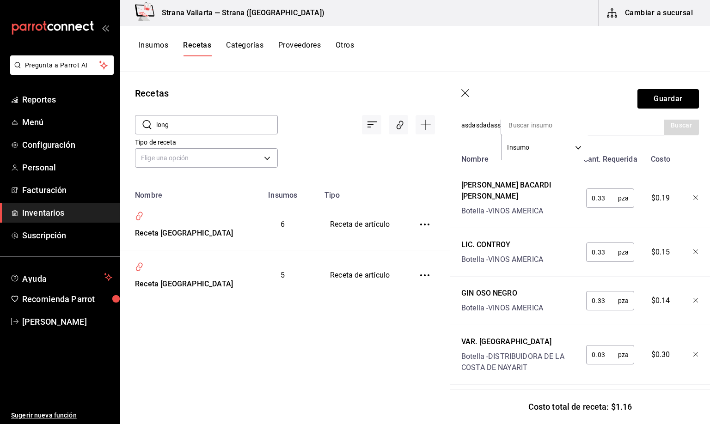
click at [693, 299] on icon "button" at bounding box center [696, 301] width 6 height 6
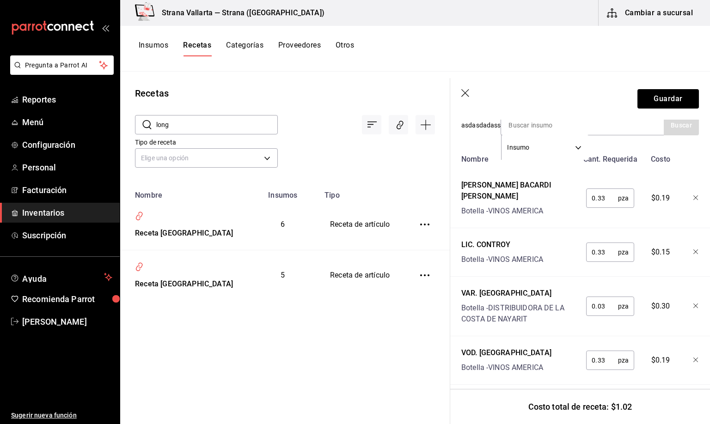
click at [601, 254] on input "0.33" at bounding box center [602, 252] width 32 height 18
type input "0.66"
click at [656, 96] on button "Guardar" at bounding box center [667, 98] width 61 height 19
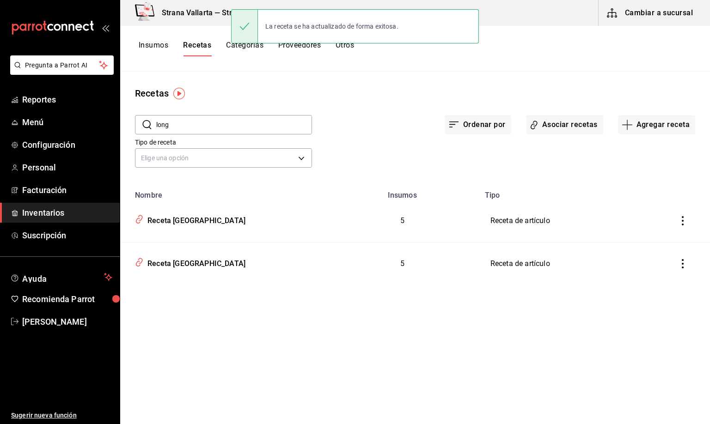
click at [269, 294] on div "Recetas ​ long ​ Ordenar por Asociar recetas Agregar receta Tipo de receta Elig…" at bounding box center [415, 245] width 590 height 346
drag, startPoint x: 189, startPoint y: 127, endPoint x: 101, endPoint y: 129, distance: 87.4
click at [101, 129] on div "Pregunta a Parrot AI Reportes Menú Configuración Personal Facturación Inventari…" at bounding box center [355, 209] width 710 height 418
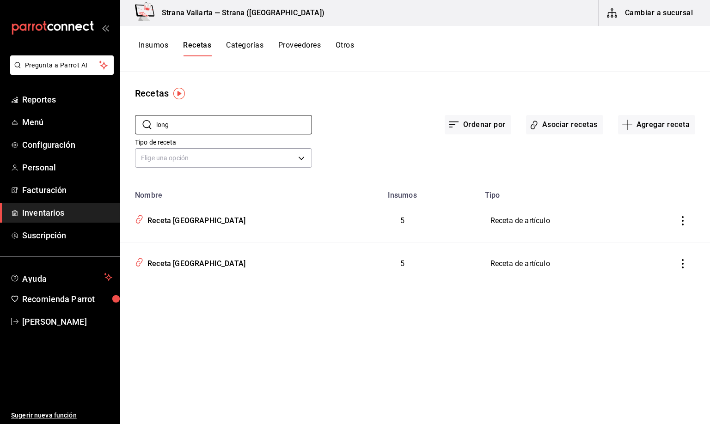
click at [253, 91] on div "Recetas" at bounding box center [415, 93] width 590 height 14
drag, startPoint x: 179, startPoint y: 125, endPoint x: 134, endPoint y: 124, distance: 45.8
click at [129, 125] on div "​ long ​ Ordenar por Asociar recetas Agregar receta Tipo de receta Elige una op…" at bounding box center [415, 142] width 590 height 85
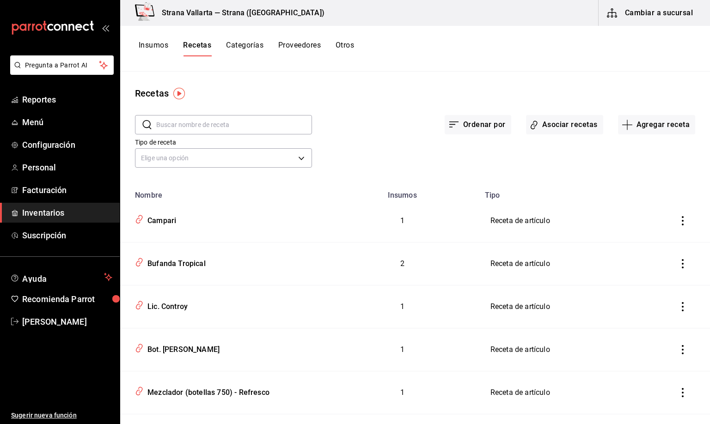
click at [150, 42] on button "Insumos" at bounding box center [154, 49] width 30 height 16
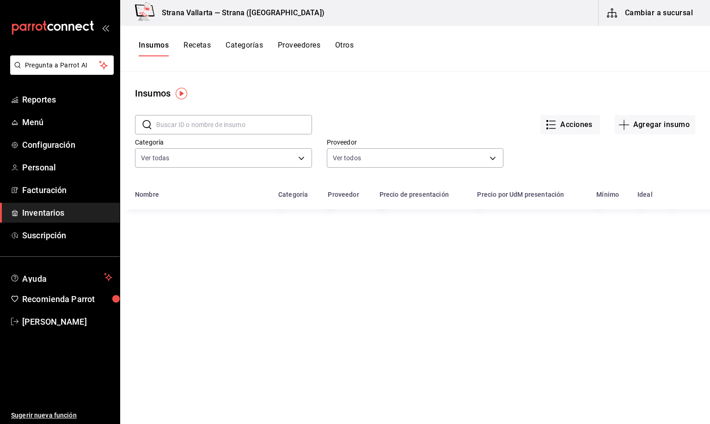
click at [36, 209] on span "Inventarios" at bounding box center [67, 213] width 90 height 12
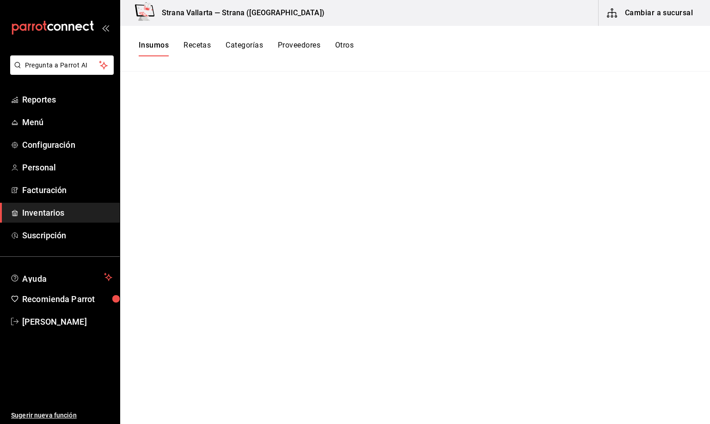
click at [45, 218] on span "Inventarios" at bounding box center [67, 213] width 90 height 12
click at [646, 10] on button "Cambiar a sucursal" at bounding box center [650, 13] width 104 height 26
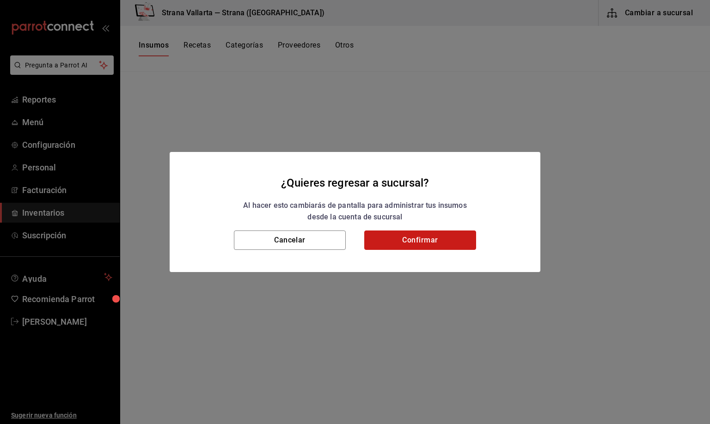
click at [419, 241] on button "Confirmar" at bounding box center [420, 240] width 112 height 19
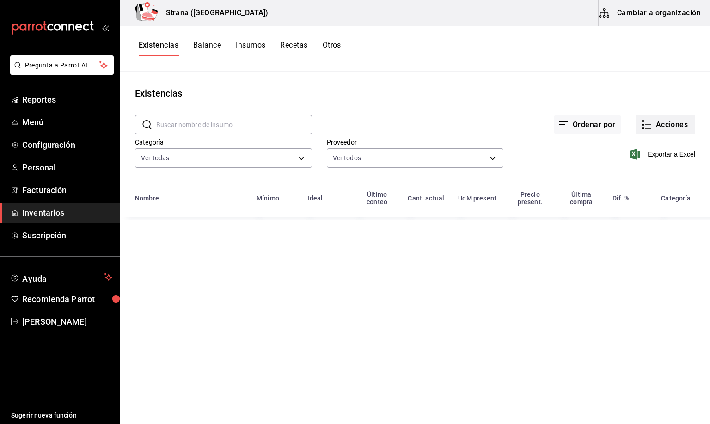
click at [668, 125] on button "Acciones" at bounding box center [665, 124] width 60 height 19
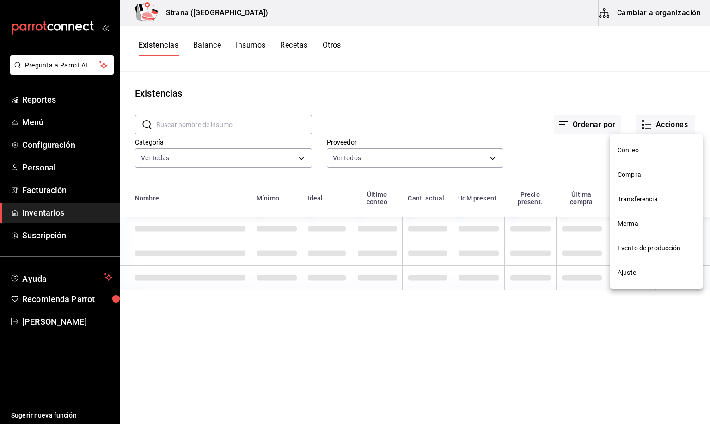
click at [627, 177] on span "Compra" at bounding box center [656, 175] width 78 height 10
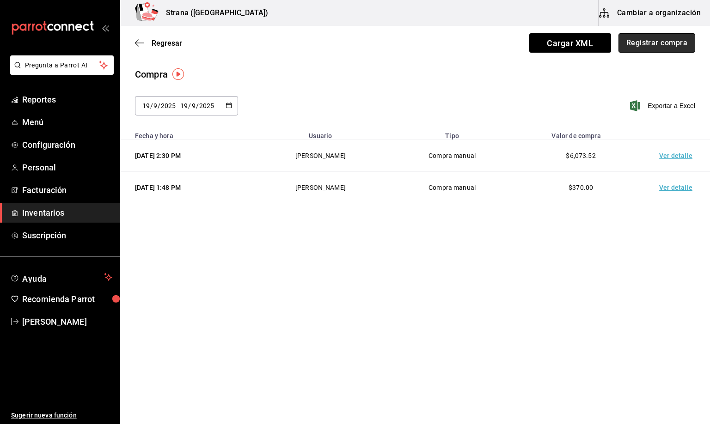
click at [653, 47] on button "Registrar compra" at bounding box center [656, 42] width 77 height 19
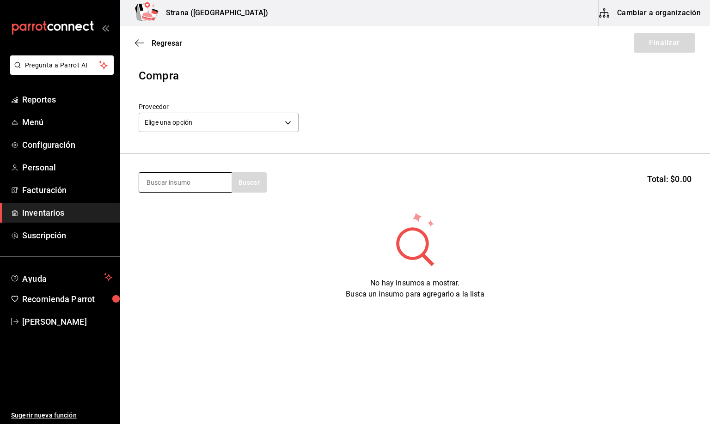
click at [157, 184] on input at bounding box center [185, 182] width 92 height 19
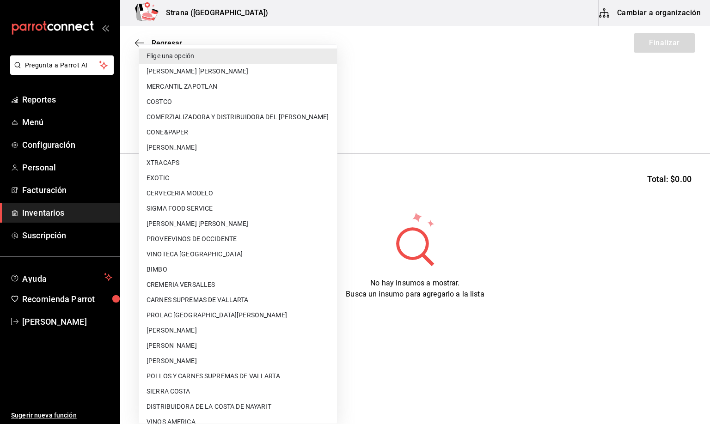
click at [198, 119] on body "Pregunta a Parrot AI Reportes Menú Configuración Personal Facturación Inventari…" at bounding box center [355, 186] width 710 height 372
click at [448, 86] on div at bounding box center [355, 212] width 710 height 424
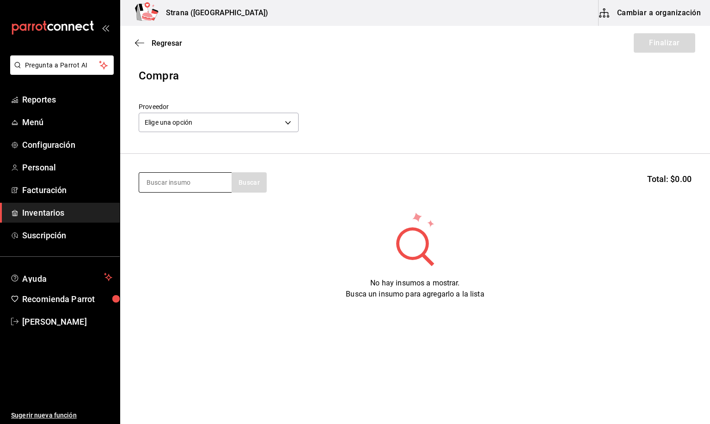
click at [168, 183] on input at bounding box center [185, 182] width 92 height 19
type input "champi"
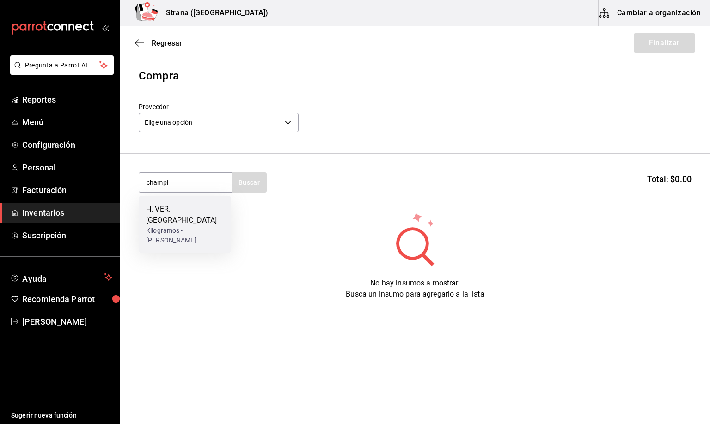
click at [154, 221] on div "H. VER. CHAMPIÑONES" at bounding box center [185, 215] width 78 height 22
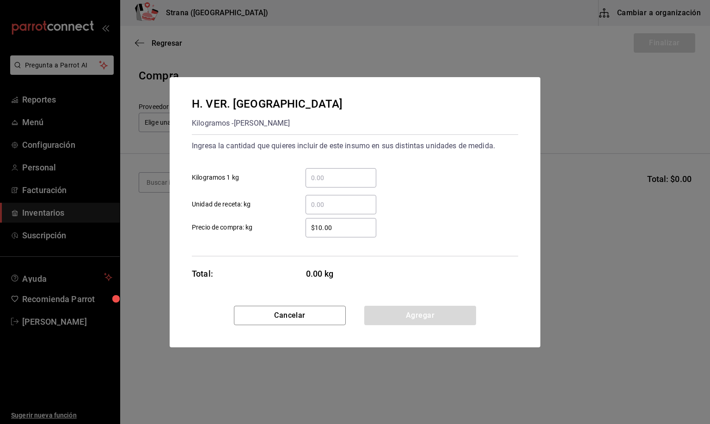
click at [325, 201] on input "​ Unidad de receta: kg" at bounding box center [340, 204] width 71 height 11
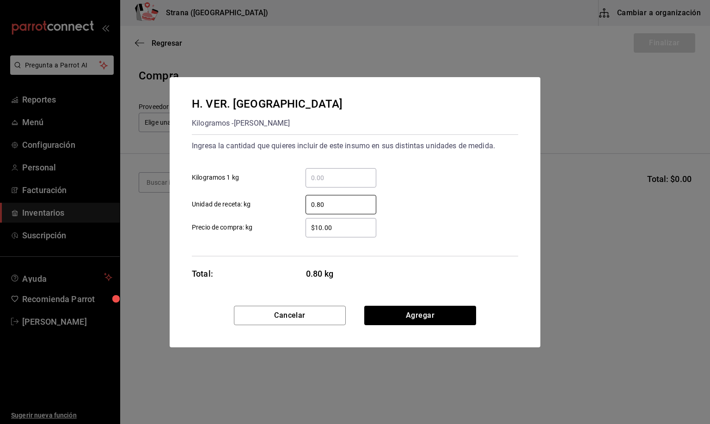
type input "0.80"
click at [340, 227] on input "$10.00" at bounding box center [340, 227] width 71 height 11
type input "$105"
click at [397, 311] on button "Agregar" at bounding box center [420, 315] width 112 height 19
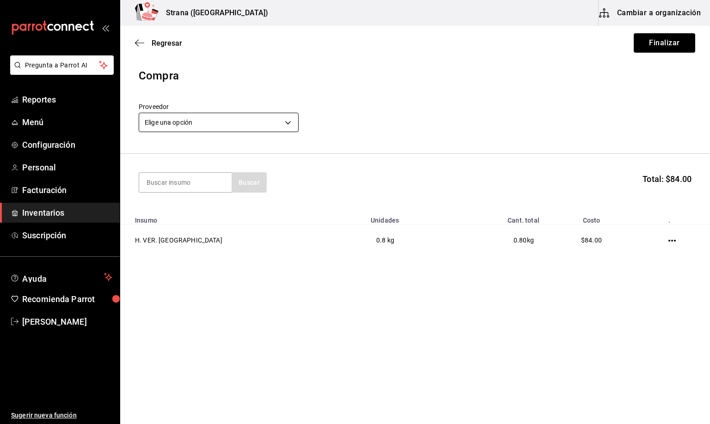
click at [190, 121] on body "Pregunta a Parrot AI Reportes Menú Configuración Personal Facturación Inventari…" at bounding box center [355, 186] width 710 height 372
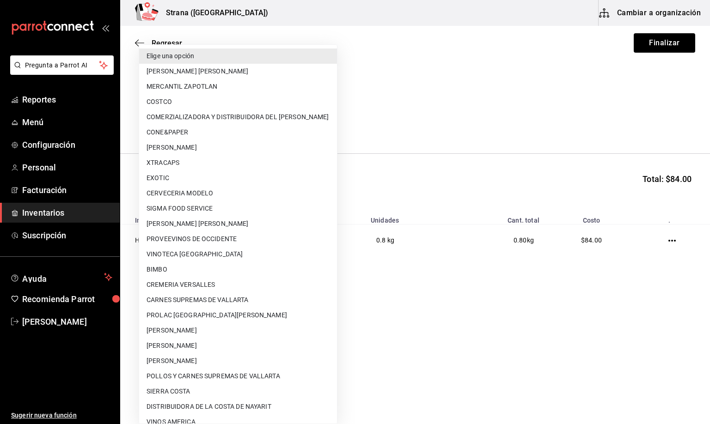
click at [181, 344] on li "CAROLINA PARRA RICO" at bounding box center [238, 345] width 198 height 15
type input "74b806cb-be94-4170-bb10-e4df0f3a53eb"
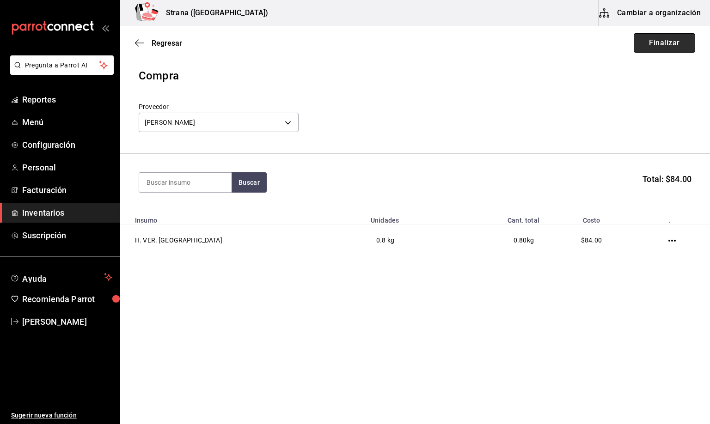
click at [659, 40] on button "Finalizar" at bounding box center [664, 42] width 61 height 19
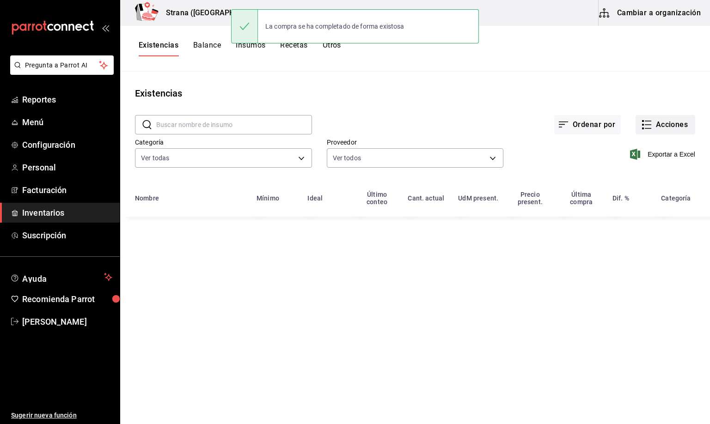
click at [661, 122] on button "Acciones" at bounding box center [665, 124] width 60 height 19
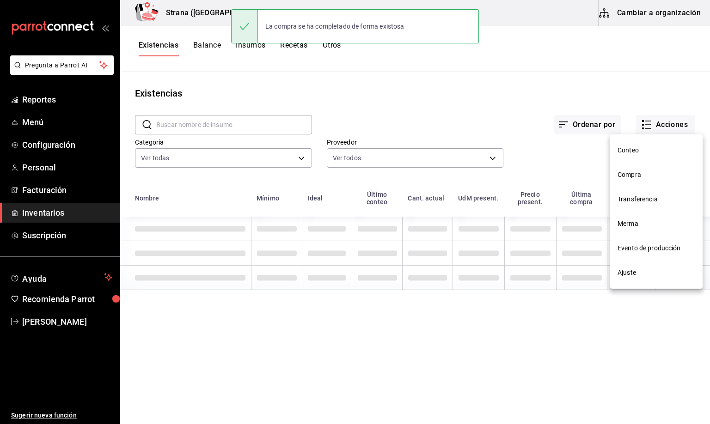
click at [628, 176] on span "Compra" at bounding box center [656, 175] width 78 height 10
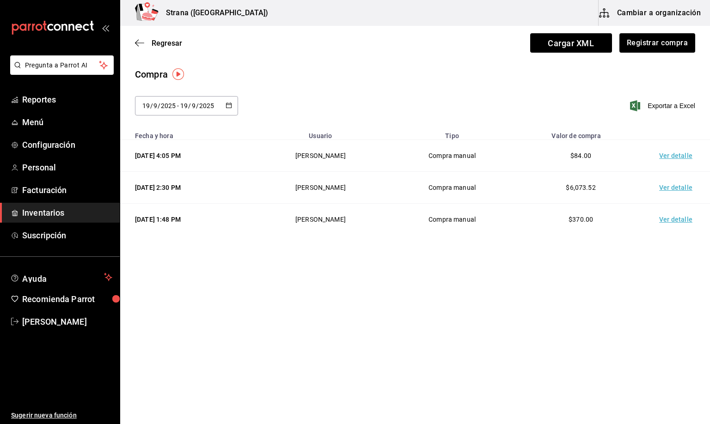
click at [674, 156] on td "Ver detalle" at bounding box center [677, 156] width 65 height 32
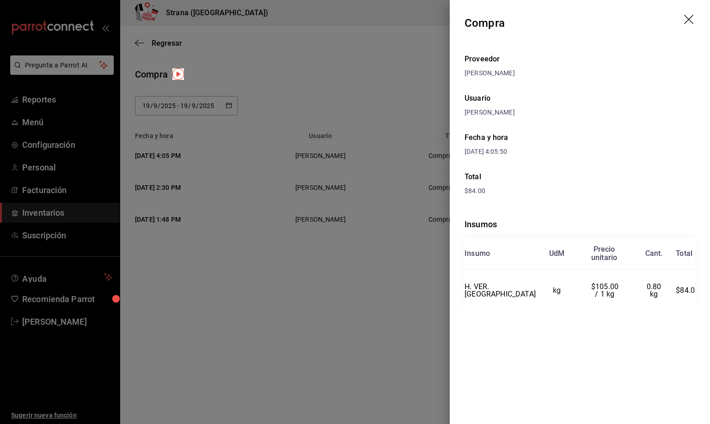
click at [688, 19] on icon "drag" at bounding box center [688, 19] width 9 height 9
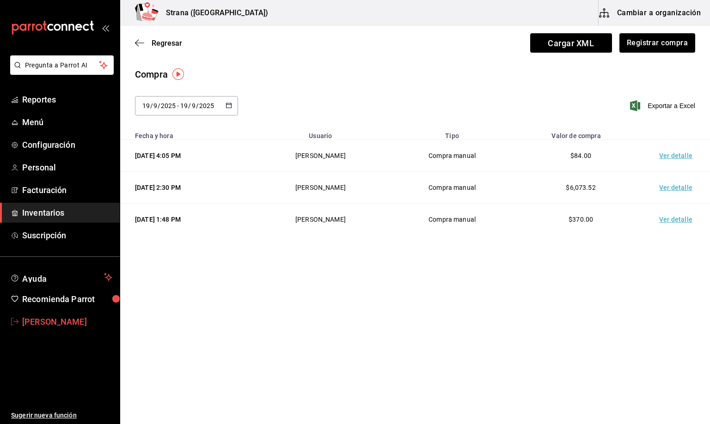
click at [63, 326] on span "Mirna Ocegueda Davila" at bounding box center [67, 322] width 90 height 12
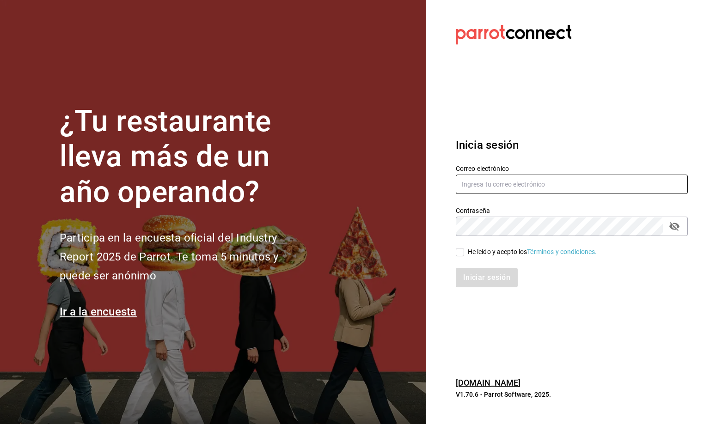
click at [481, 186] on input "text" at bounding box center [572, 184] width 232 height 19
type input "mirna123@gmail.com"
click at [460, 253] on input "He leído y acepto los Términos y condiciones." at bounding box center [460, 252] width 8 height 8
checkbox input "true"
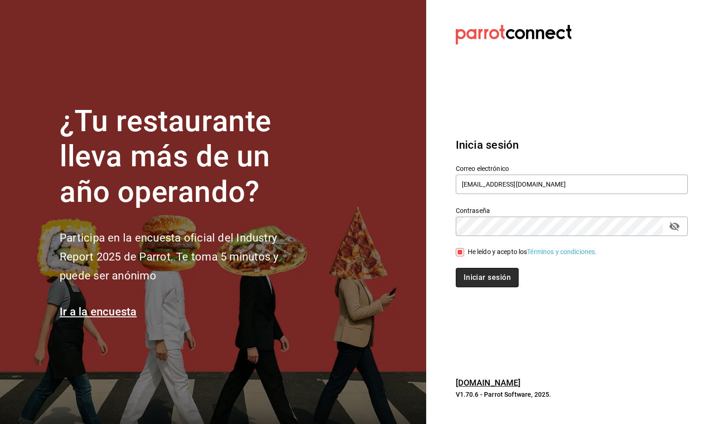
click at [473, 274] on button "Iniciar sesión" at bounding box center [487, 277] width 63 height 19
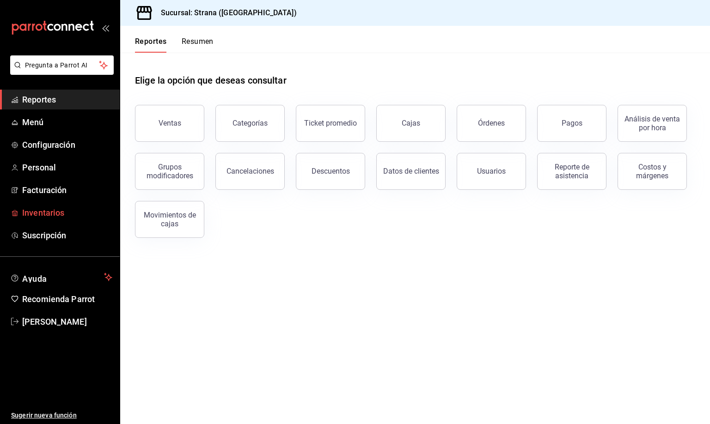
click at [43, 215] on span "Inventarios" at bounding box center [67, 213] width 90 height 12
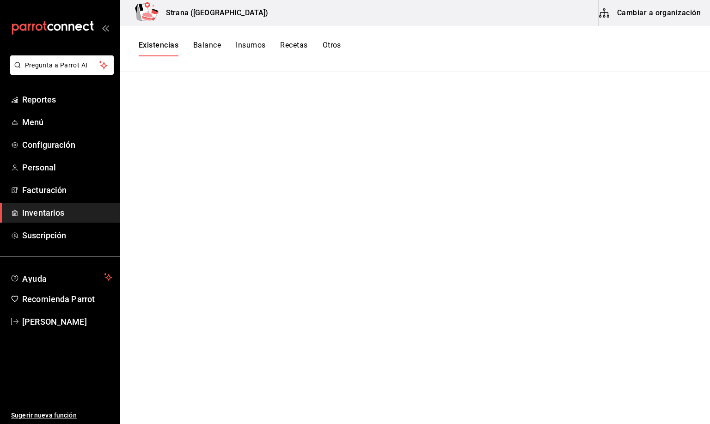
click at [150, 48] on button "Existencias" at bounding box center [159, 49] width 40 height 16
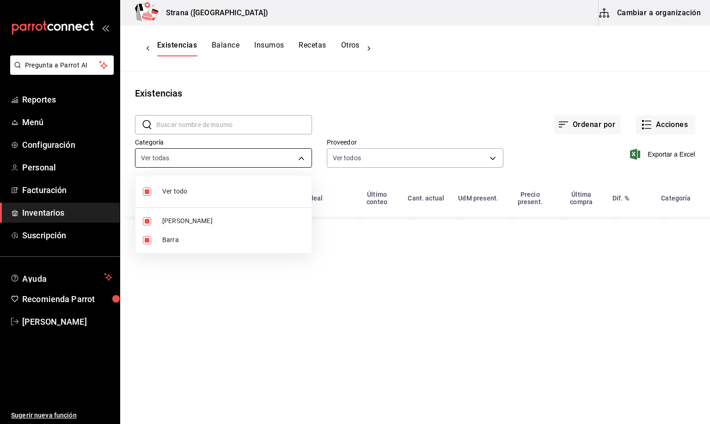
drag, startPoint x: 170, startPoint y: 155, endPoint x: 159, endPoint y: 189, distance: 34.8
click at [170, 156] on body "Pregunta a Parrot AI Reportes Menú Configuración Personal Facturación Inventari…" at bounding box center [355, 209] width 710 height 418
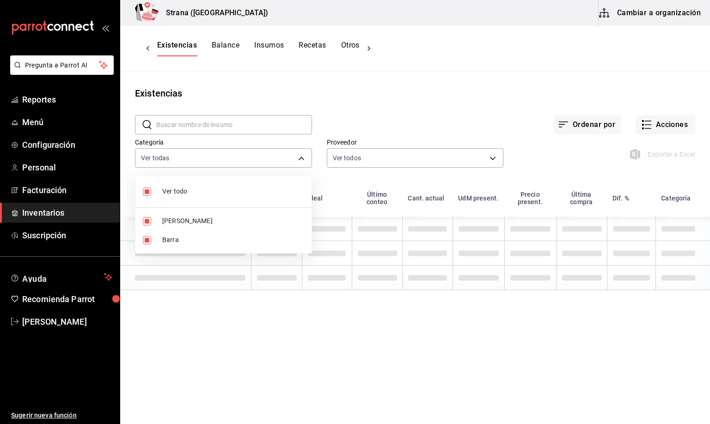
click at [165, 244] on span "Barra" at bounding box center [233, 240] width 142 height 10
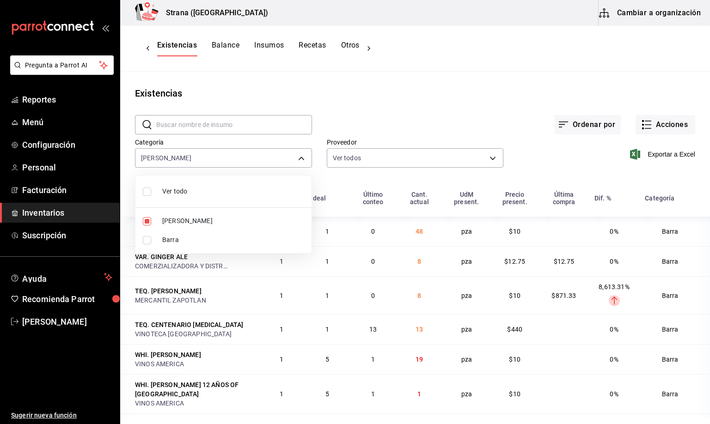
type input "b11263f3-316c-490f-b5ca-428fcbb9defe"
checkbox input "false"
click at [175, 46] on div at bounding box center [355, 212] width 710 height 424
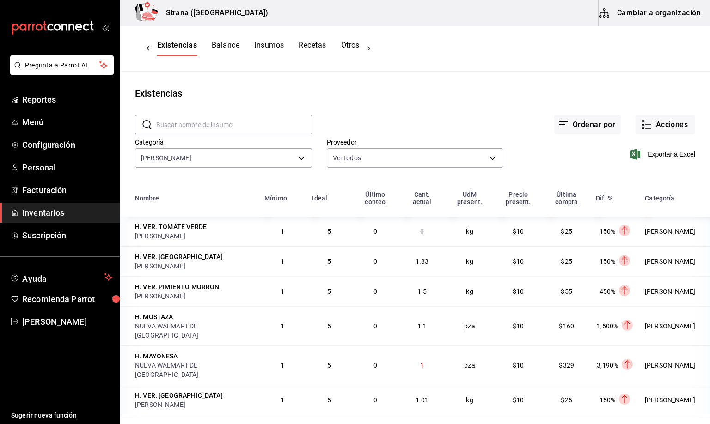
click at [661, 152] on span "Exportar a Excel" at bounding box center [663, 154] width 63 height 11
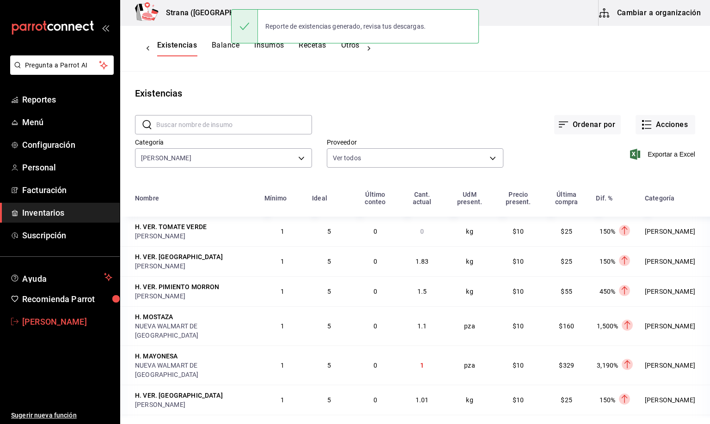
click at [77, 323] on span "[PERSON_NAME]" at bounding box center [67, 322] width 90 height 12
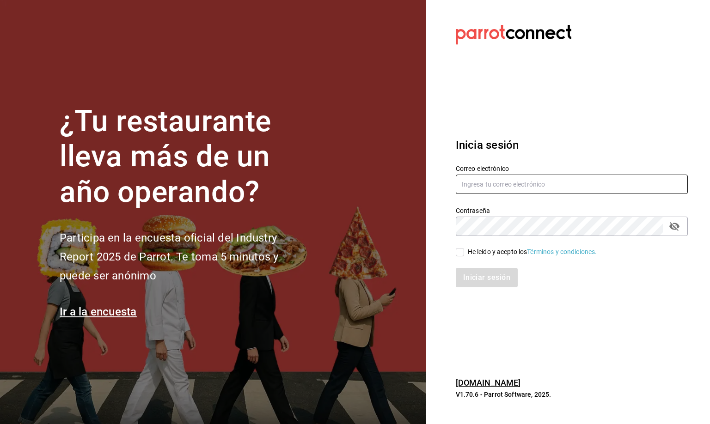
click at [481, 186] on input "text" at bounding box center [572, 184] width 232 height 19
type input "[EMAIL_ADDRESS][DOMAIN_NAME]"
click at [460, 250] on input "He leído y acepto los Términos y condiciones." at bounding box center [460, 252] width 8 height 8
checkbox input "true"
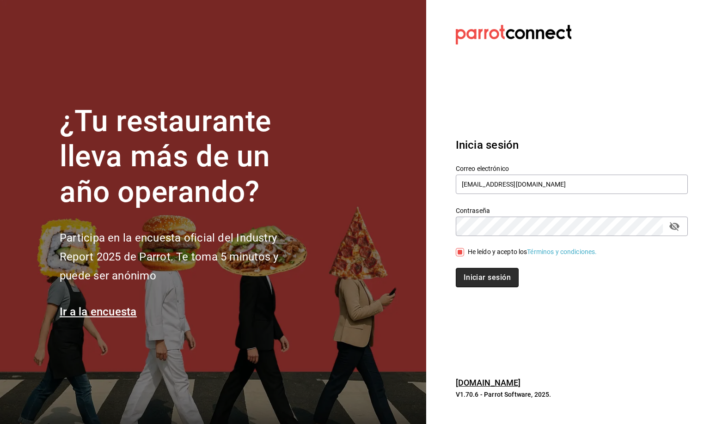
click at [470, 280] on button "Iniciar sesión" at bounding box center [487, 277] width 63 height 19
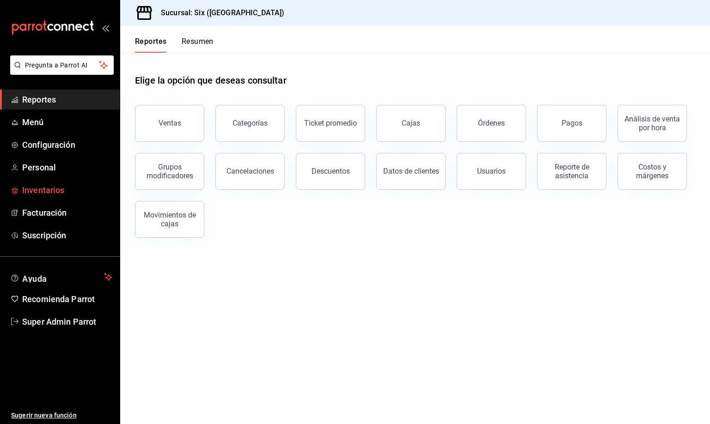
click at [46, 189] on span "Inventarios" at bounding box center [67, 190] width 90 height 12
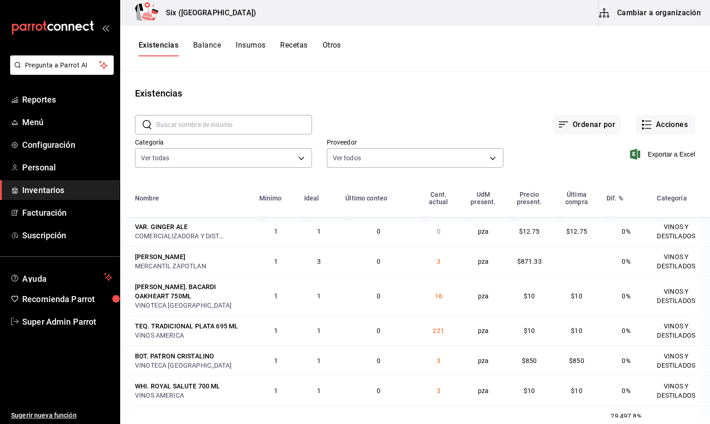
click at [330, 46] on button "Otros" at bounding box center [332, 49] width 18 height 16
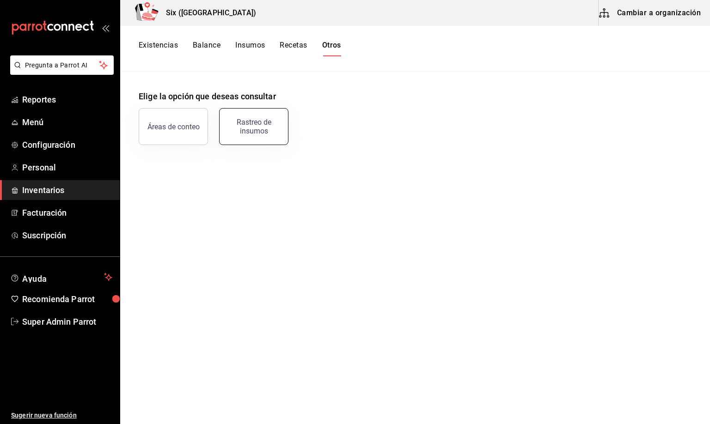
click at [261, 120] on div "Rastreo de insumos" at bounding box center [253, 127] width 57 height 18
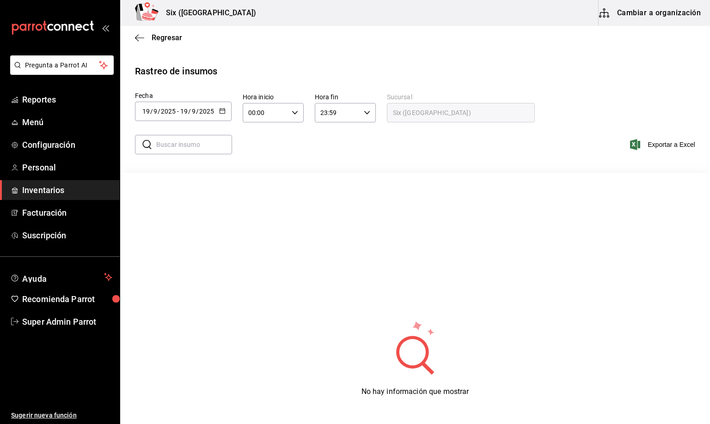
click at [151, 108] on span "/" at bounding box center [151, 111] width 3 height 7
click at [164, 286] on li "Rango de fechas" at bounding box center [178, 286] width 87 height 21
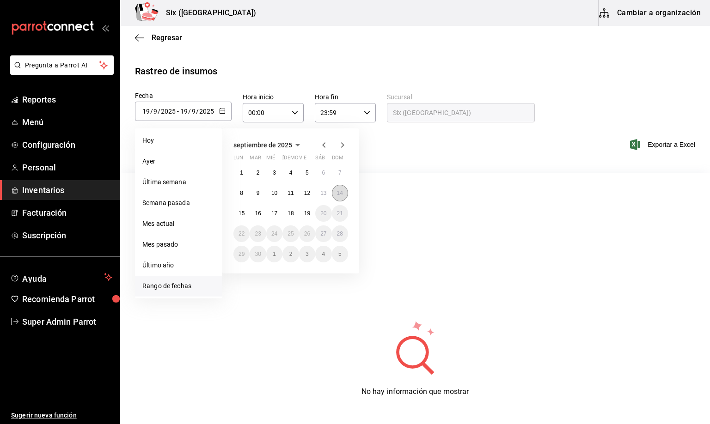
click at [335, 192] on button "14" at bounding box center [340, 193] width 16 height 17
click at [243, 217] on abbr "15" at bounding box center [241, 213] width 6 height 6
type input "[DATE]"
type input "14"
type input "[DATE]"
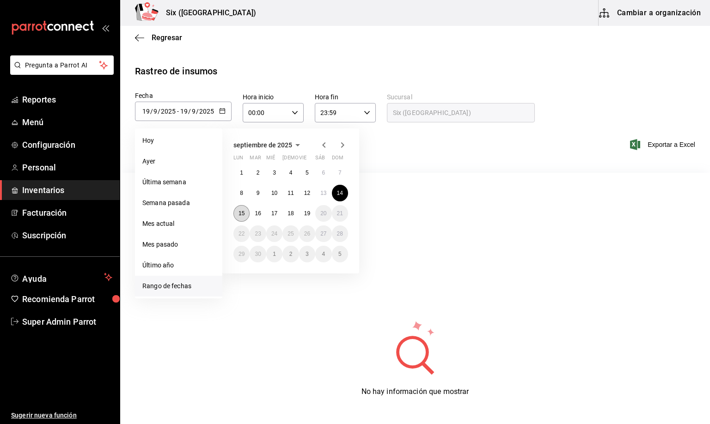
type input "15"
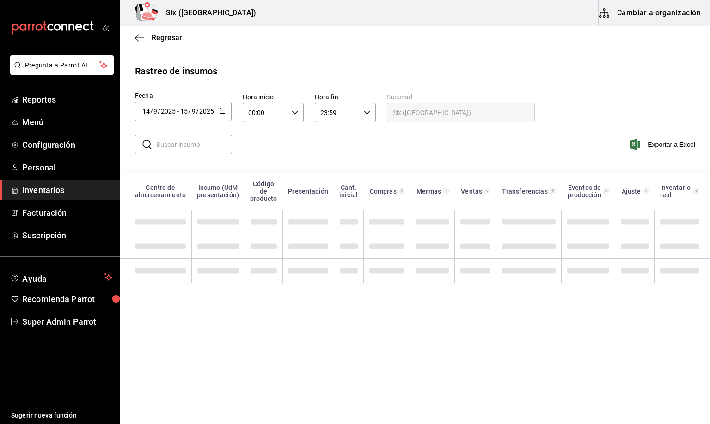
click at [250, 111] on input "00:00" at bounding box center [265, 113] width 45 height 18
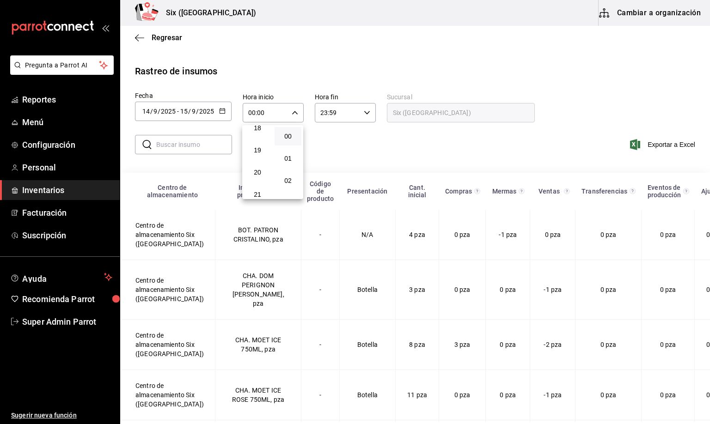
scroll to position [416, 0]
click at [258, 155] on button "20" at bounding box center [257, 164] width 27 height 18
type input "20:00"
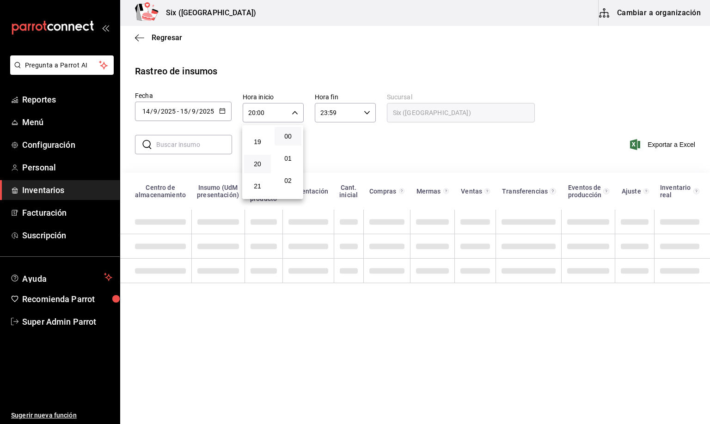
click at [324, 114] on div at bounding box center [355, 212] width 710 height 424
click at [324, 114] on input "23:59" at bounding box center [337, 113] width 45 height 18
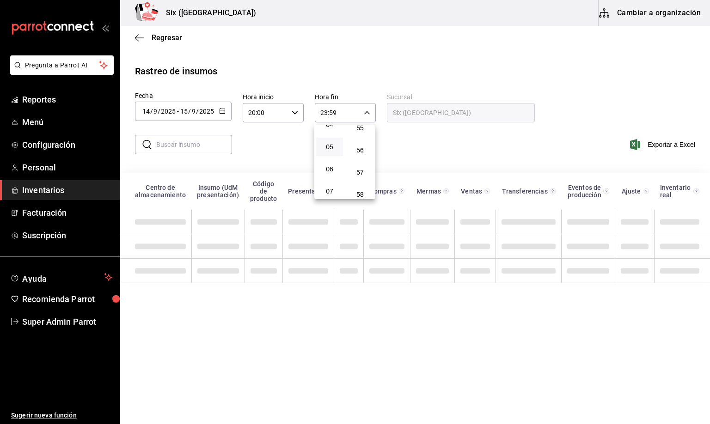
click at [329, 144] on span "05" at bounding box center [330, 146] width 16 height 7
click at [360, 169] on span "57" at bounding box center [360, 172] width 16 height 7
type input "05:57"
click at [259, 146] on div at bounding box center [355, 212] width 710 height 424
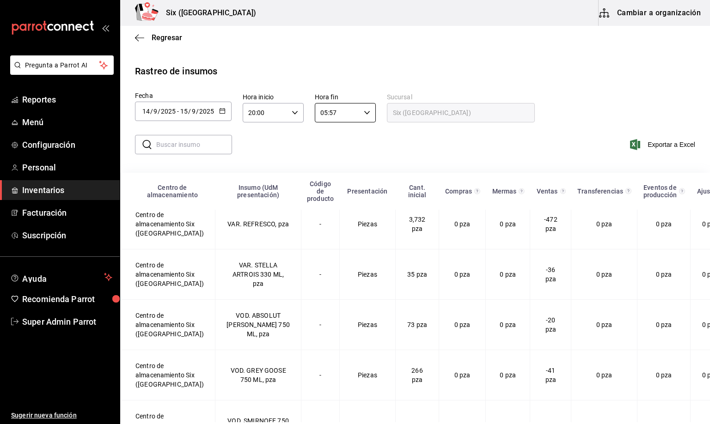
scroll to position [1840, 0]
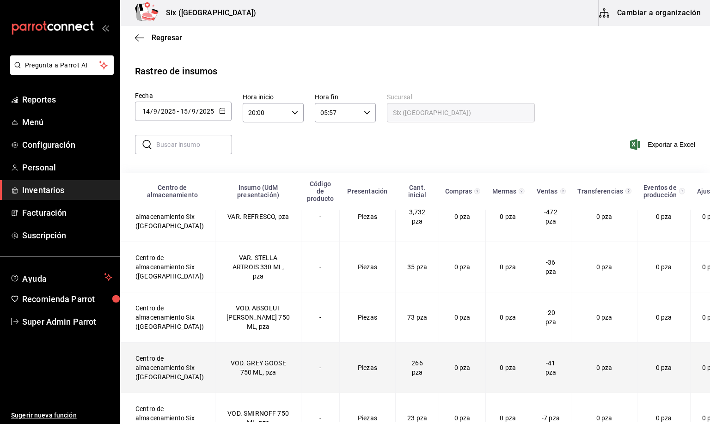
click at [221, 359] on td "VOD. GREY GOOSE 750 ML, pza" at bounding box center [258, 367] width 86 height 50
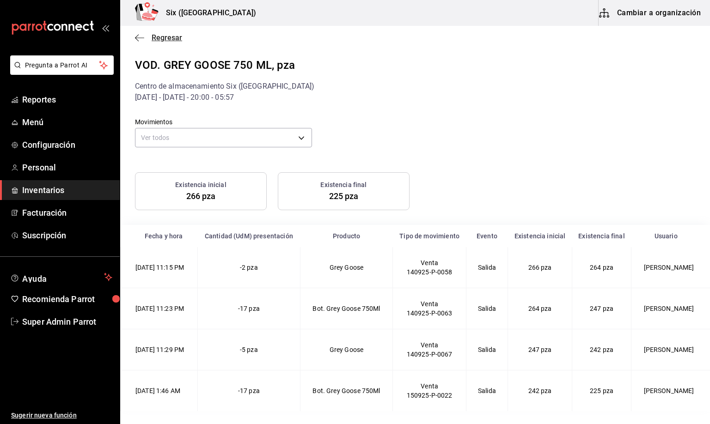
click at [159, 37] on span "Regresar" at bounding box center [167, 37] width 30 height 9
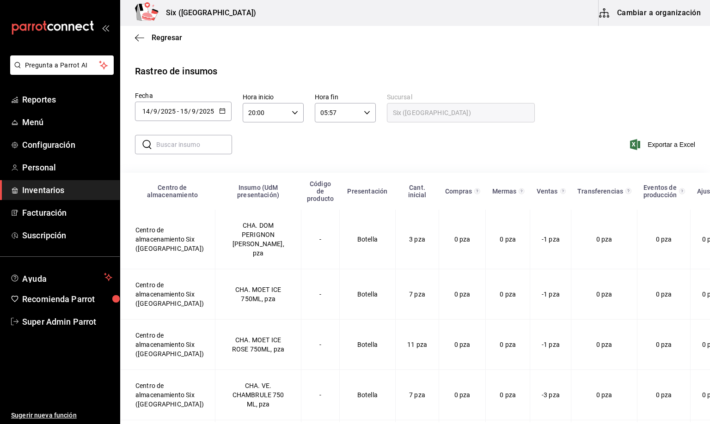
click at [148, 111] on input "14" at bounding box center [146, 111] width 8 height 7
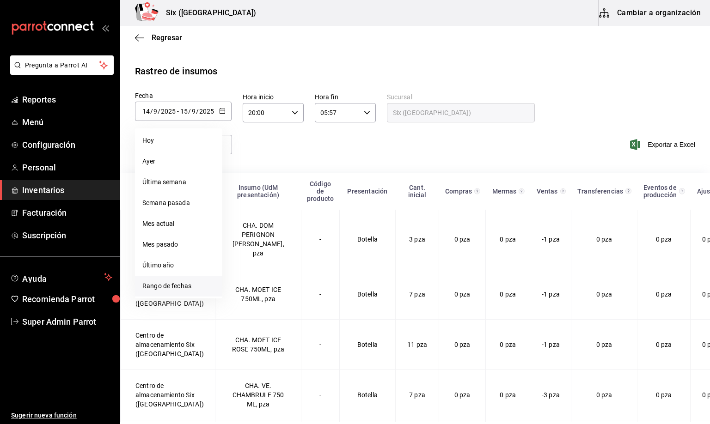
click at [172, 291] on li "Rango de fechas" at bounding box center [178, 286] width 87 height 21
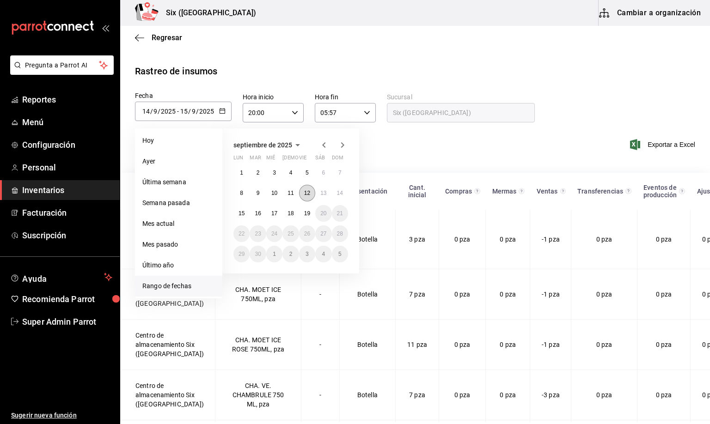
click at [305, 191] on abbr "12" at bounding box center [307, 193] width 6 height 6
click at [257, 216] on abbr "16" at bounding box center [258, 213] width 6 height 6
type input "[DATE]"
type input "12"
type input "[DATE]"
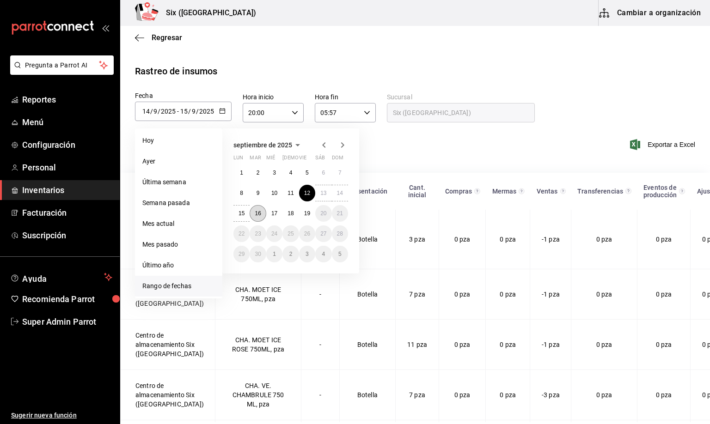
type input "16"
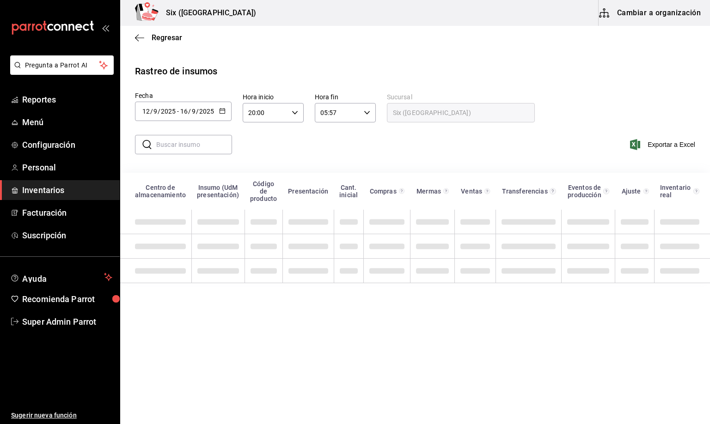
click at [300, 141] on div "​ ​ Exportar a Excel" at bounding box center [411, 150] width 597 height 38
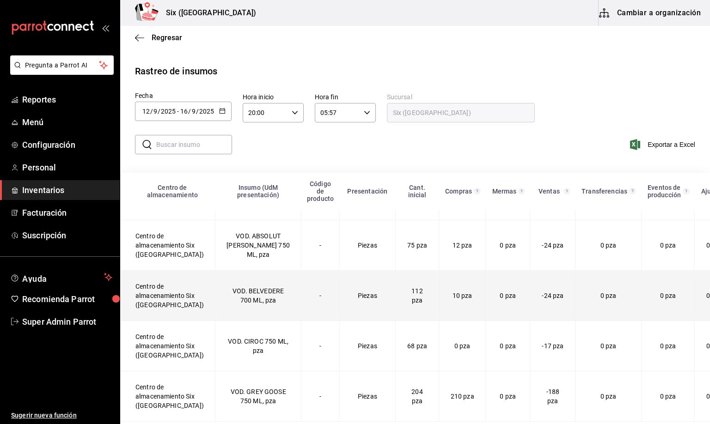
scroll to position [3119, 0]
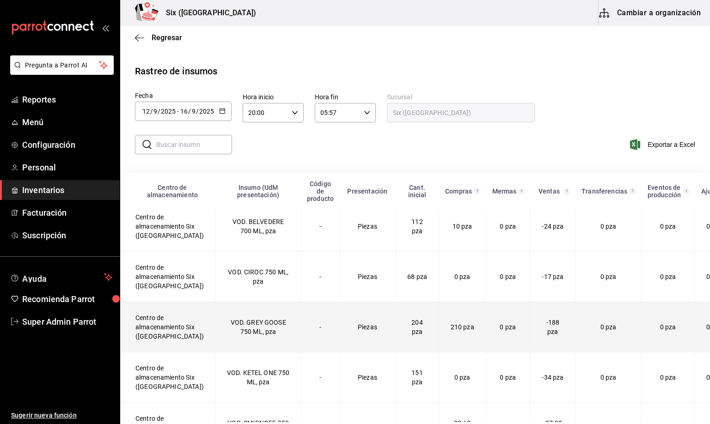
click at [229, 353] on td "VOD. GREY GOOSE 750 ML, pza" at bounding box center [258, 327] width 86 height 50
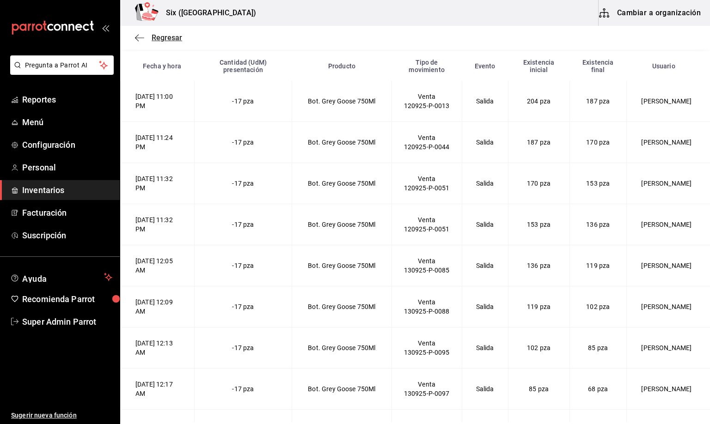
click at [175, 39] on span "Regresar" at bounding box center [167, 37] width 30 height 9
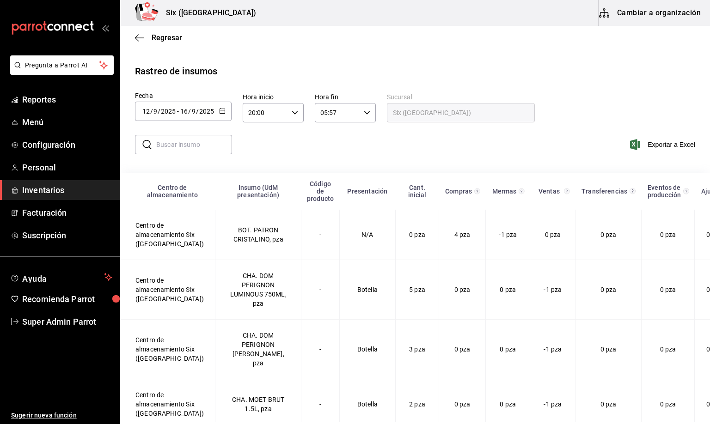
click at [280, 150] on div "​ ​ Exportar a Excel" at bounding box center [411, 150] width 597 height 38
click at [272, 55] on main "Regresar Rastreo de insumos Fecha [DATE] [DATE] - [DATE] [DATE] Hora inicio 20:…" at bounding box center [415, 285] width 590 height 518
click at [60, 360] on ul "Sugerir nueva función" at bounding box center [60, 378] width 120 height 93
